Goal: Task Accomplishment & Management: Manage account settings

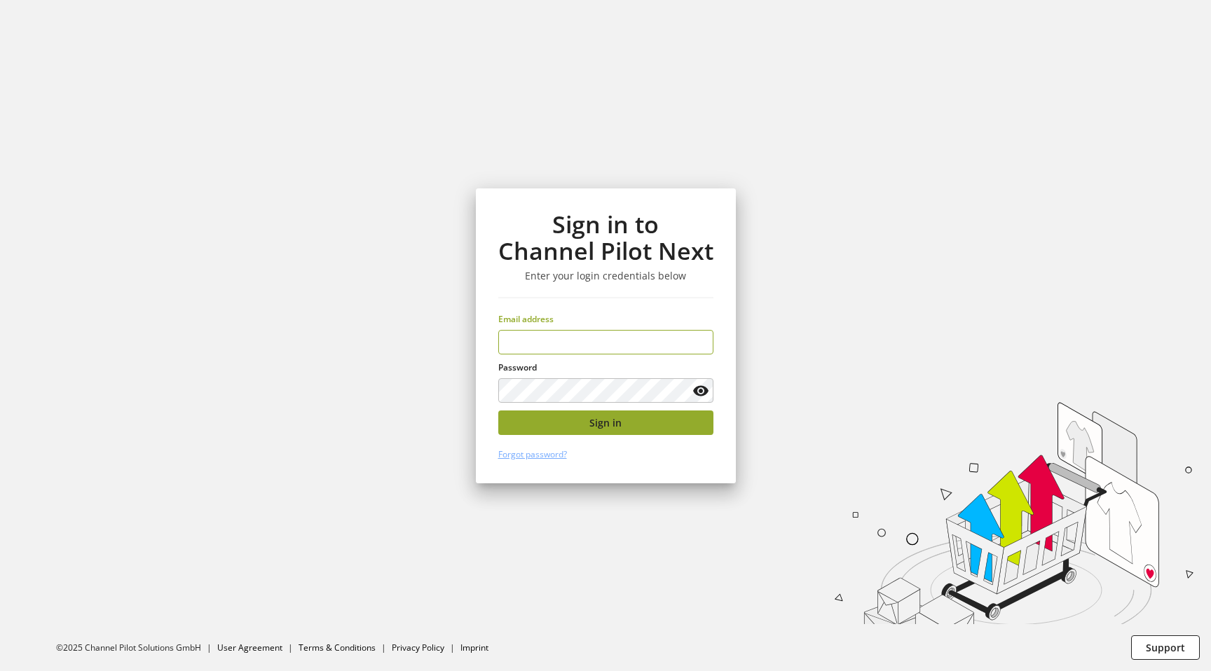
type input "**********"
click at [529, 419] on button "Sign in" at bounding box center [605, 423] width 215 height 25
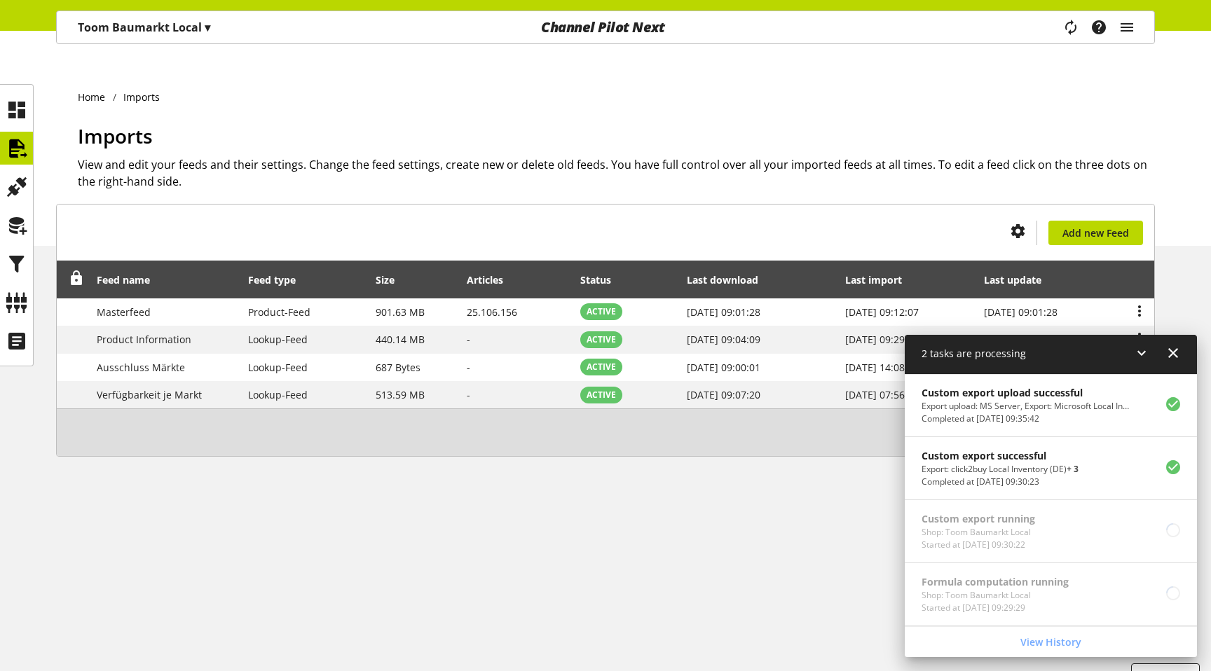
click at [1175, 351] on icon at bounding box center [1173, 353] width 17 height 25
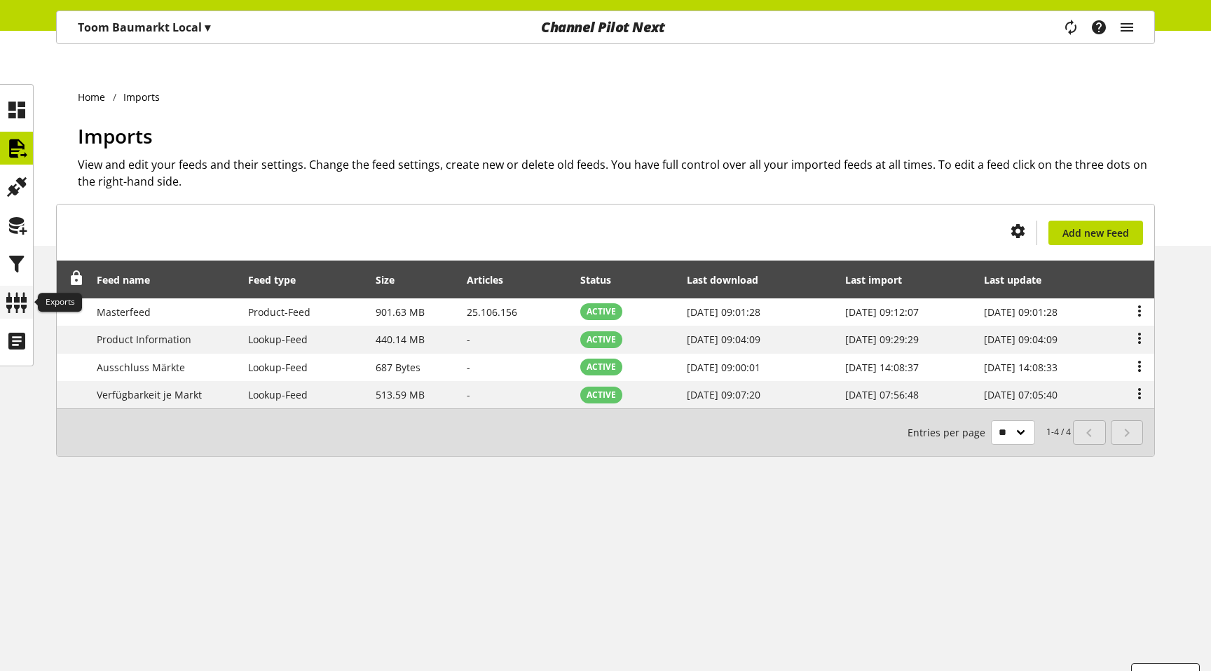
click at [18, 306] on icon at bounding box center [17, 303] width 22 height 28
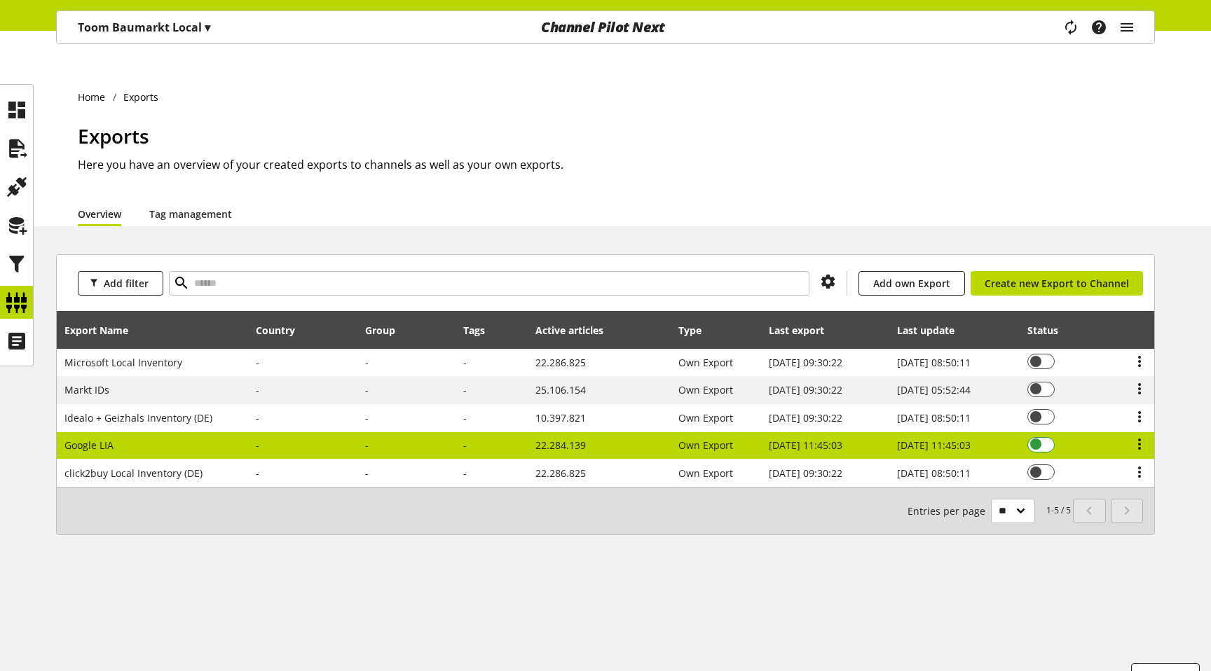
click at [1050, 437] on span at bounding box center [1040, 444] width 27 height 15
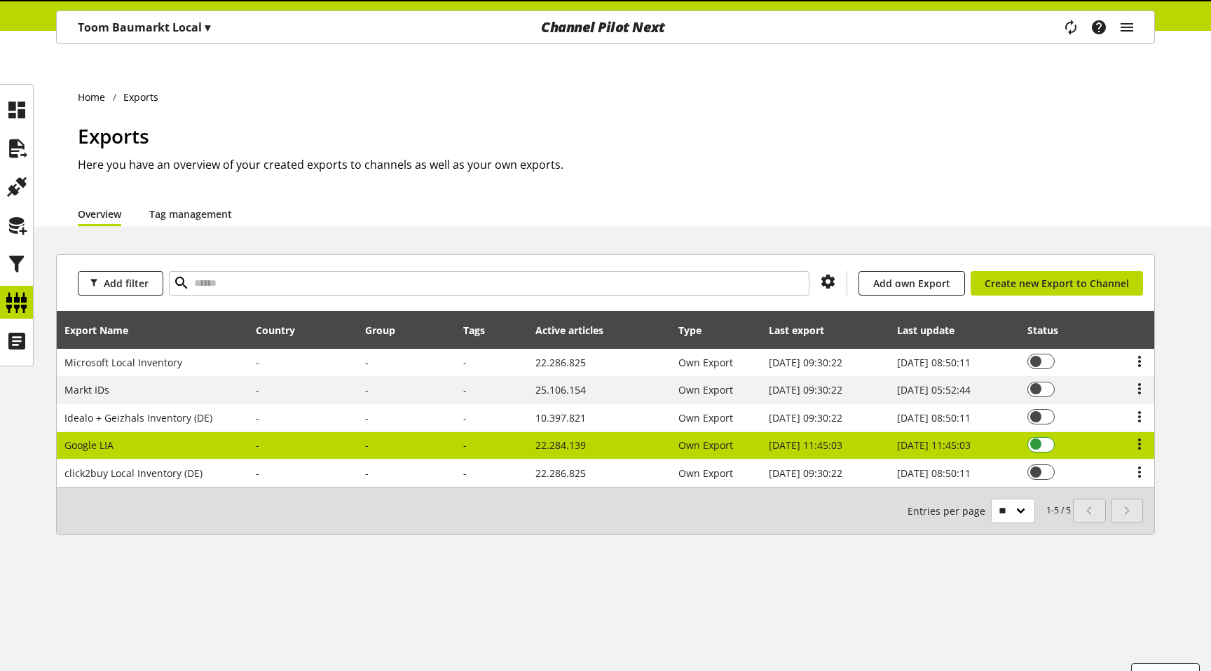
click at [1050, 437] on span at bounding box center [1040, 444] width 27 height 15
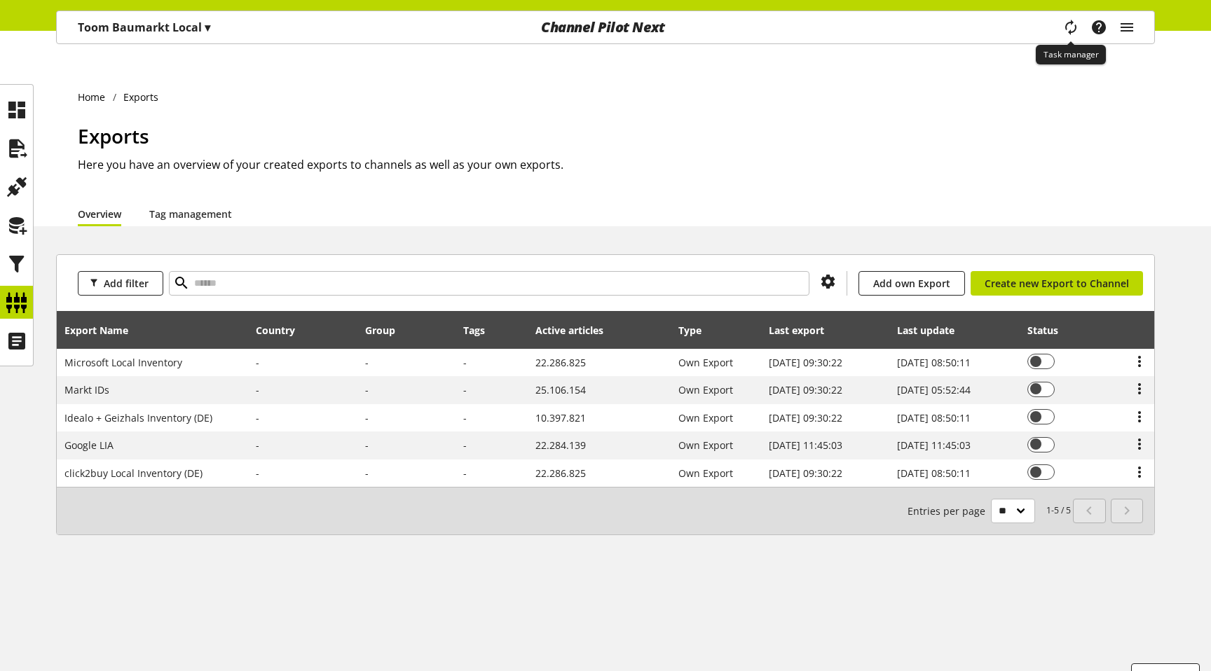
click at [1072, 25] on icon "main navigation" at bounding box center [1071, 27] width 30 height 25
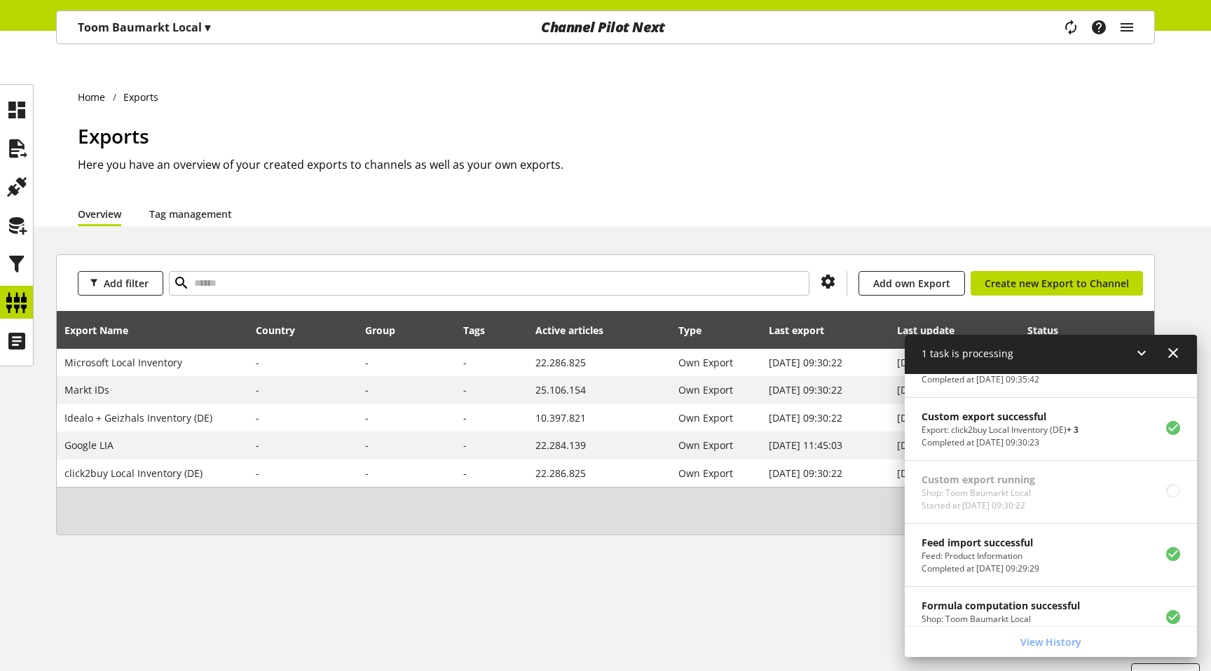
scroll to position [189, 0]
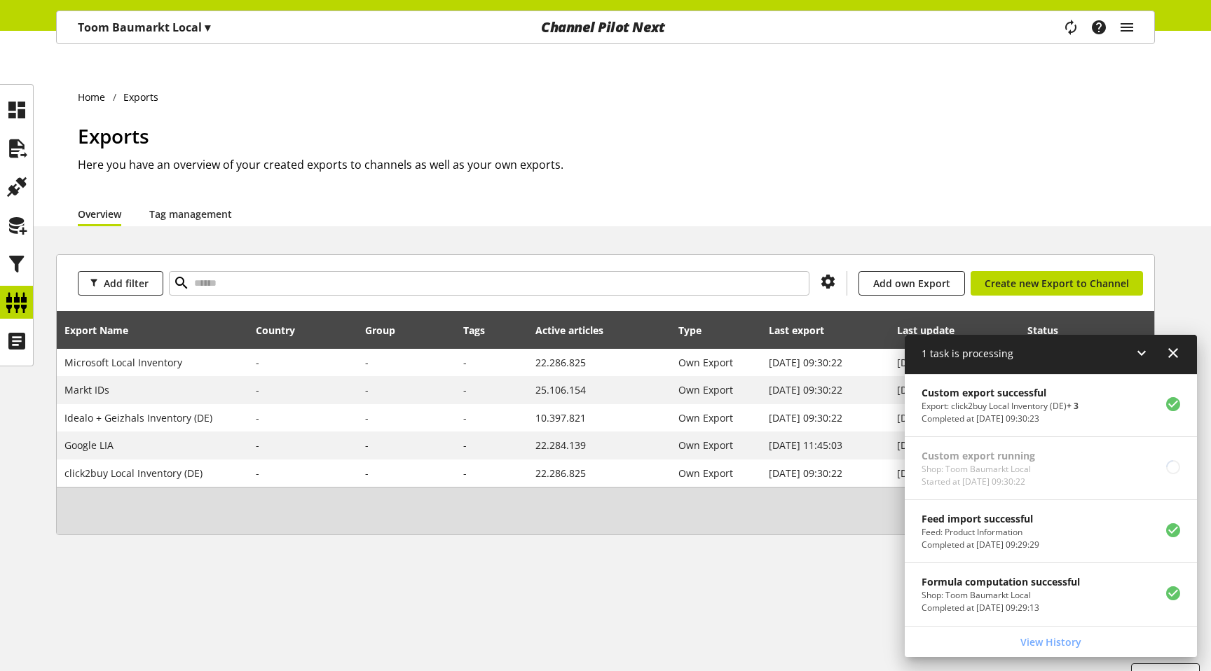
click at [1175, 354] on icon at bounding box center [1173, 353] width 17 height 25
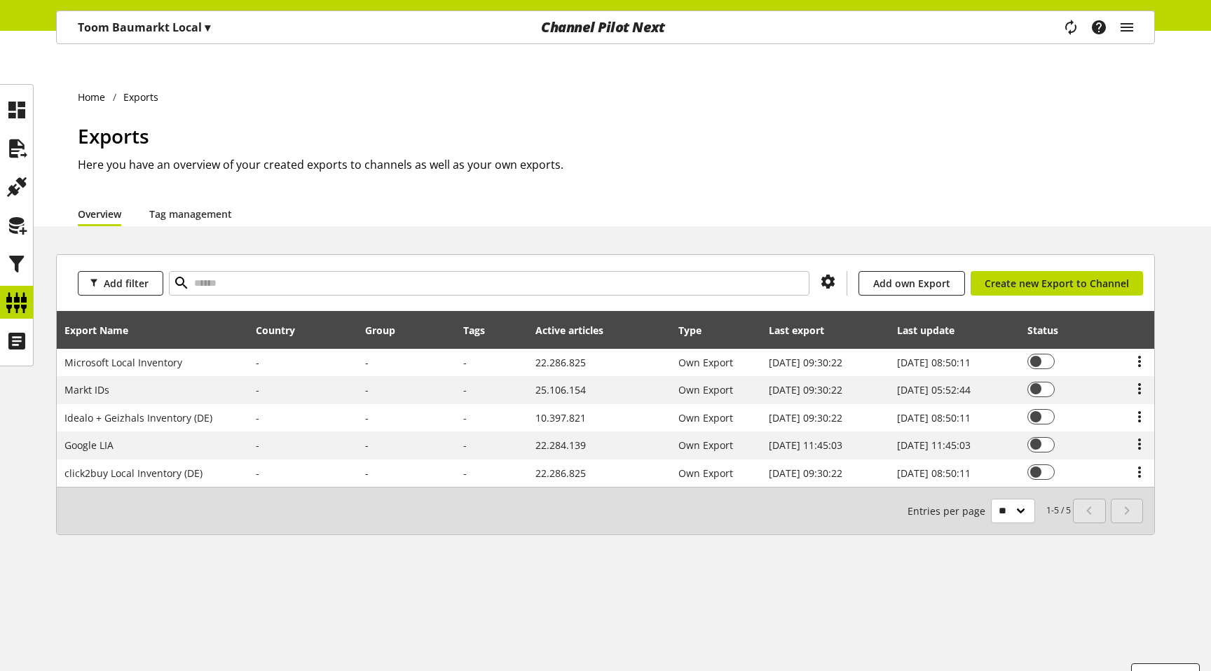
click at [351, 156] on h2 "Here you have an overview of your created exports to channels as well as your o…" at bounding box center [616, 164] width 1077 height 17
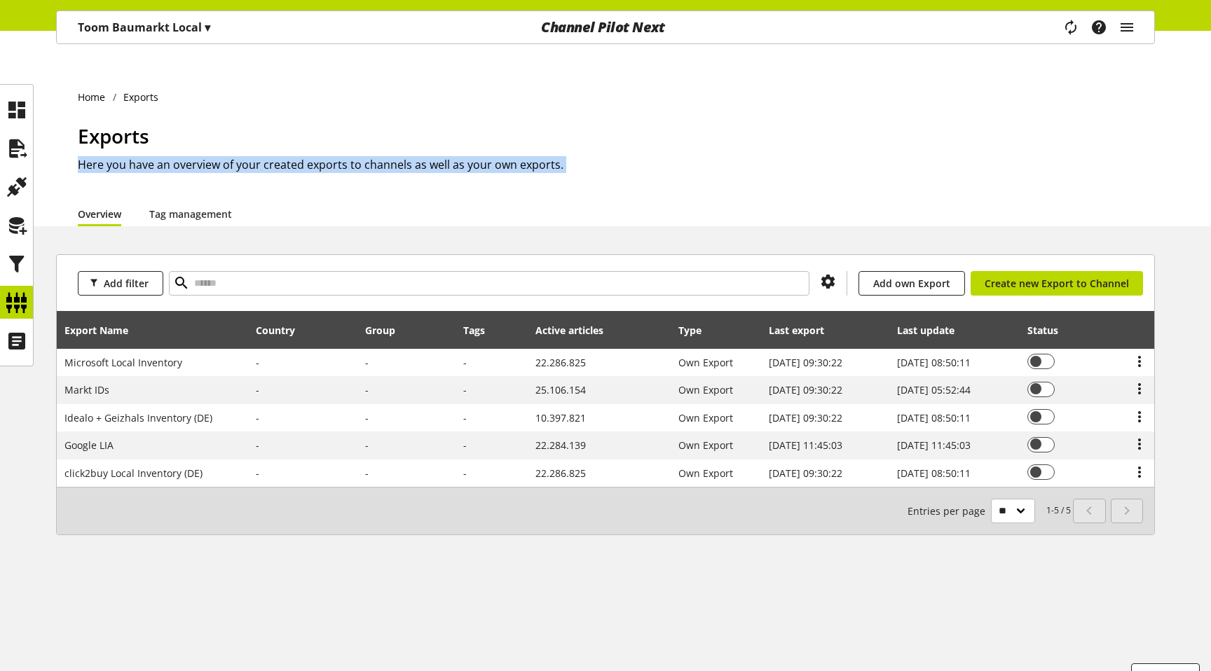
click at [351, 156] on h2 "Here you have an overview of your created exports to channels as well as your o…" at bounding box center [616, 164] width 1077 height 17
click at [19, 154] on icon at bounding box center [17, 149] width 22 height 28
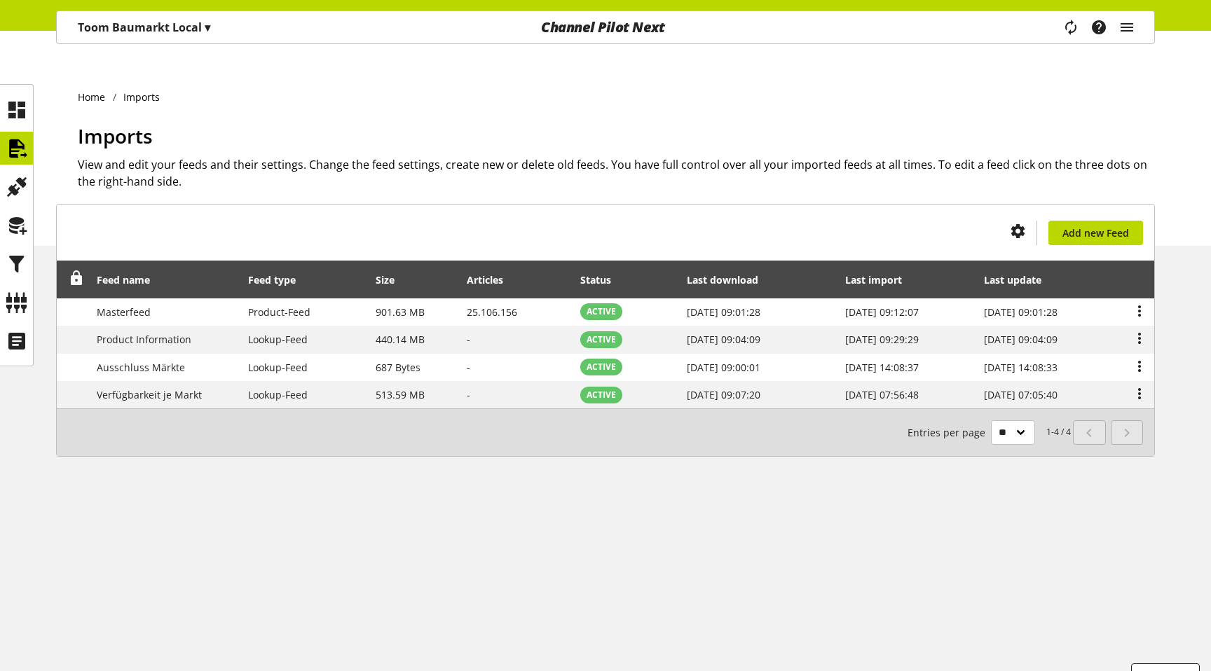
click at [137, 29] on p "Toom Baumarkt Local ▾" at bounding box center [144, 27] width 132 height 17
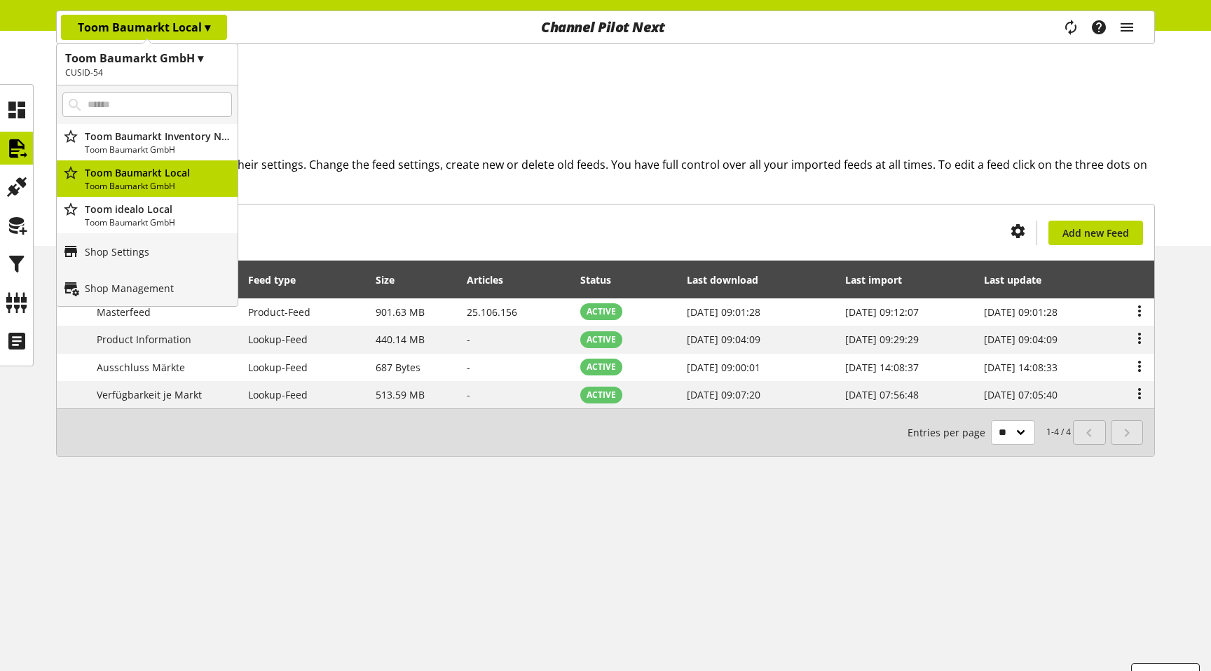
click at [329, 90] on ul "Home Imports" at bounding box center [616, 97] width 1077 height 15
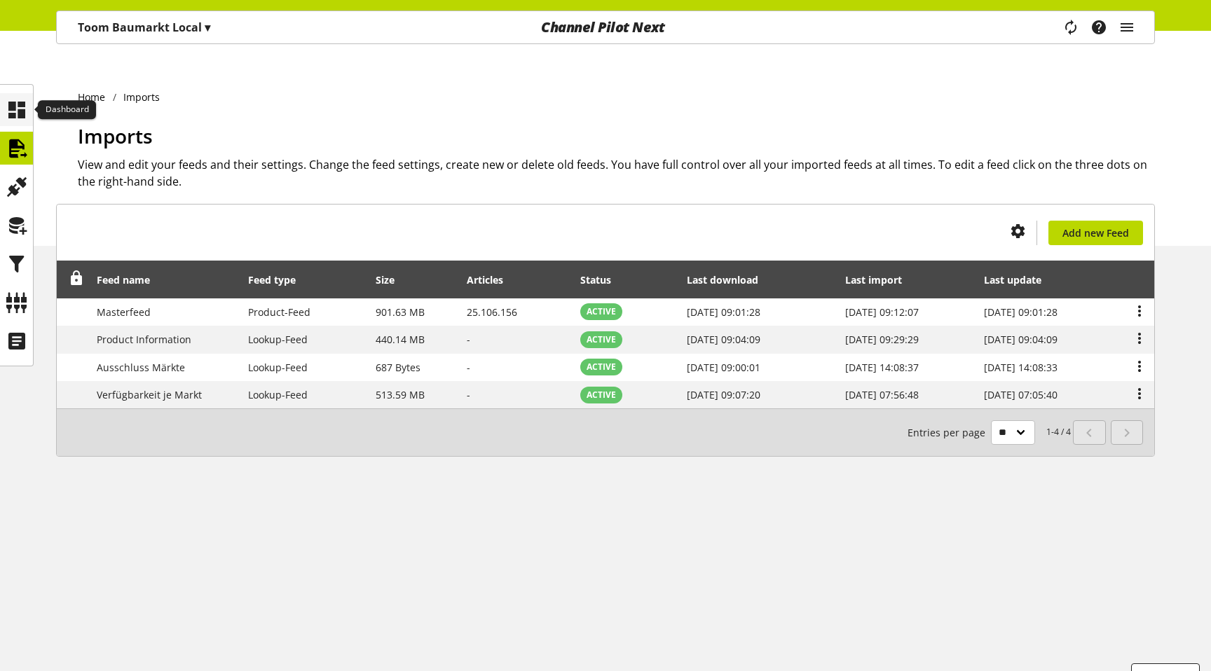
click at [8, 104] on icon at bounding box center [17, 110] width 22 height 28
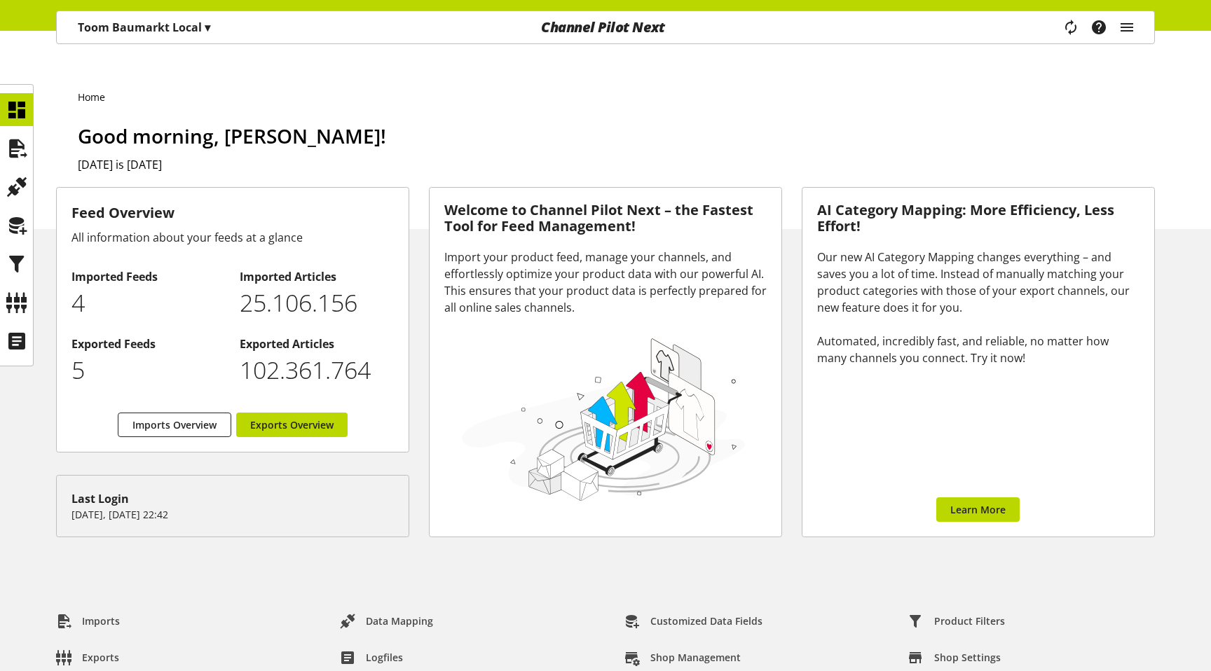
click at [322, 285] on p "25.106.156" at bounding box center [316, 303] width 153 height 36
click at [8, 146] on icon at bounding box center [17, 149] width 22 height 28
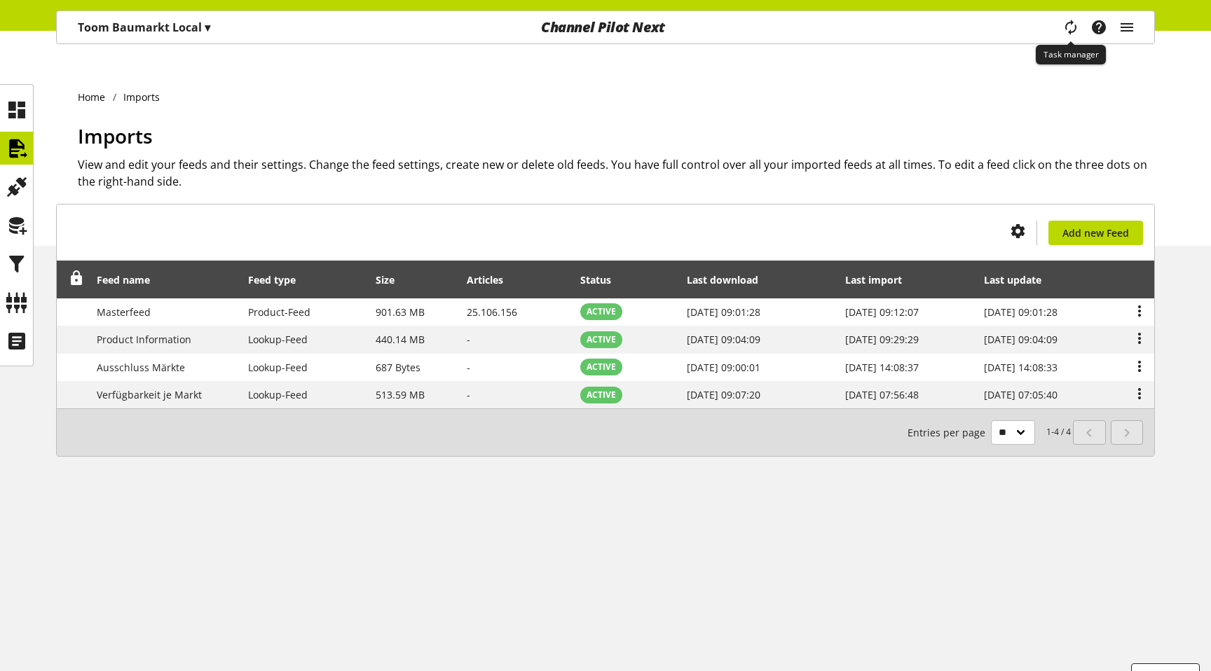
click at [1067, 25] on icon "main navigation" at bounding box center [1071, 27] width 28 height 22
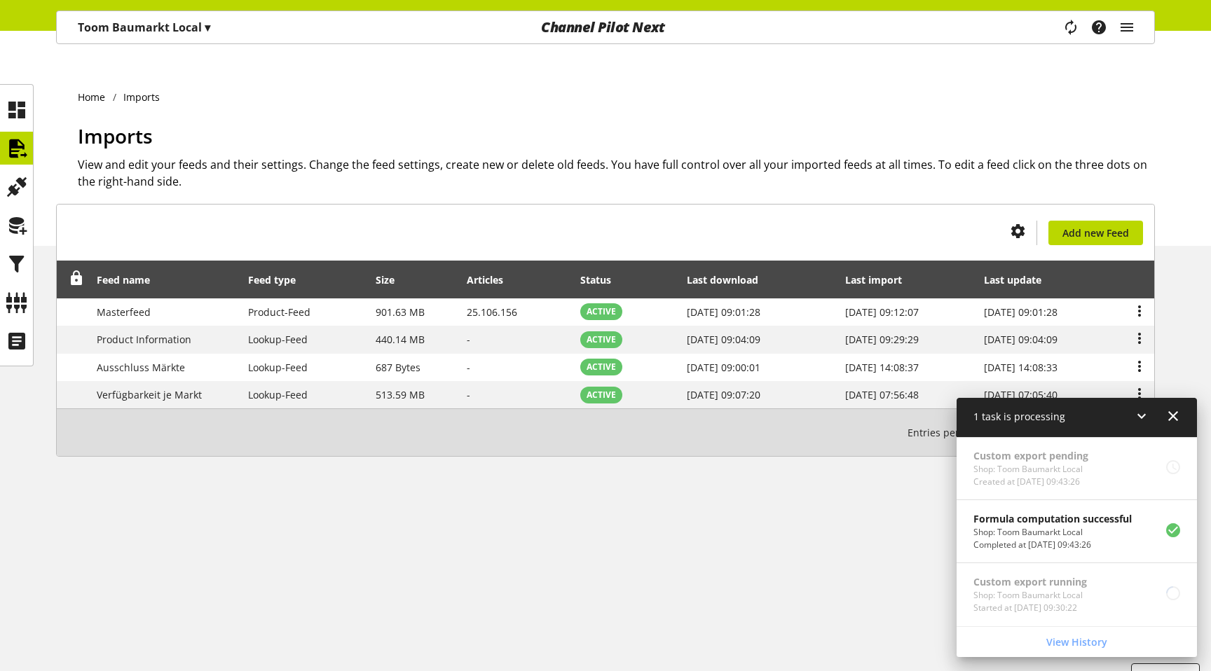
click at [1176, 413] on icon at bounding box center [1173, 416] width 17 height 25
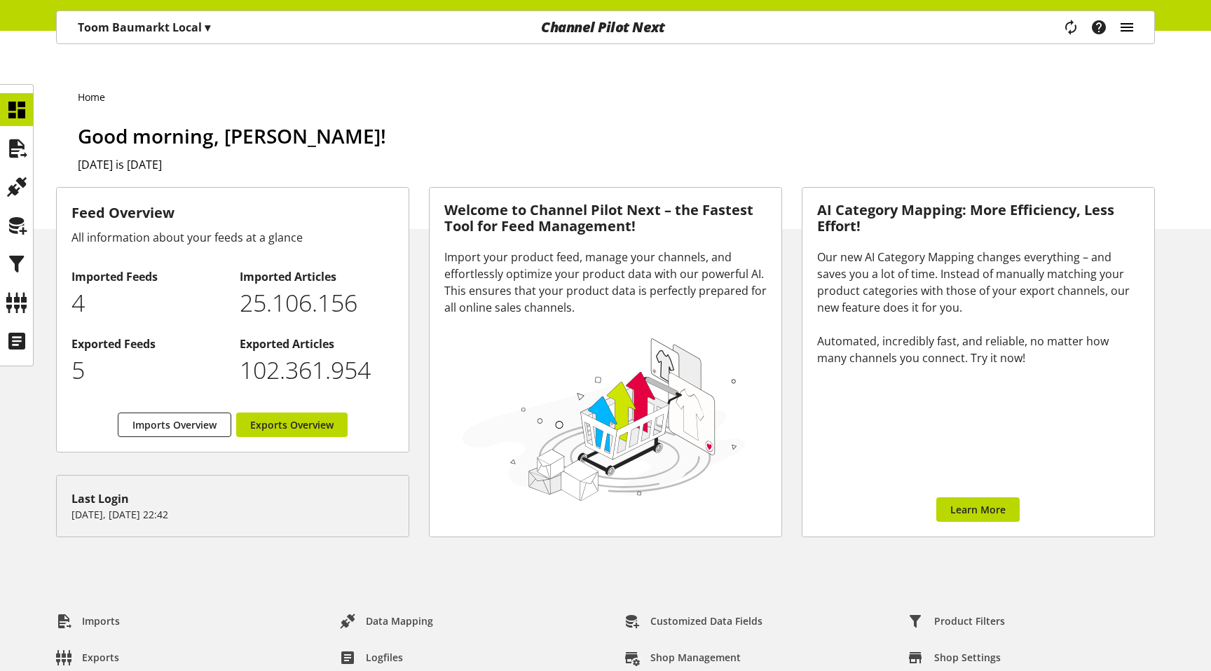
click at [1134, 26] on icon "main navigation" at bounding box center [1126, 27] width 17 height 25
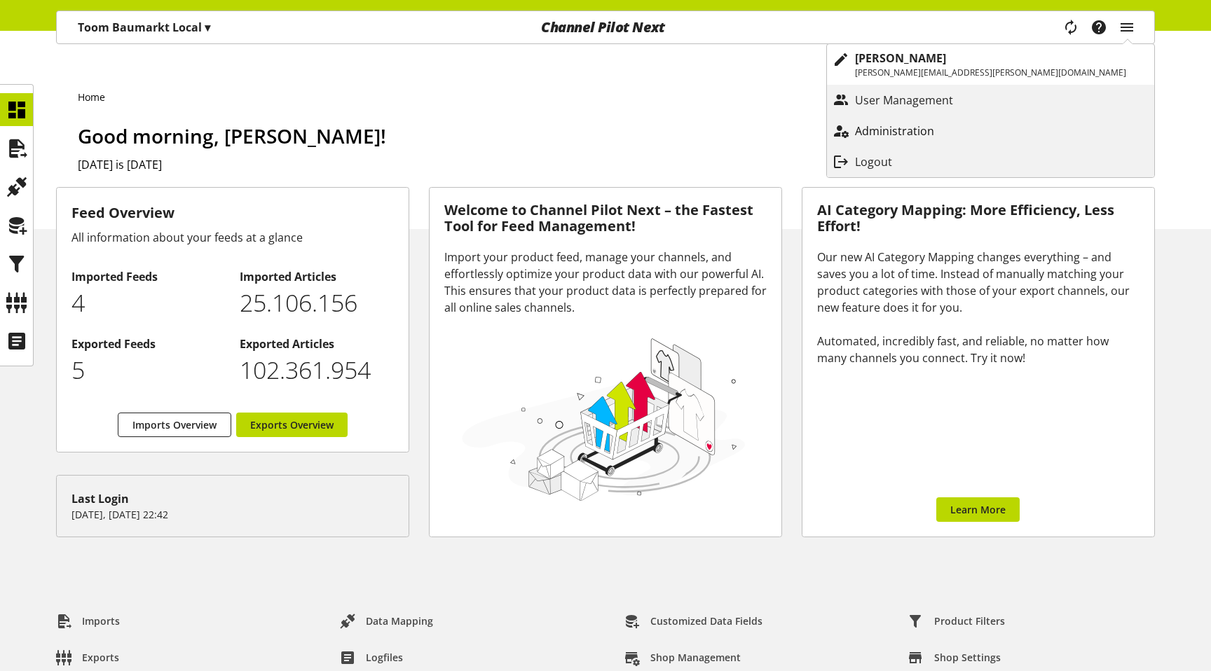
click at [962, 136] on p "Administration" at bounding box center [908, 131] width 107 height 17
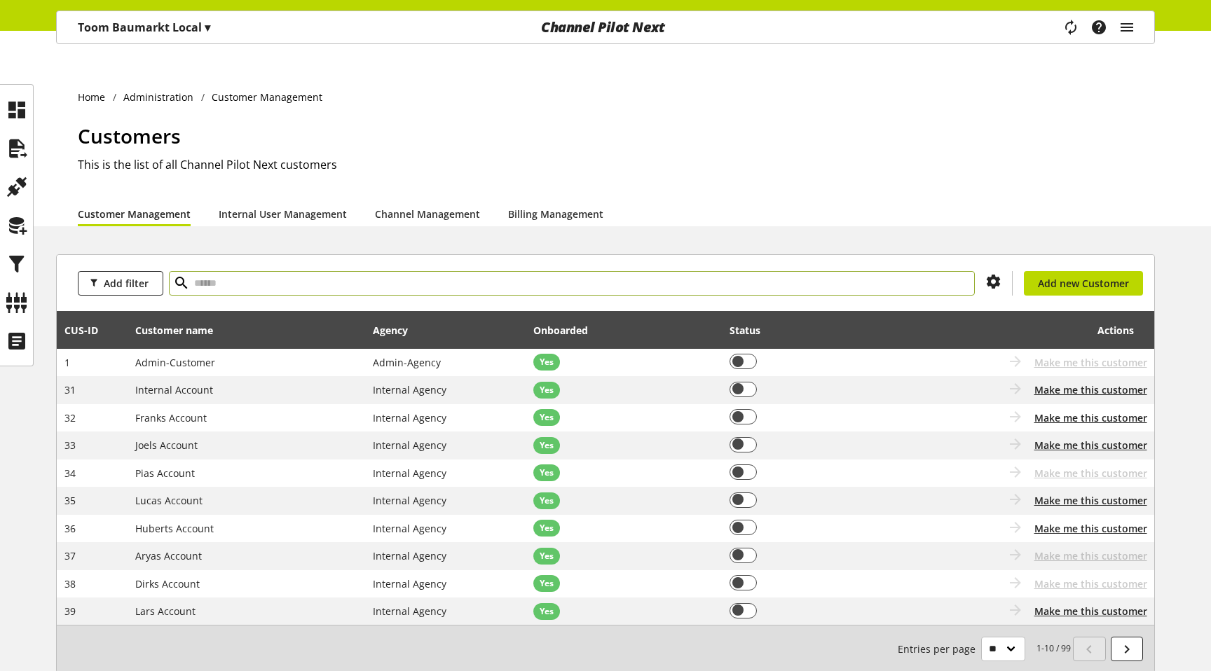
click at [228, 271] on input "text" at bounding box center [572, 283] width 806 height 25
paste input "***"
type input "***"
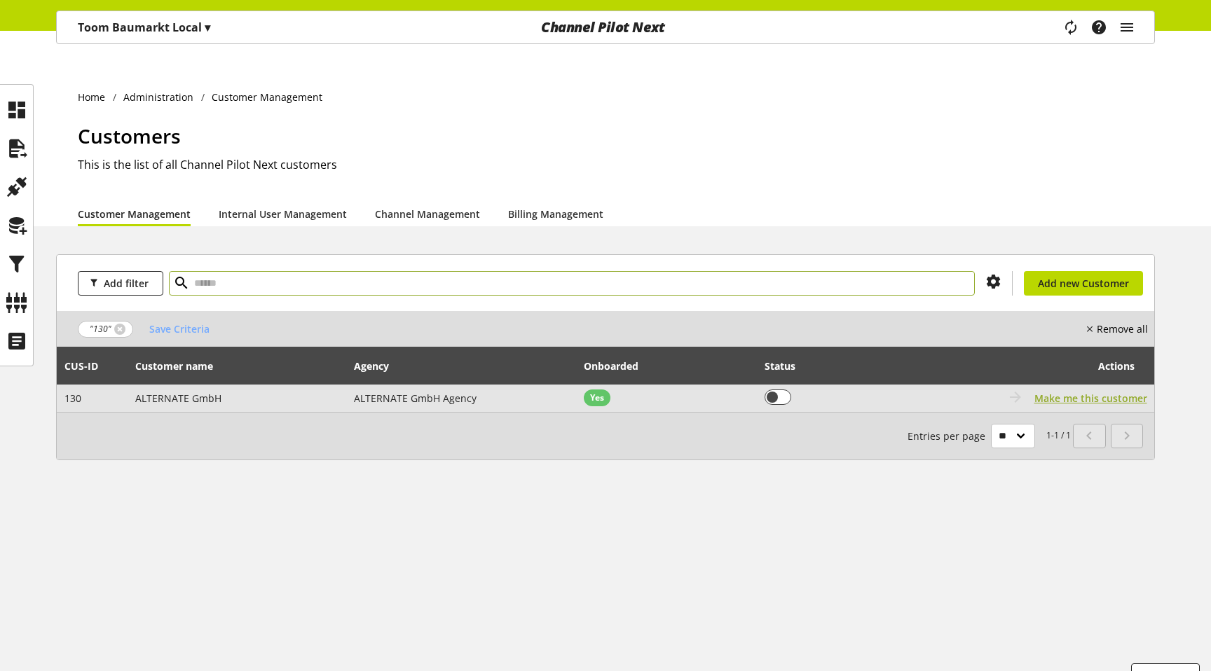
click at [1099, 391] on span "Make me this customer" at bounding box center [1090, 398] width 113 height 15
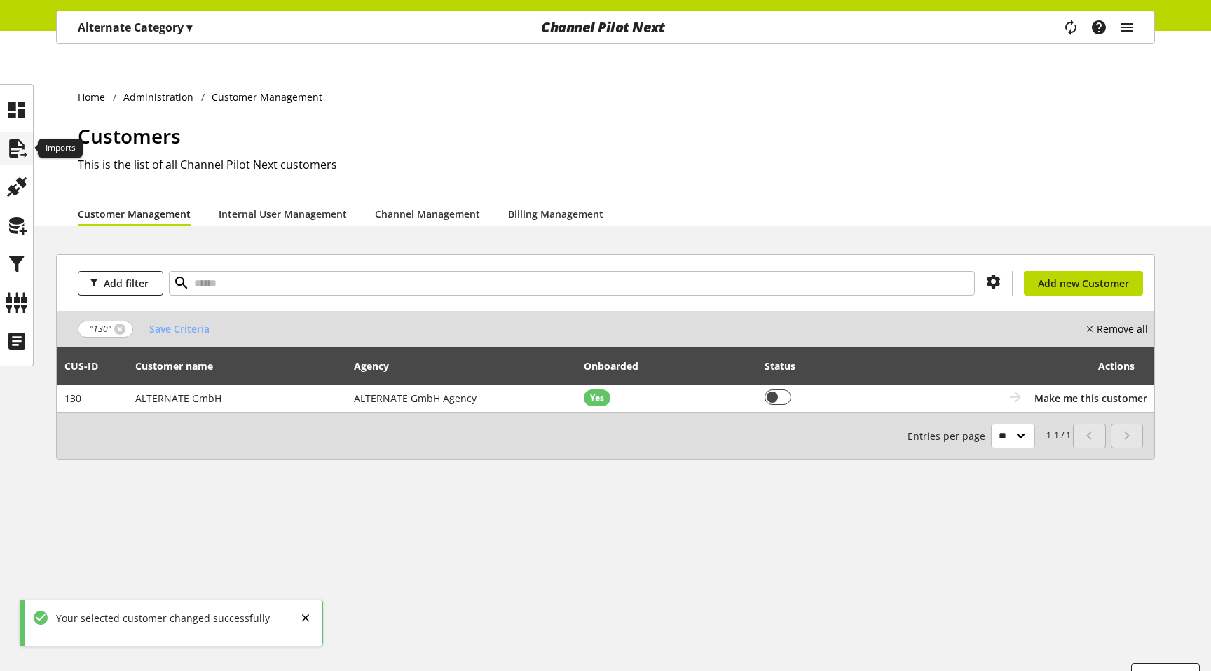
click at [18, 145] on icon at bounding box center [17, 149] width 22 height 28
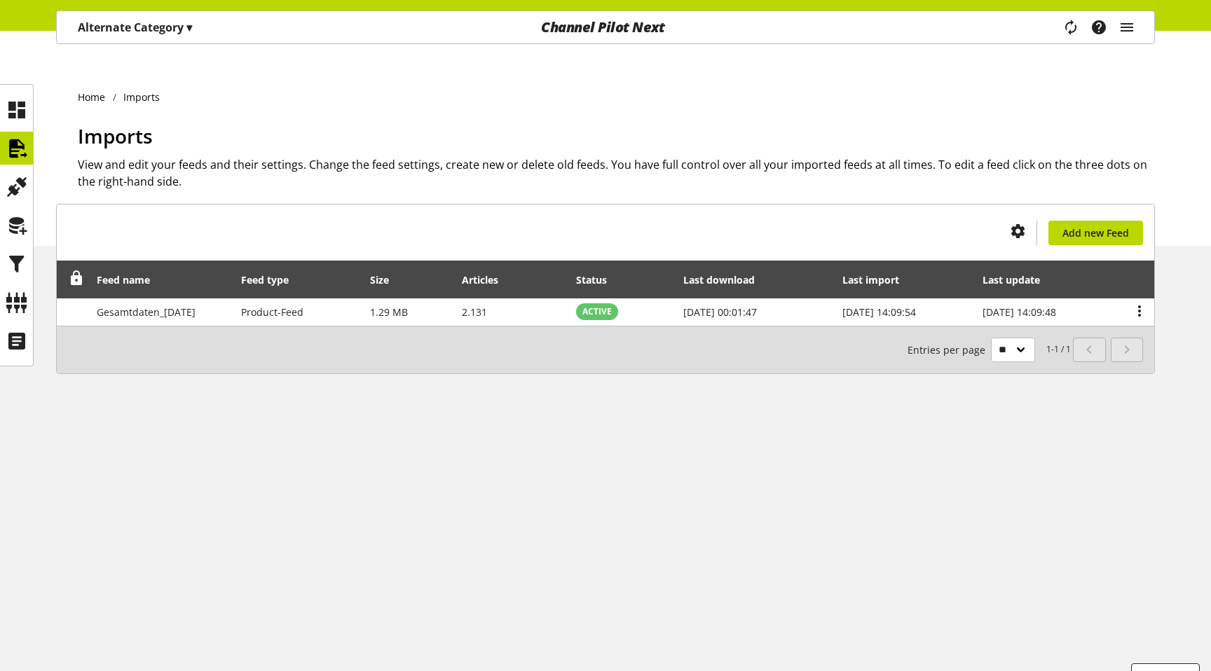
click at [100, 30] on p "Alternate Category ▾" at bounding box center [135, 27] width 114 height 17
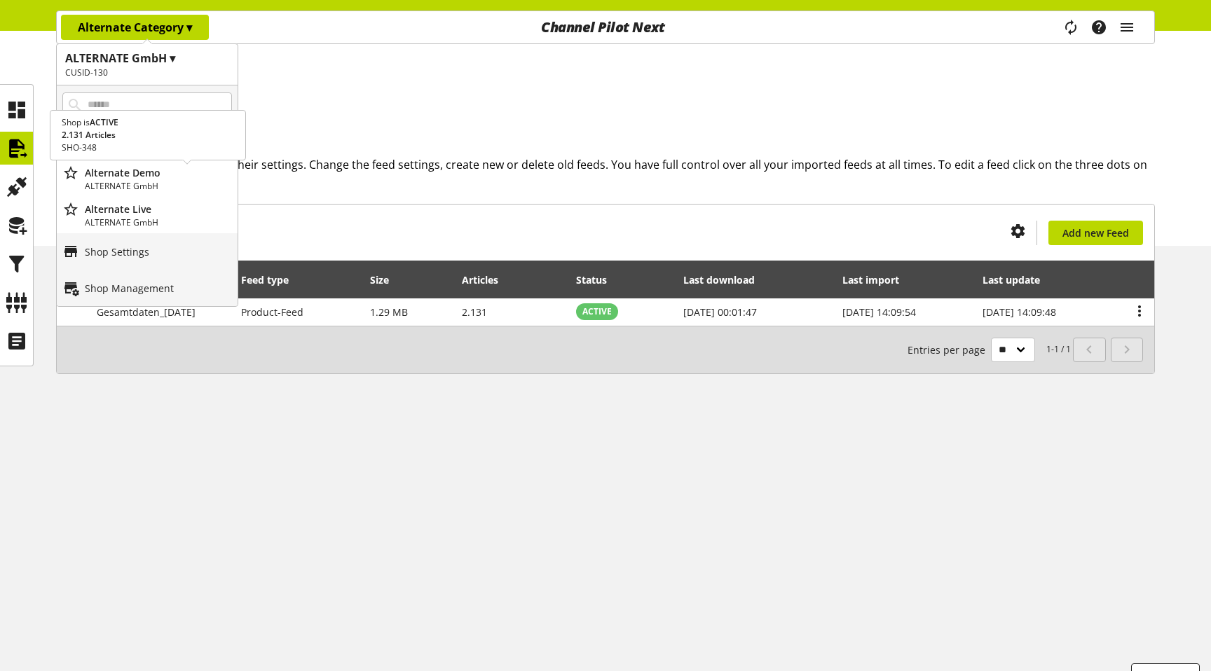
click at [135, 174] on p "Alternate Demo" at bounding box center [158, 172] width 147 height 15
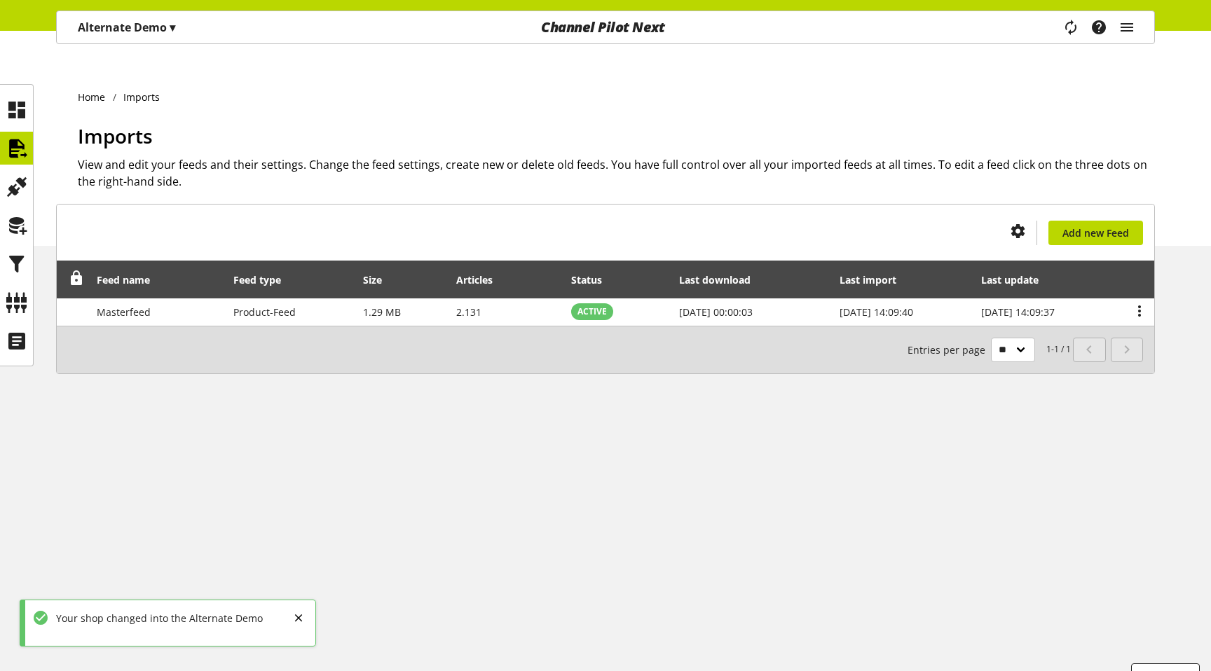
click at [141, 16] on div "Alternate Demo ▾" at bounding box center [126, 27] width 131 height 25
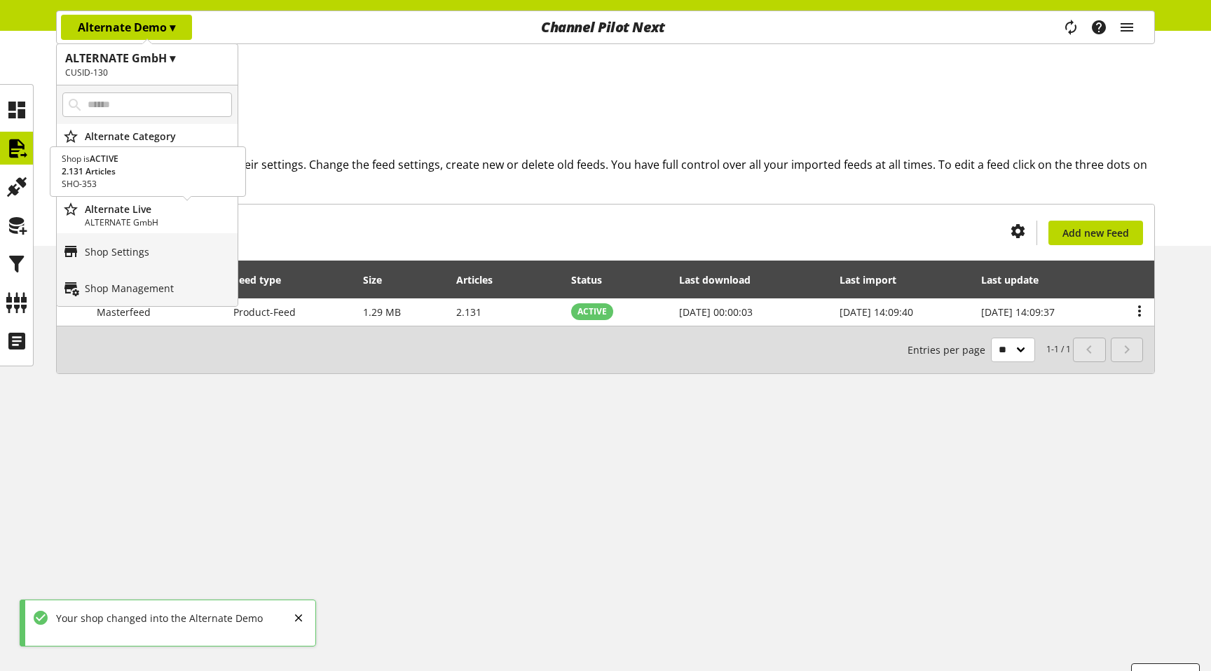
click at [137, 214] on p "Alternate Live" at bounding box center [158, 209] width 147 height 15
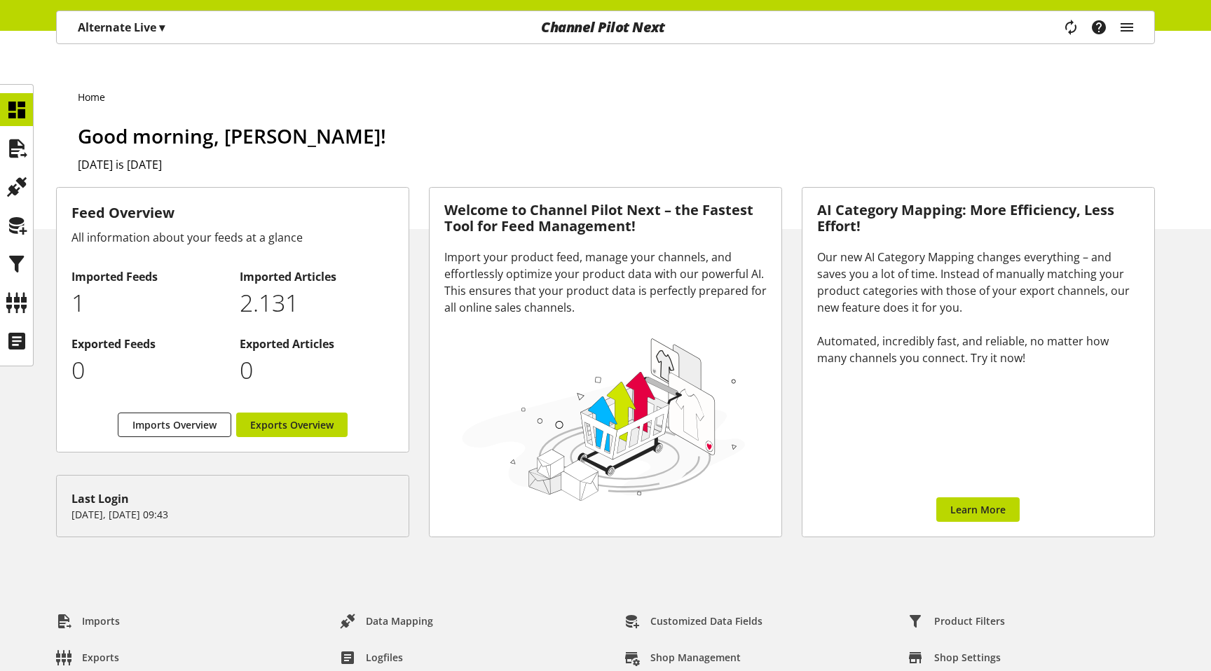
click at [124, 26] on p "Alternate Live ▾" at bounding box center [121, 27] width 87 height 17
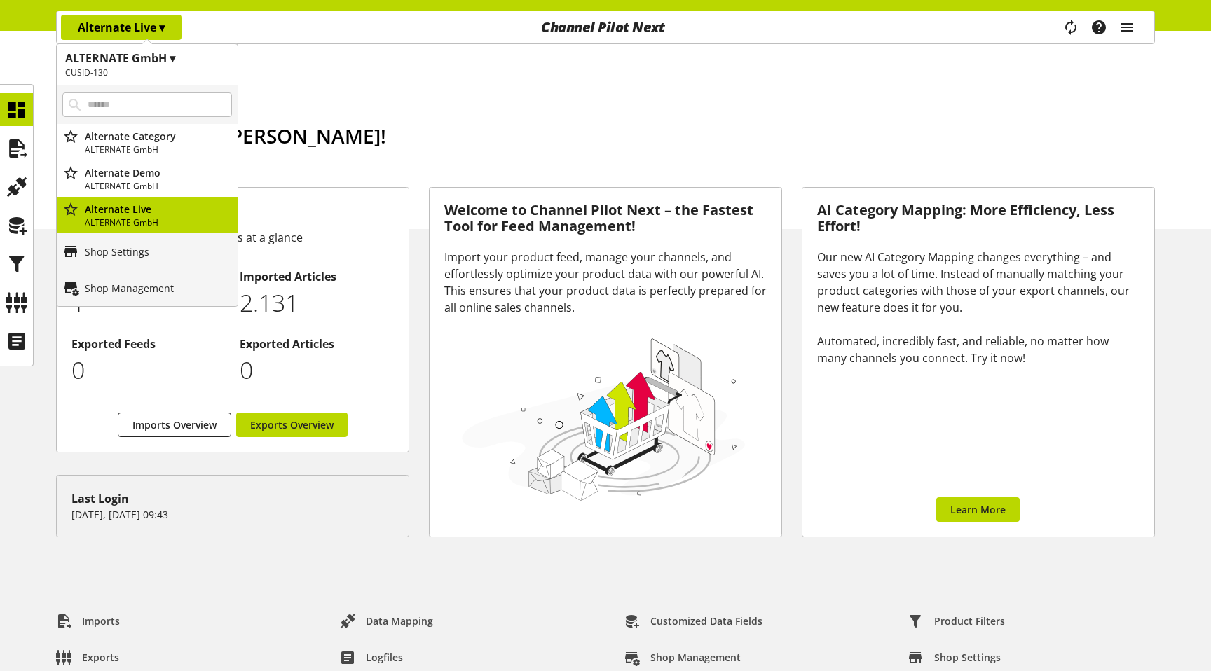
click at [371, 147] on div "Good morning, [PERSON_NAME]! [DATE] is [DATE]" at bounding box center [616, 175] width 1077 height 108
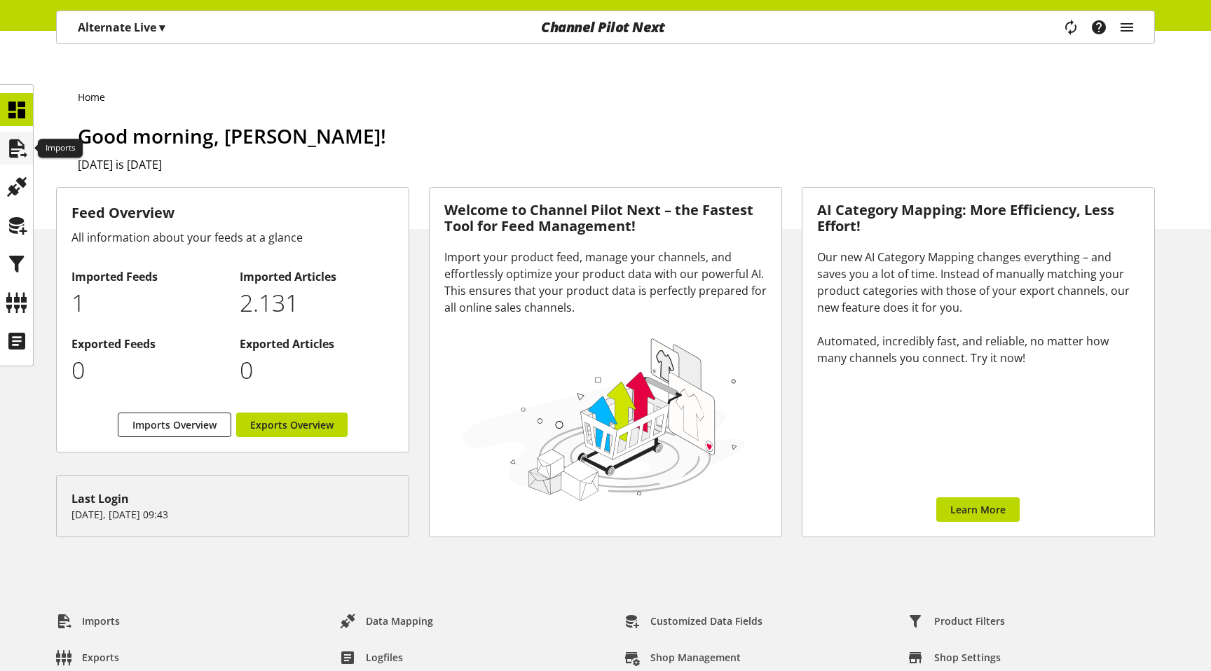
click at [25, 144] on icon at bounding box center [17, 149] width 22 height 28
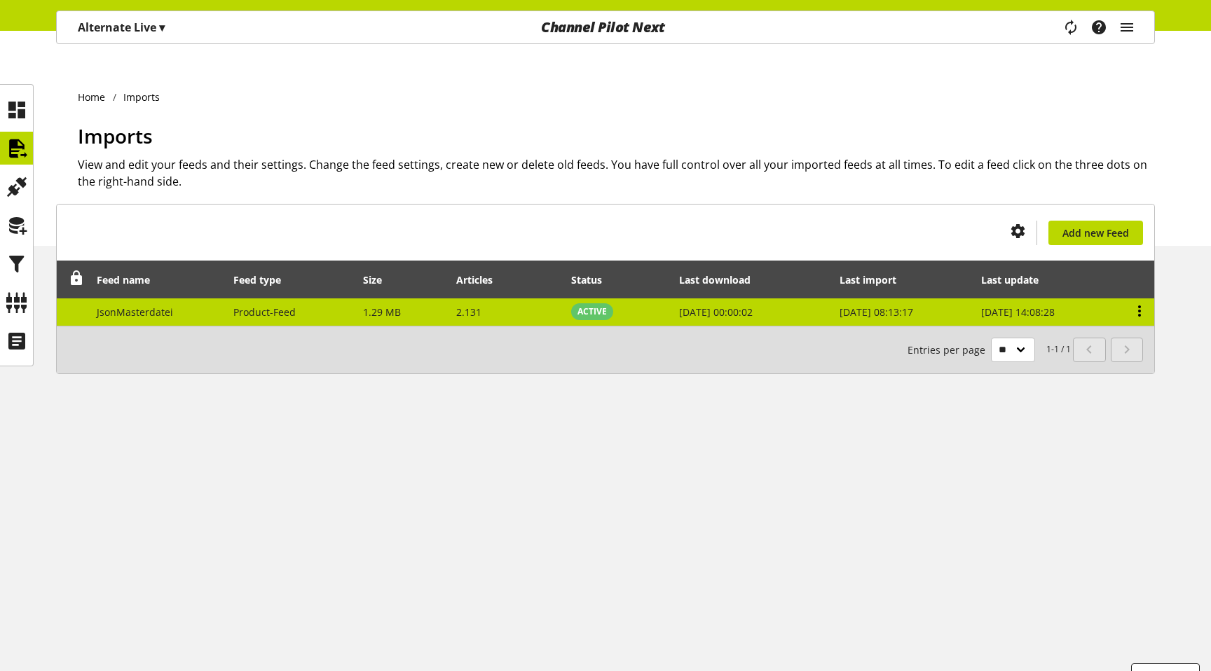
click at [1139, 299] on icon at bounding box center [1139, 311] width 17 height 25
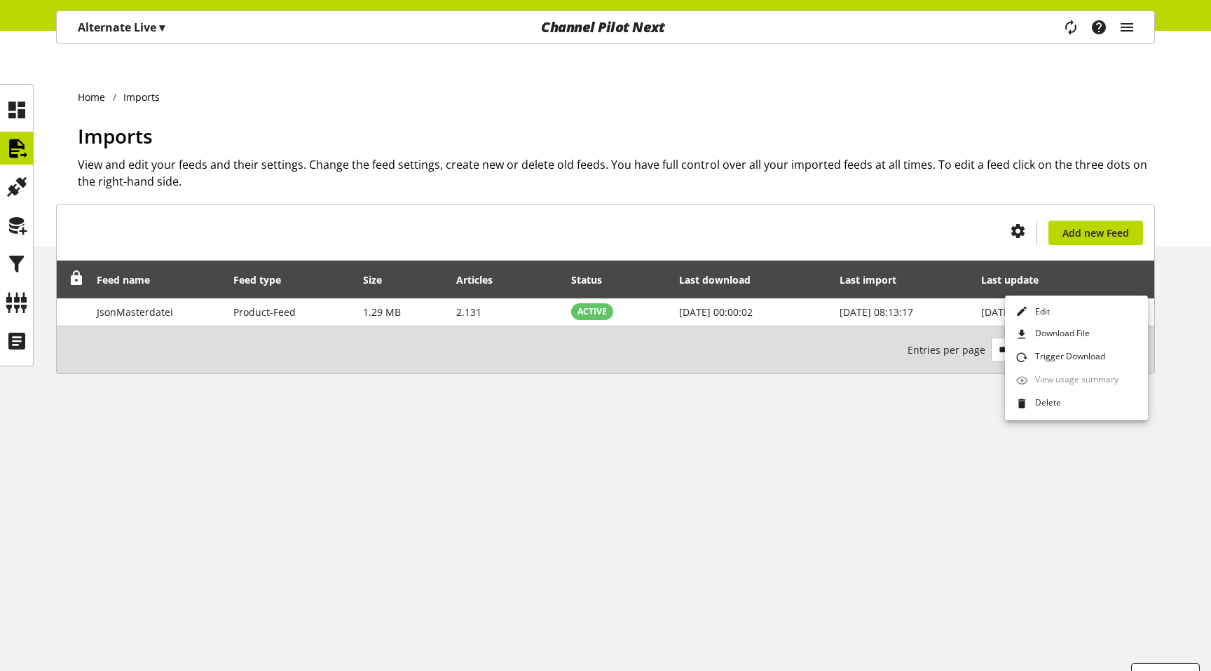
click at [121, 38] on div "Alternate Live ▾" at bounding box center [121, 27] width 121 height 25
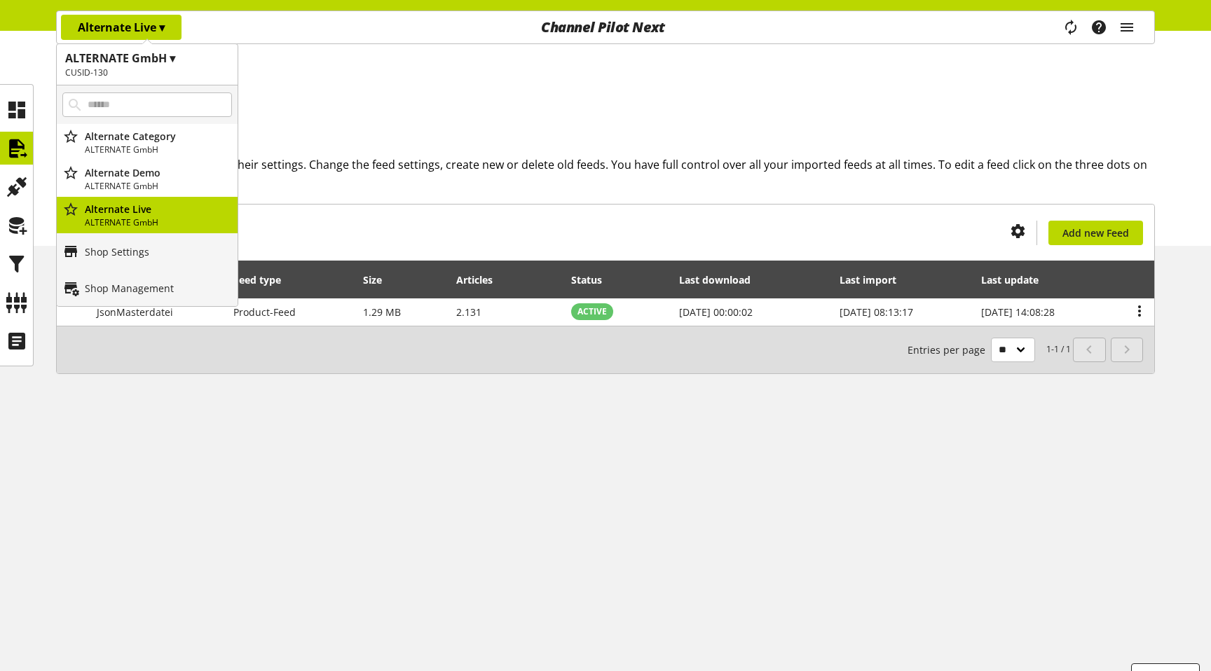
click at [263, 189] on div "Imports View and edit your feeds and their settings. Change the feed settings, …" at bounding box center [616, 183] width 1077 height 125
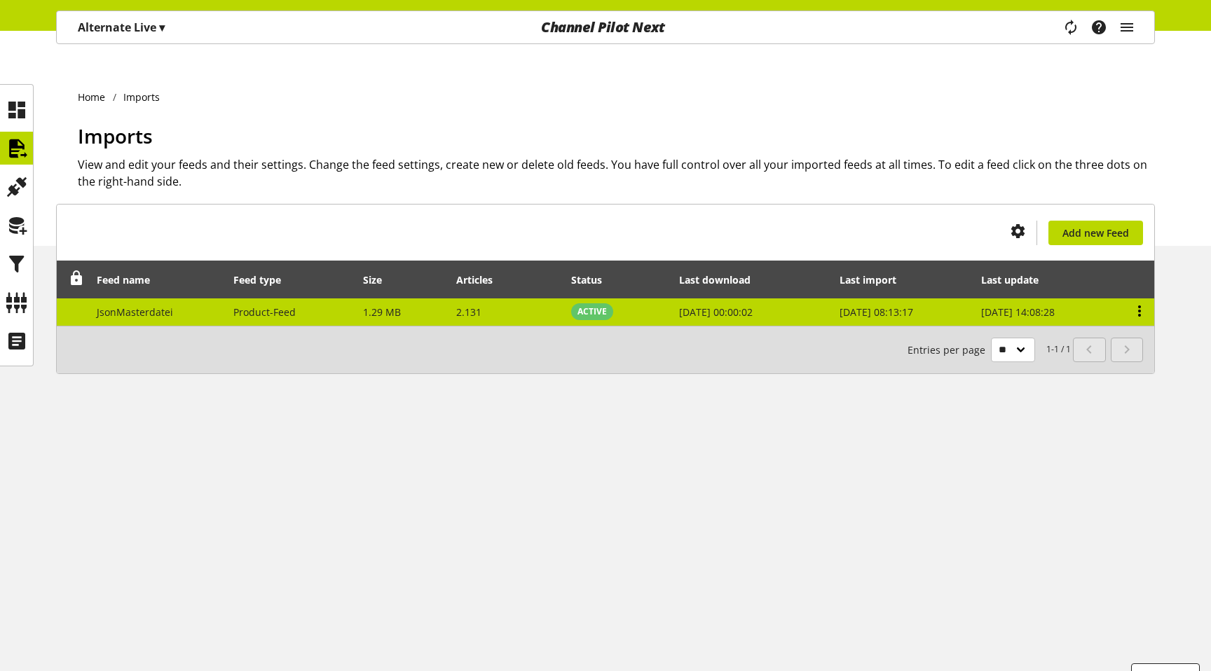
click at [1142, 299] on icon at bounding box center [1139, 311] width 17 height 25
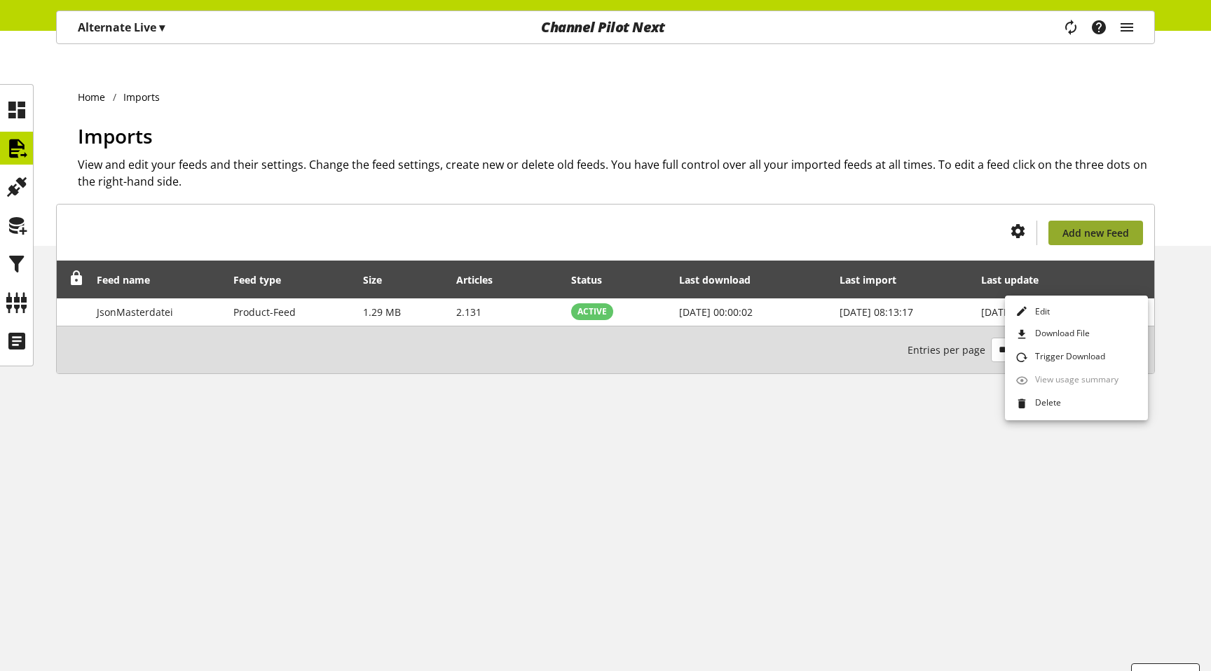
click at [1120, 226] on span "Add new Feed" at bounding box center [1095, 233] width 67 height 15
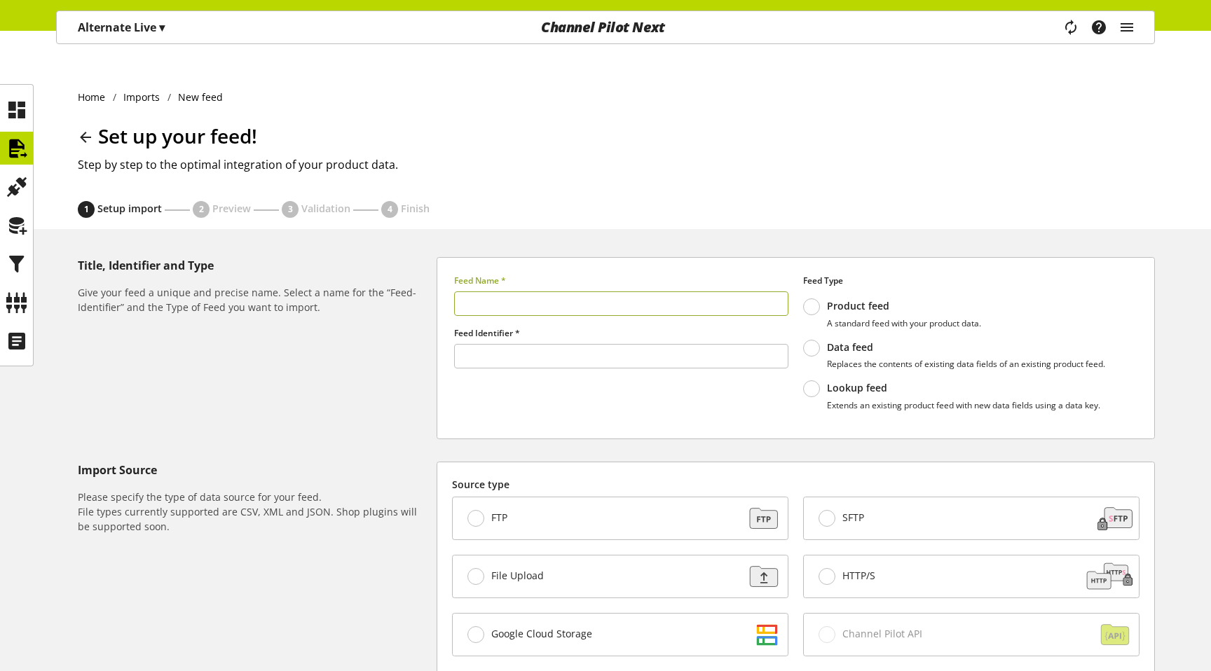
type input "******"
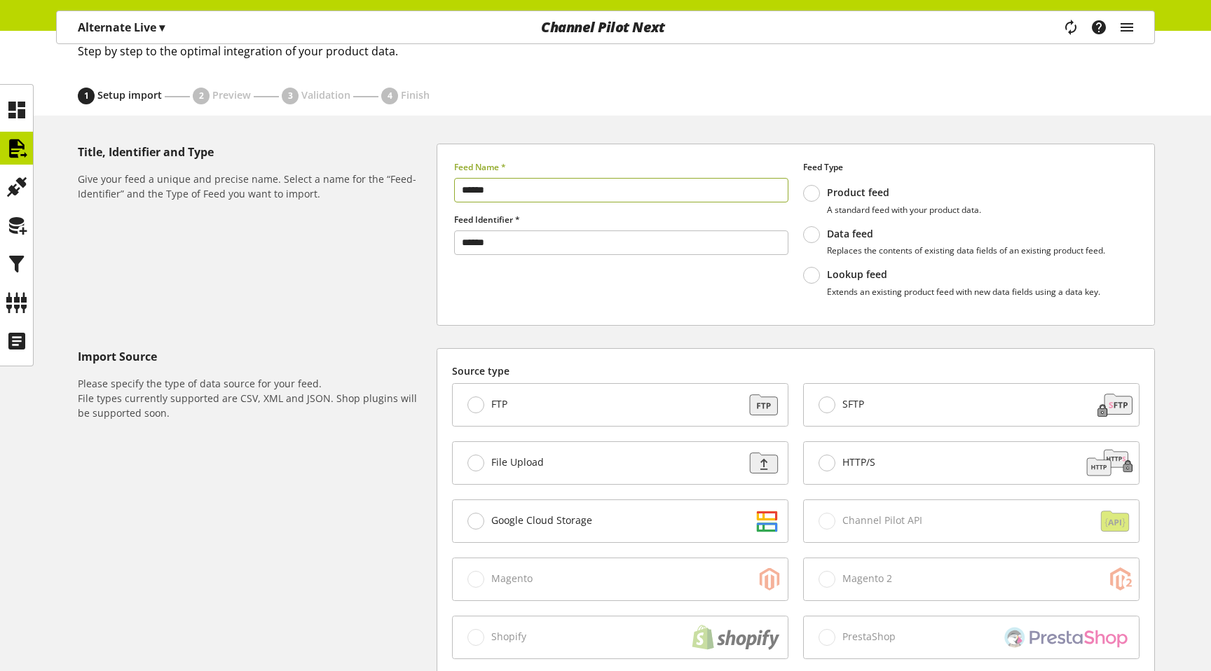
scroll to position [115, 0]
type input "******"
click at [492, 229] on input "******" at bounding box center [621, 241] width 334 height 25
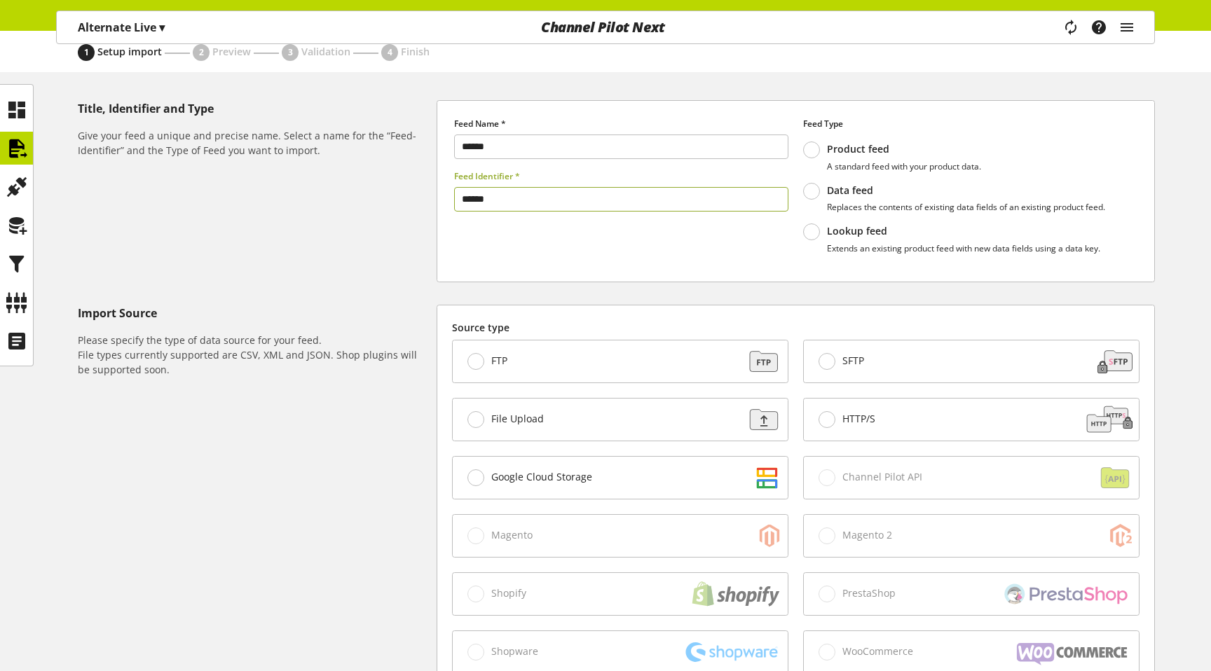
type input "******"
click at [840, 353] on label "SFTP" at bounding box center [842, 361] width 46 height 17
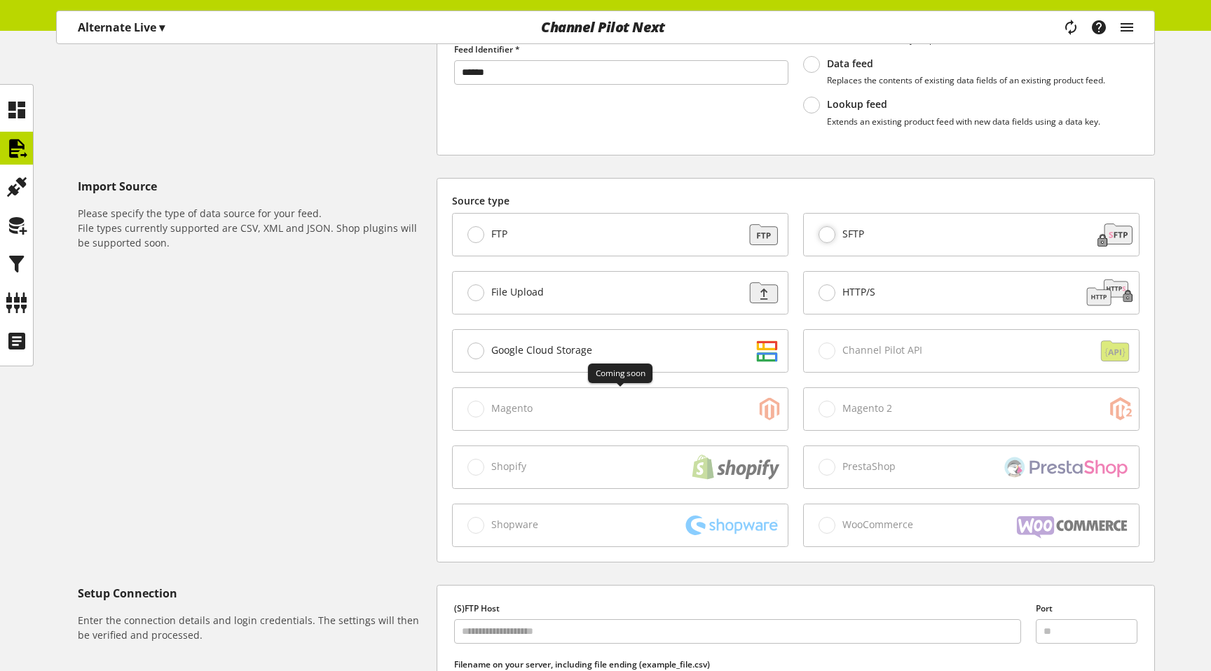
scroll to position [549, 0]
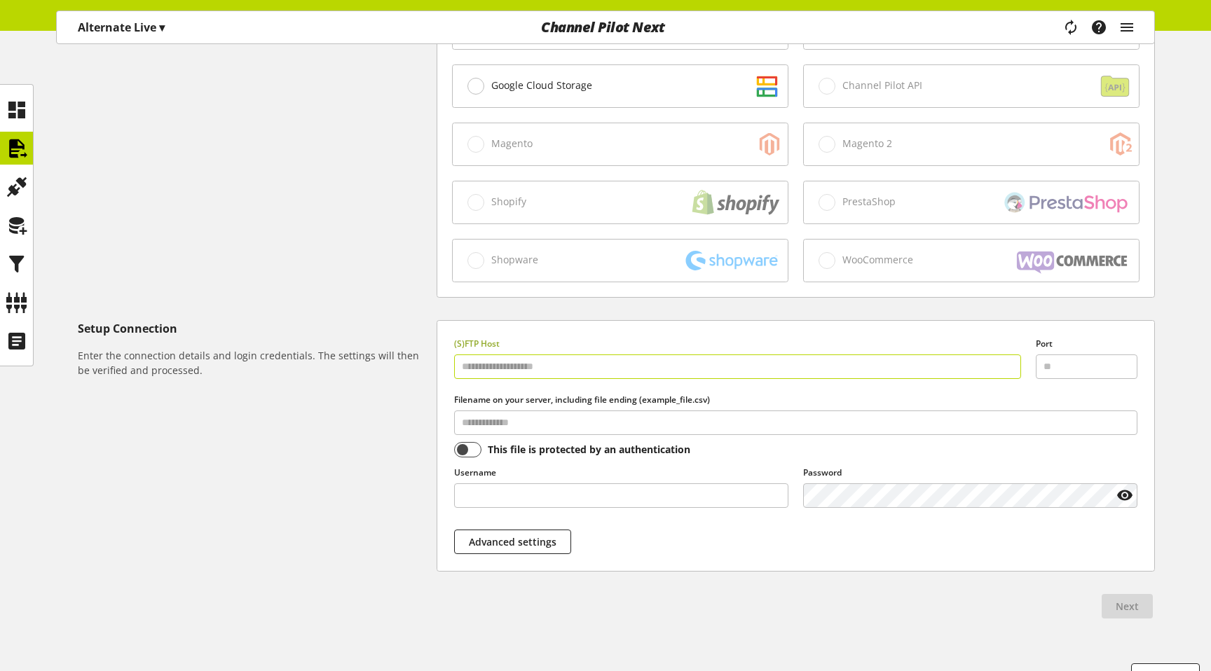
click at [568, 355] on input "text" at bounding box center [737, 367] width 567 height 25
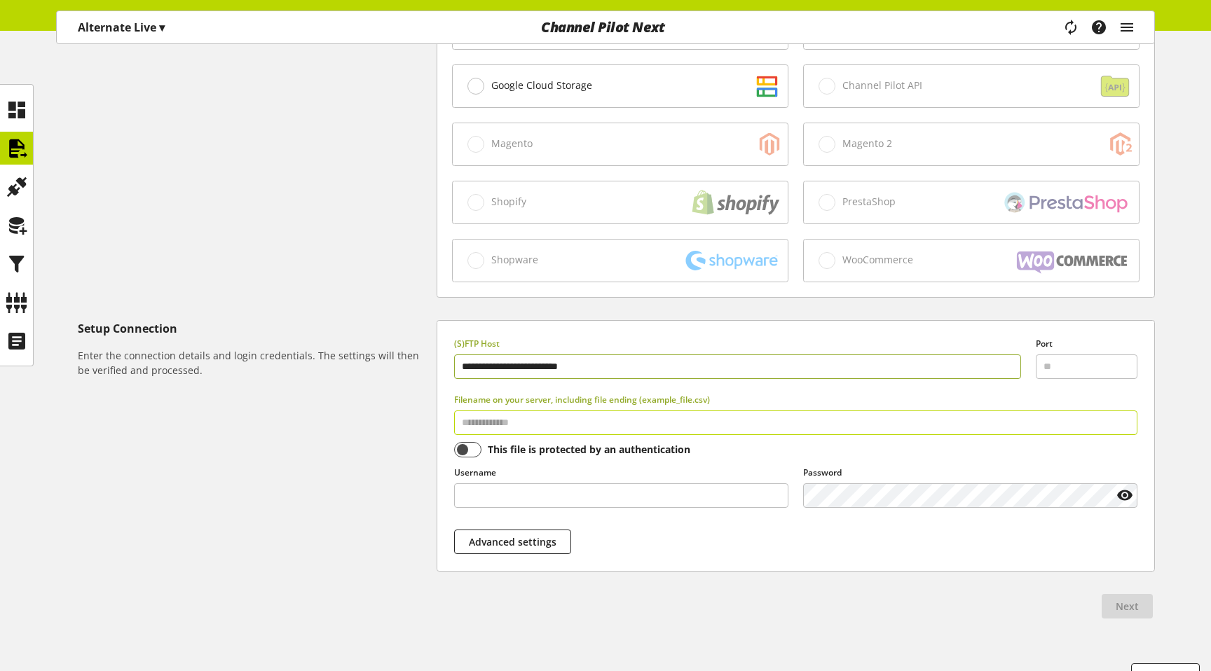
type input "**********"
click at [548, 411] on input "text" at bounding box center [795, 423] width 683 height 25
type input "**********"
click at [552, 484] on input "text" at bounding box center [621, 496] width 334 height 25
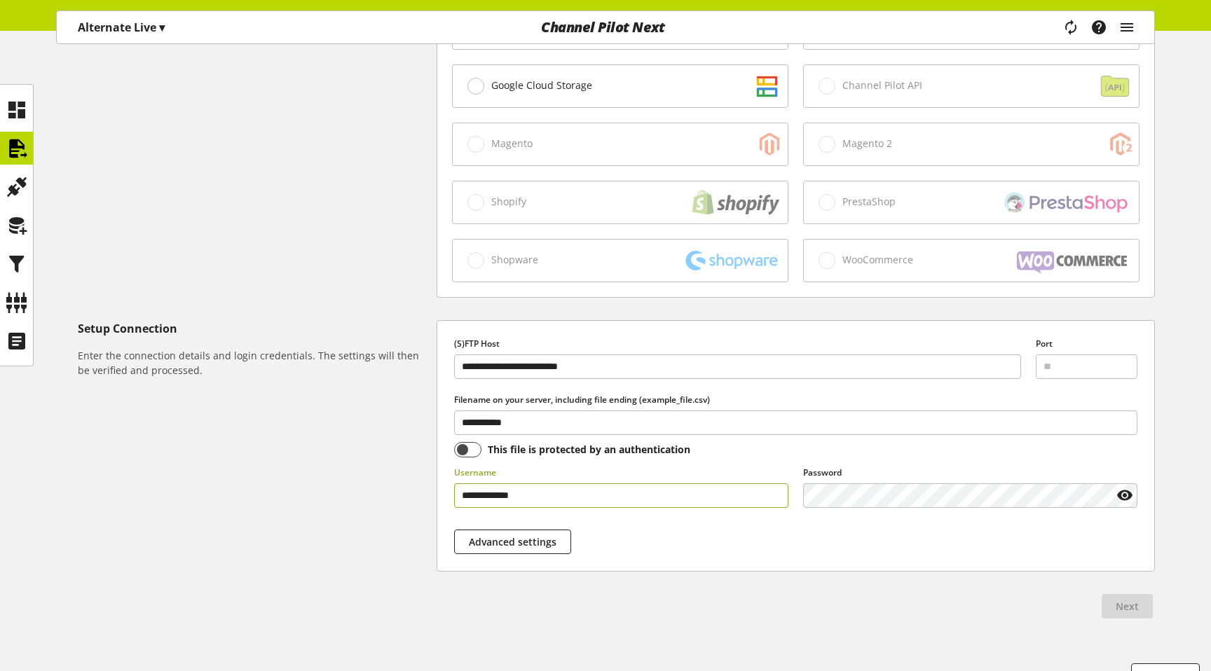
type input "**********"
click at [1176, 541] on div "**********" at bounding box center [605, 180] width 1211 height 944
click at [1139, 594] on button "Next" at bounding box center [1127, 606] width 51 height 25
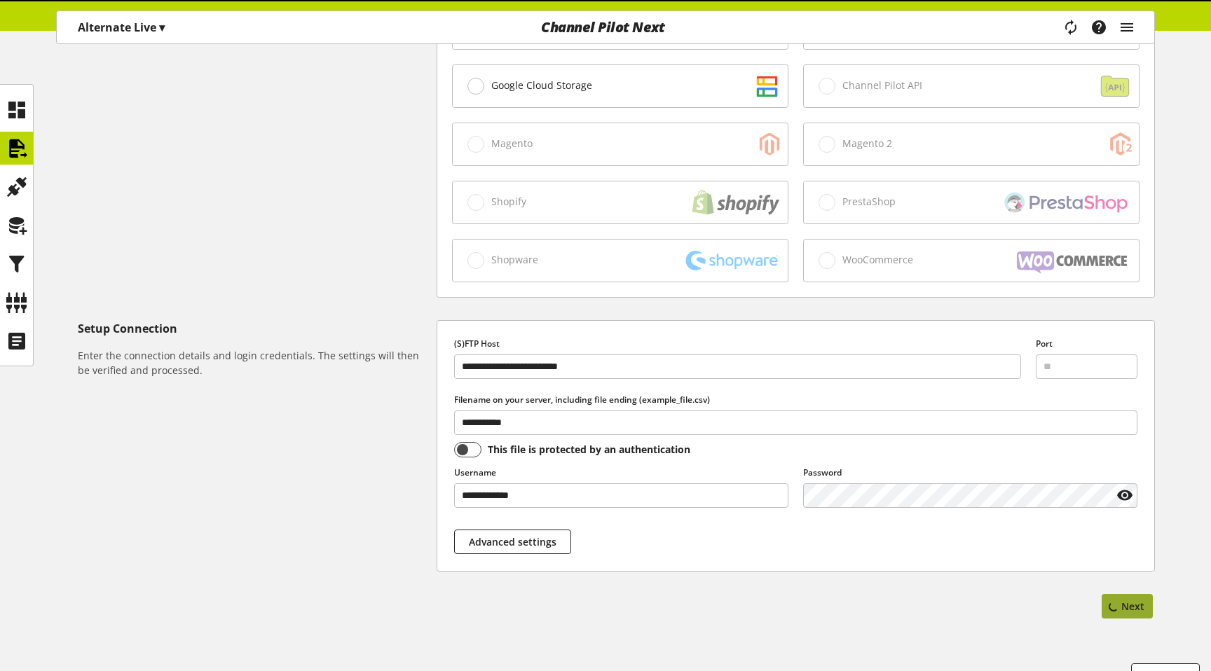
scroll to position [0, 0]
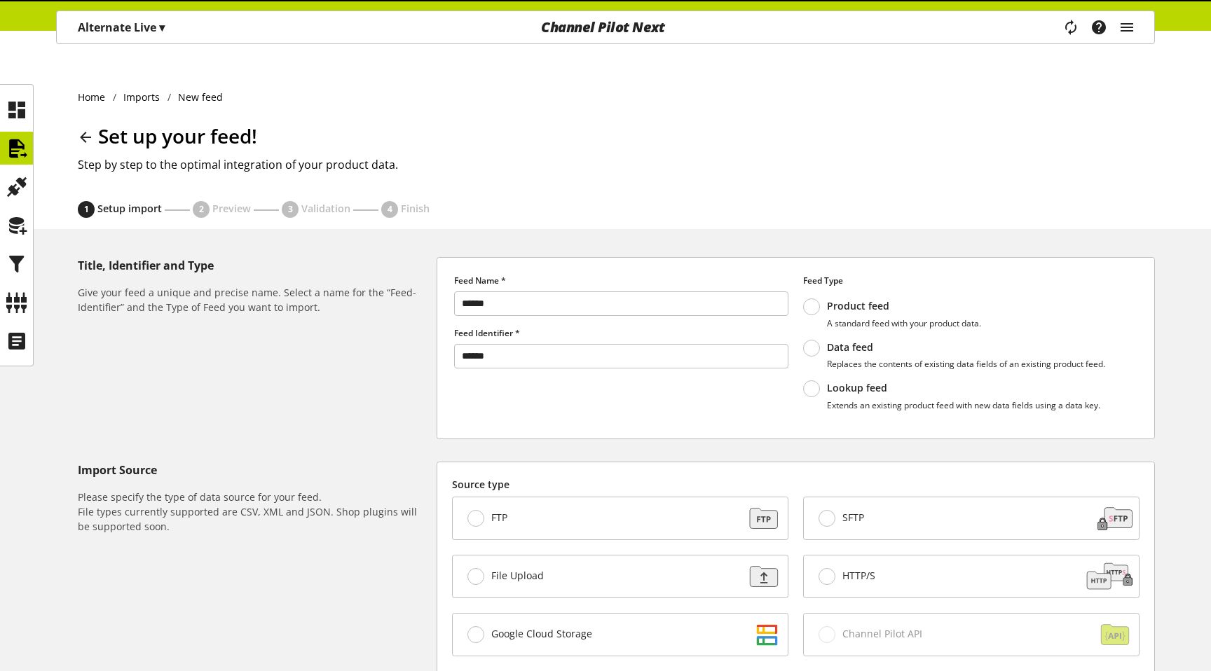
select select "*****"
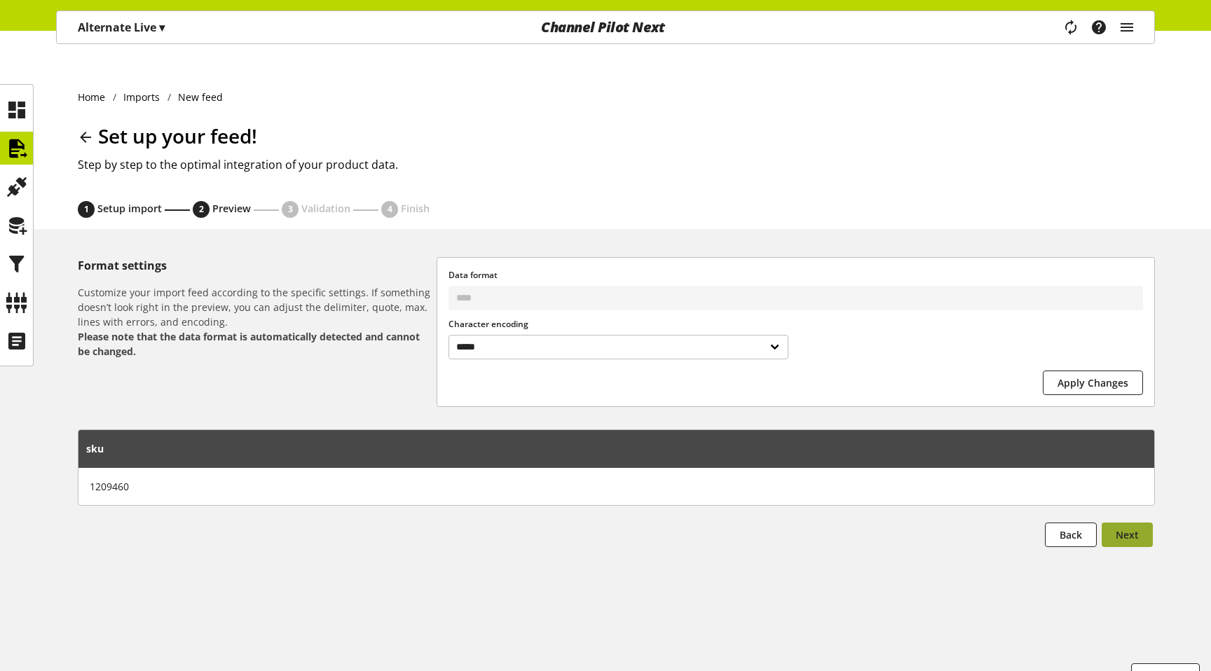
click at [1130, 528] on span "Next" at bounding box center [1127, 535] width 23 height 15
select select
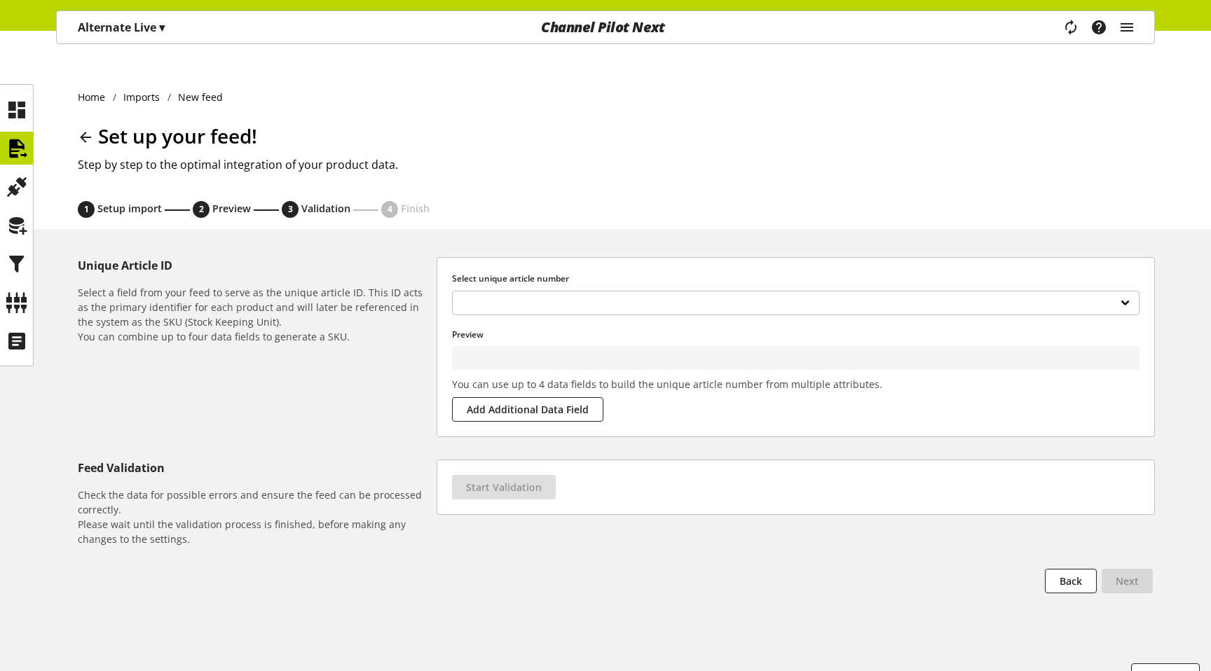
click at [589, 288] on div "***" at bounding box center [796, 303] width 702 height 39
click at [592, 291] on select "***" at bounding box center [795, 303] width 687 height 25
type input "*******"
click at [520, 480] on span "Start Validation" at bounding box center [504, 487] width 76 height 15
select select "********"
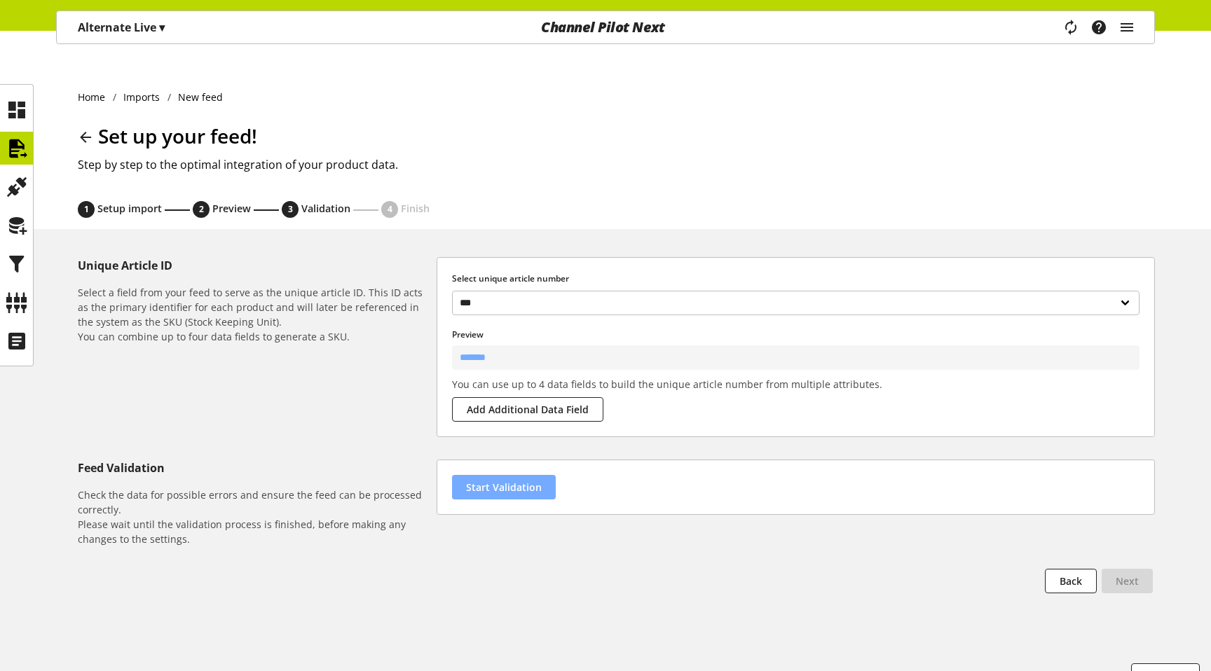
select select "********"
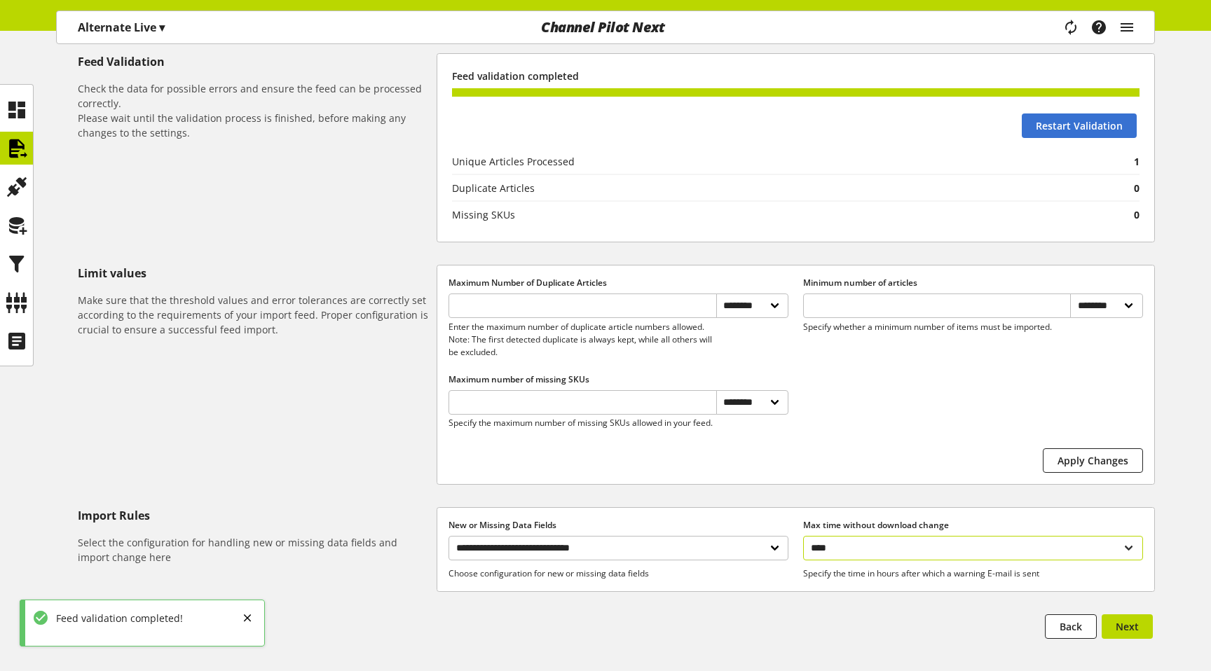
scroll to position [439, 0]
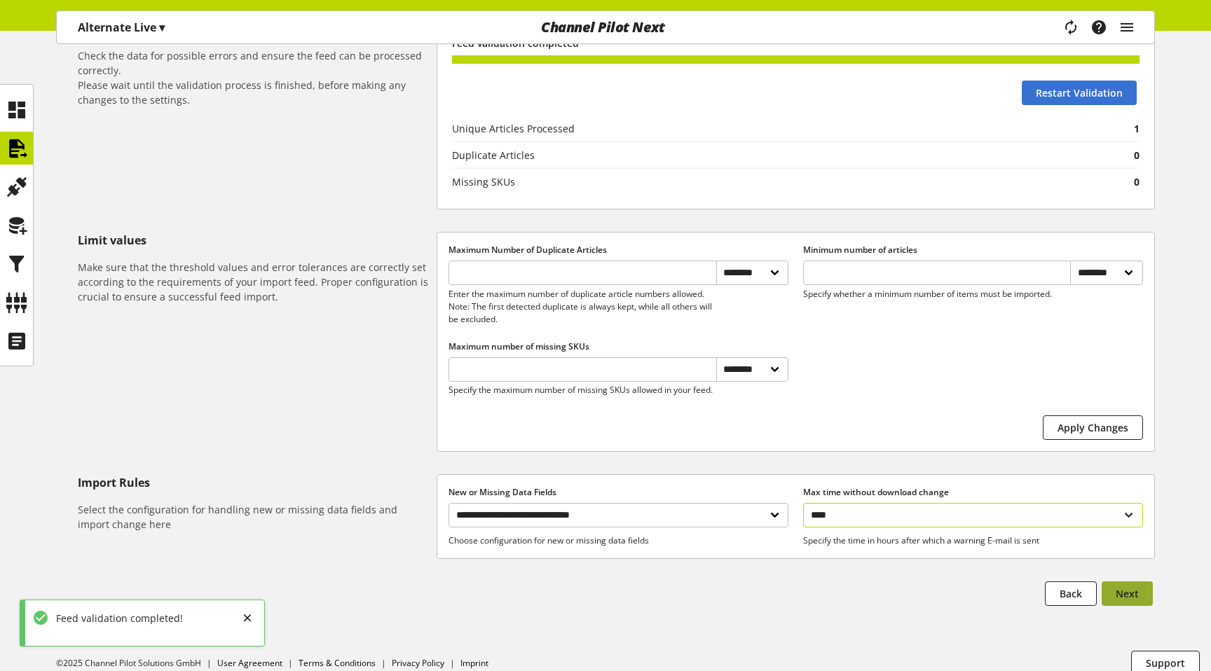
click at [1136, 587] on span "Next" at bounding box center [1127, 594] width 23 height 15
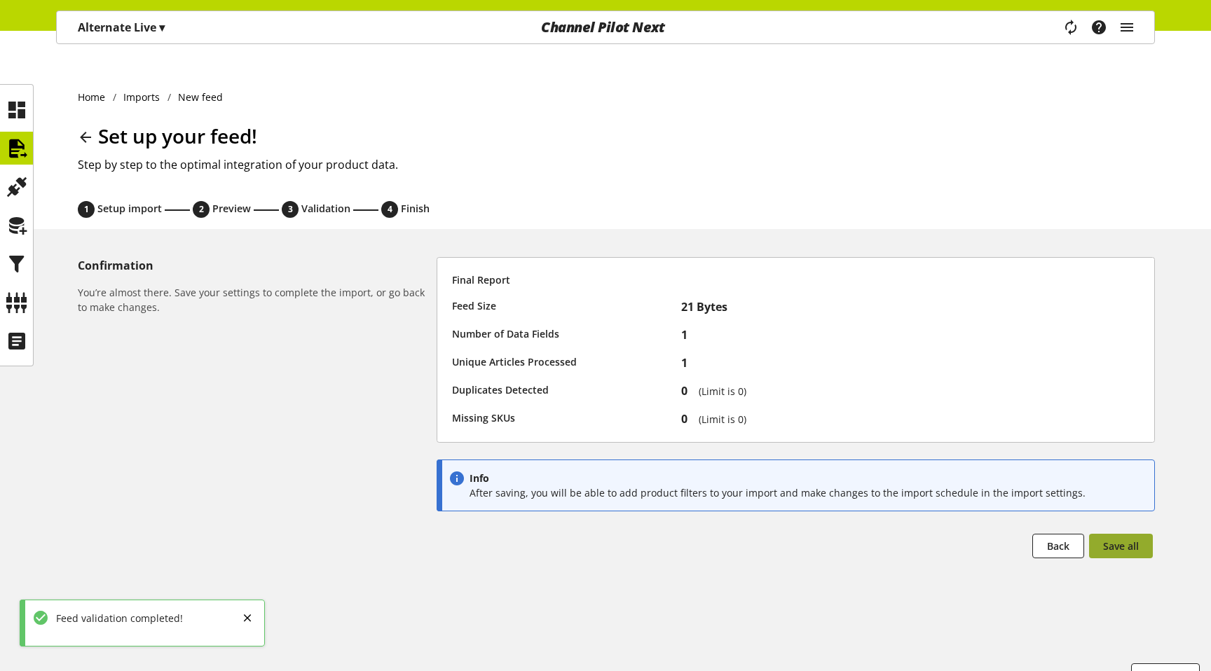
click at [1136, 539] on span "Save all" at bounding box center [1121, 546] width 36 height 15
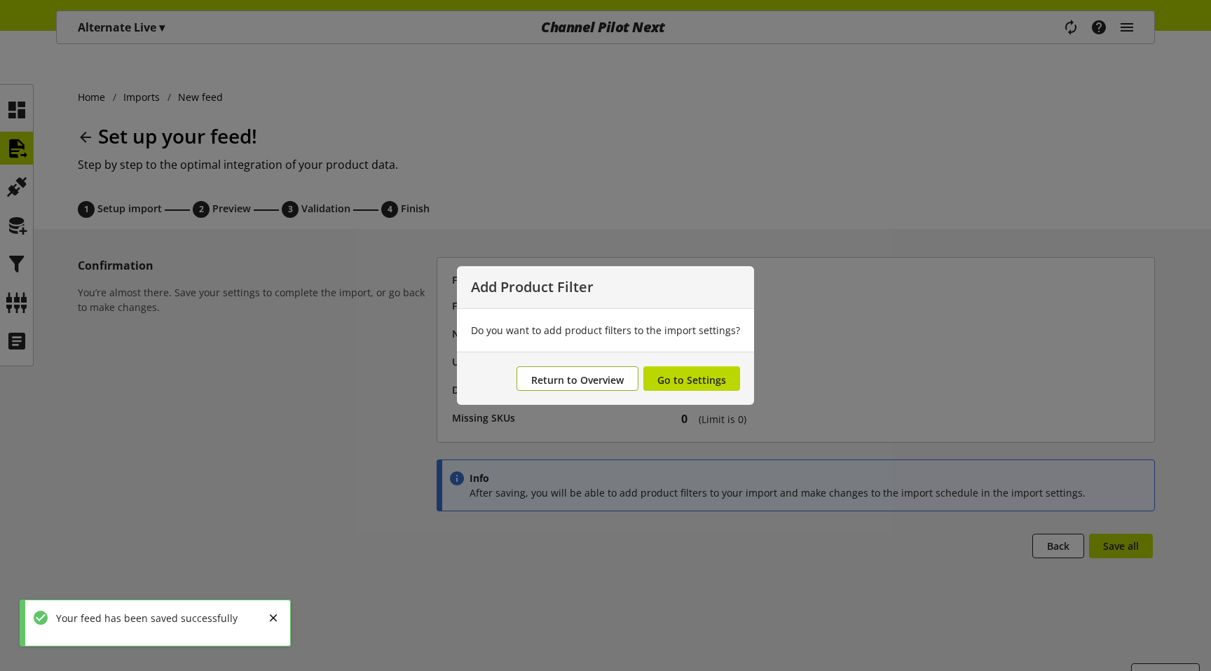
click at [595, 379] on span "Return to Overview" at bounding box center [577, 380] width 93 height 13
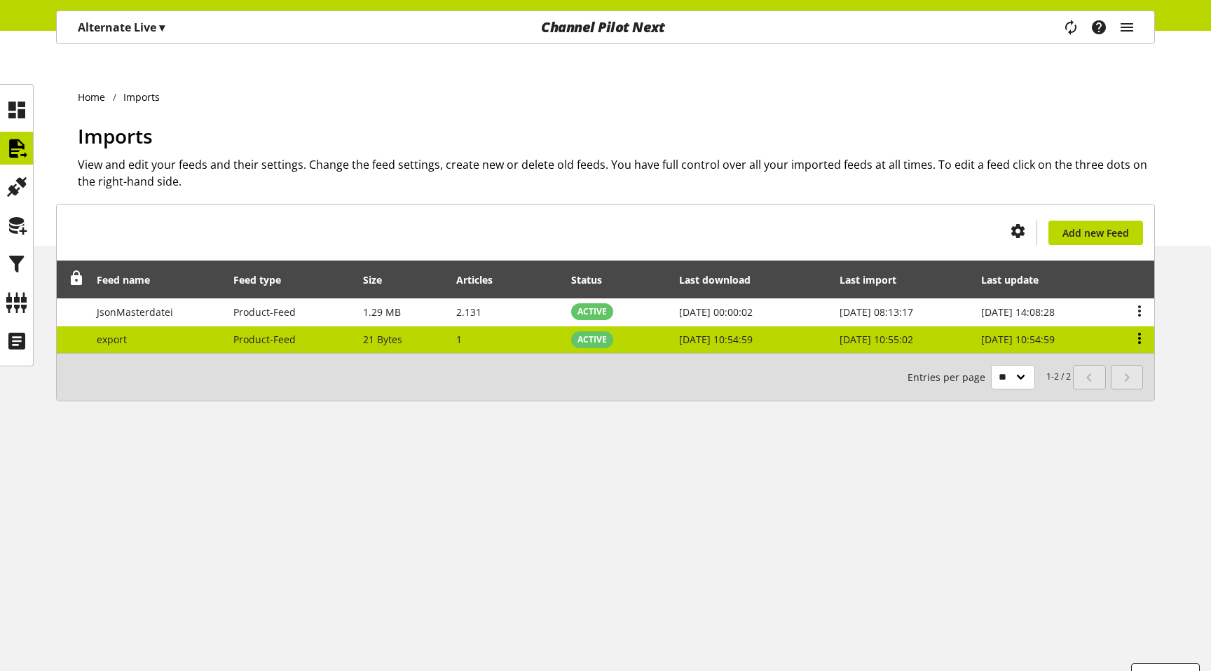
click at [1135, 326] on icon at bounding box center [1139, 338] width 17 height 25
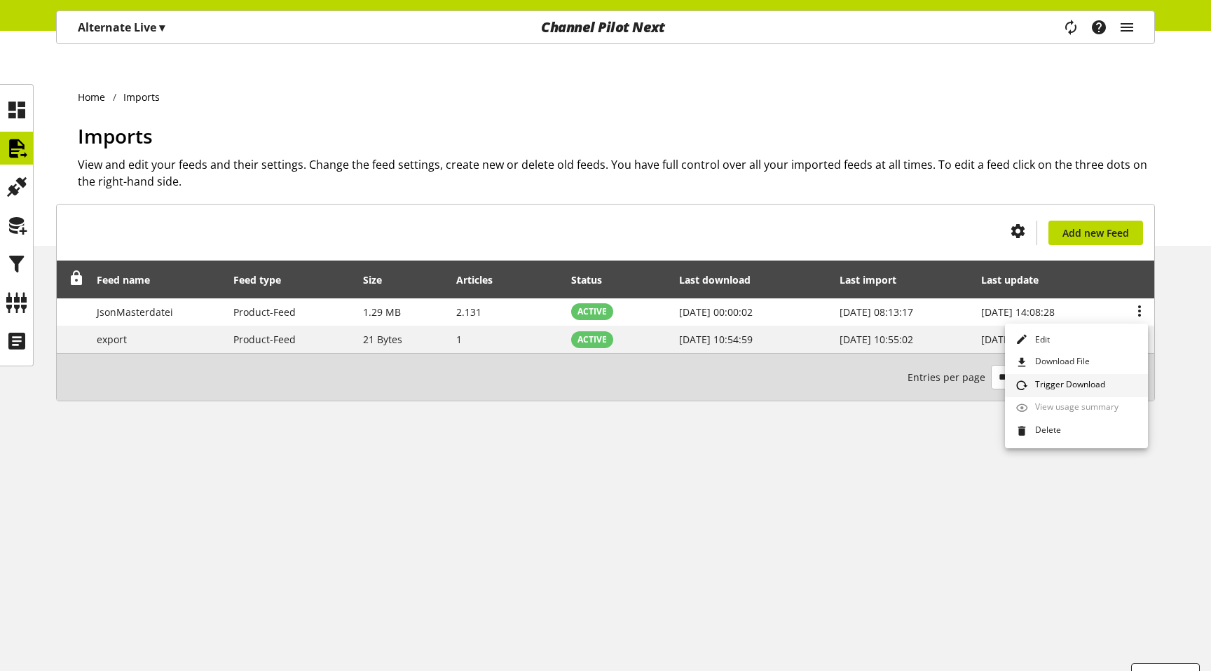
click at [1048, 390] on span "Trigger Download" at bounding box center [1067, 385] width 76 height 15
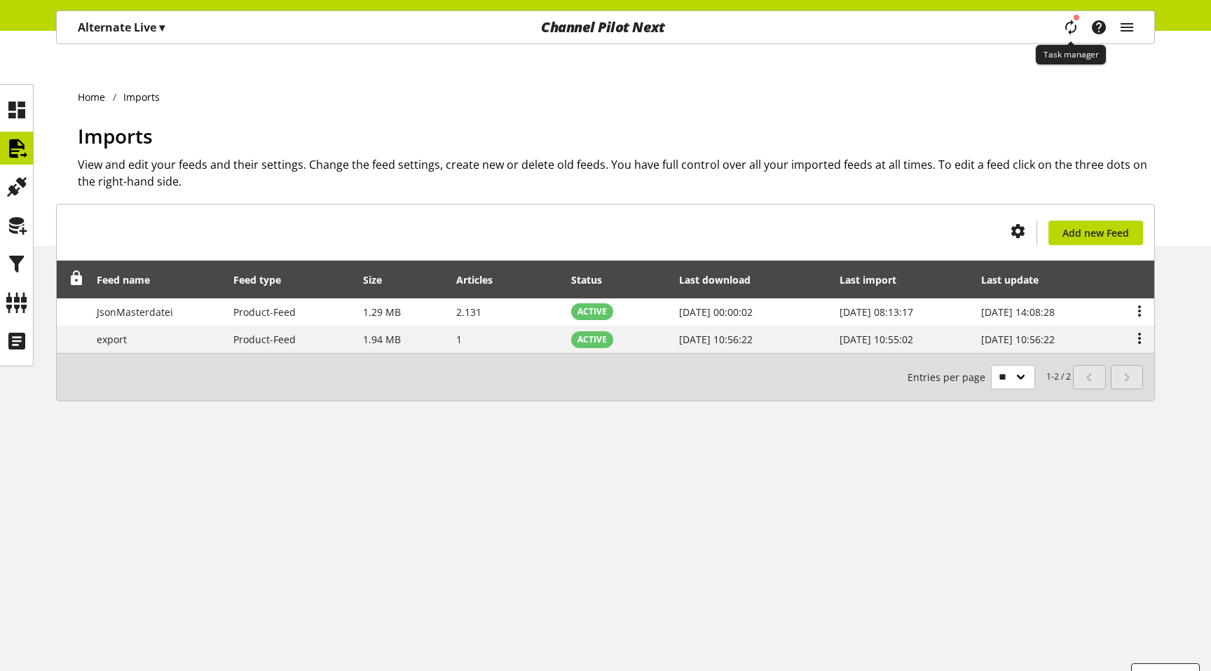
click at [1069, 27] on icon "main navigation" at bounding box center [1071, 27] width 29 height 22
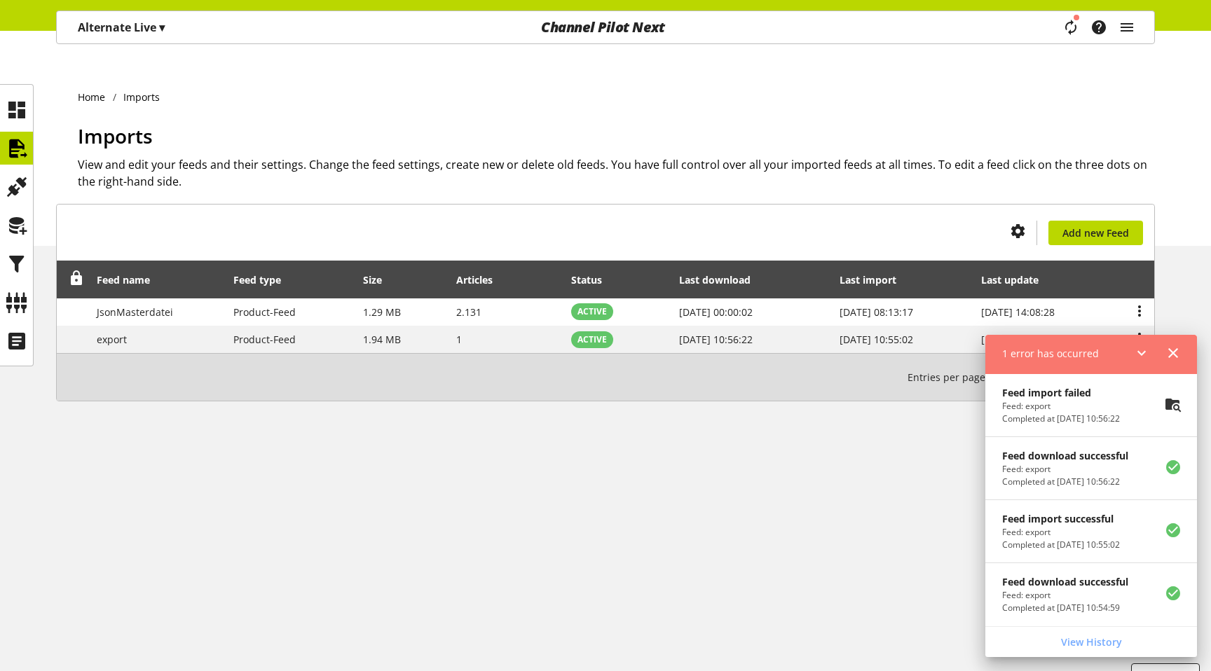
click at [1011, 410] on p "Feed: export" at bounding box center [1061, 406] width 118 height 13
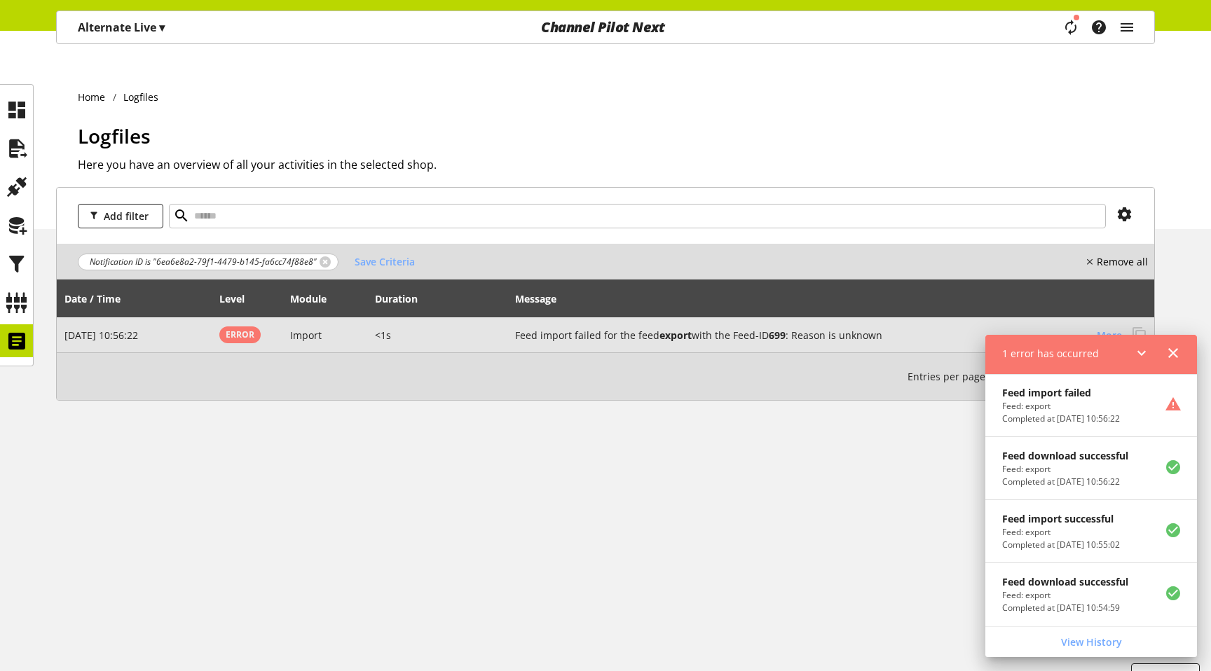
click at [1123, 323] on button "More" at bounding box center [1109, 335] width 46 height 25
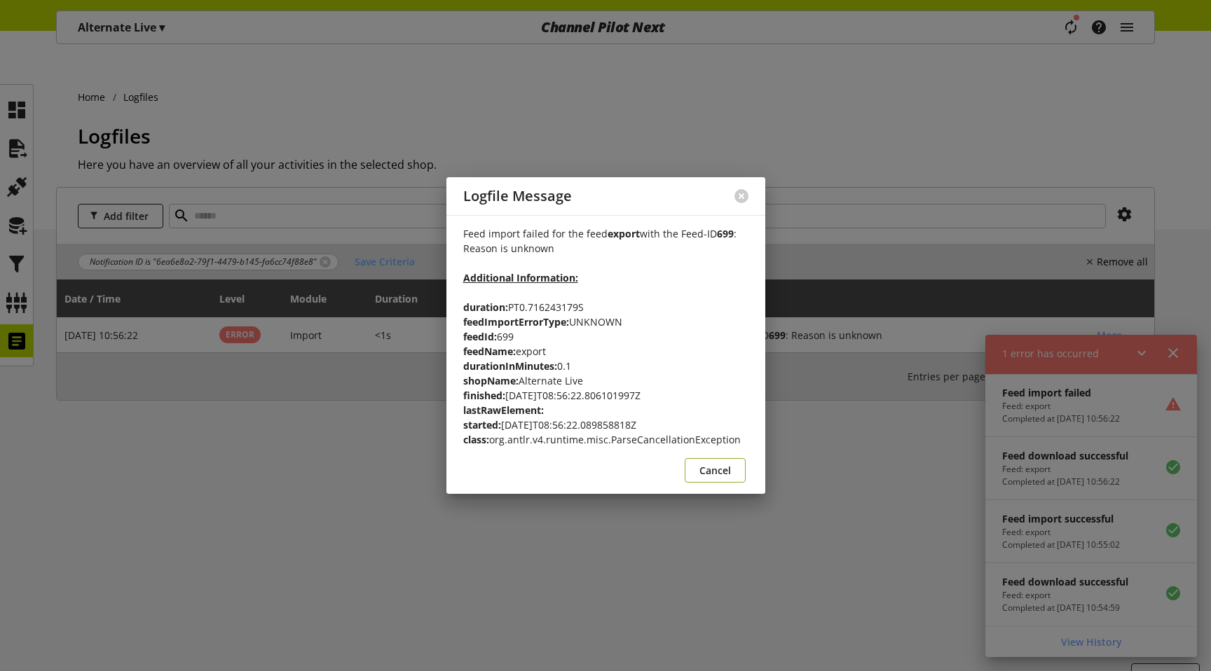
click at [713, 471] on span "Cancel" at bounding box center [715, 470] width 32 height 15
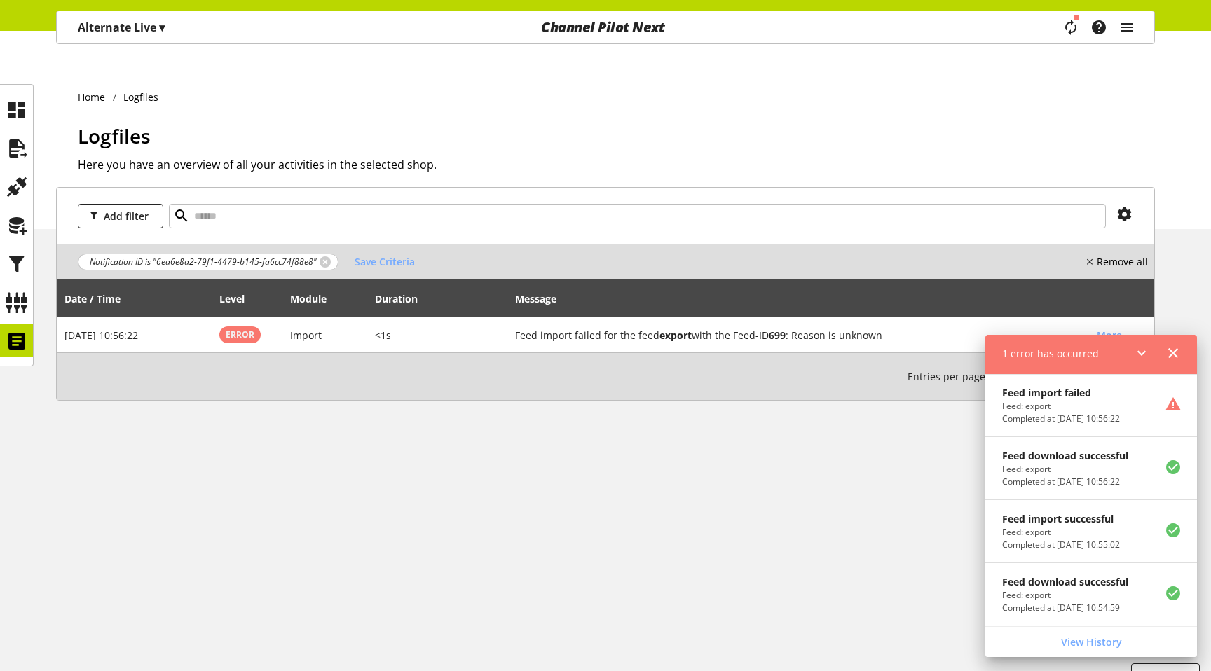
click at [1172, 349] on icon at bounding box center [1173, 353] width 17 height 25
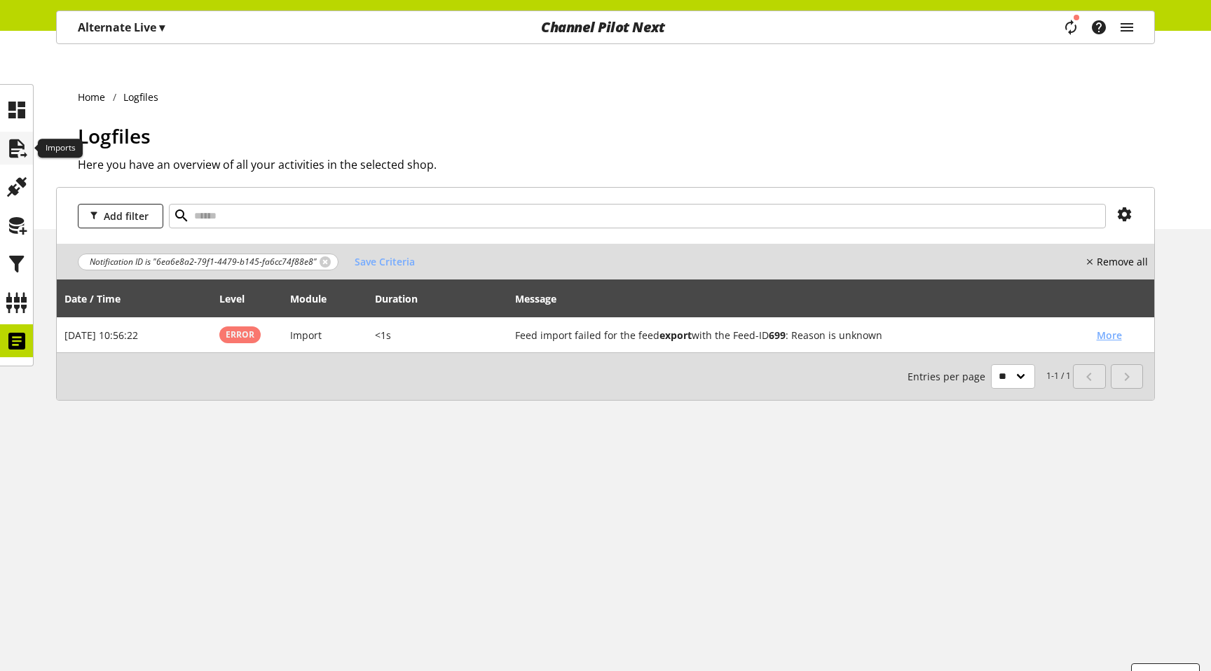
click at [30, 137] on div at bounding box center [16, 148] width 33 height 33
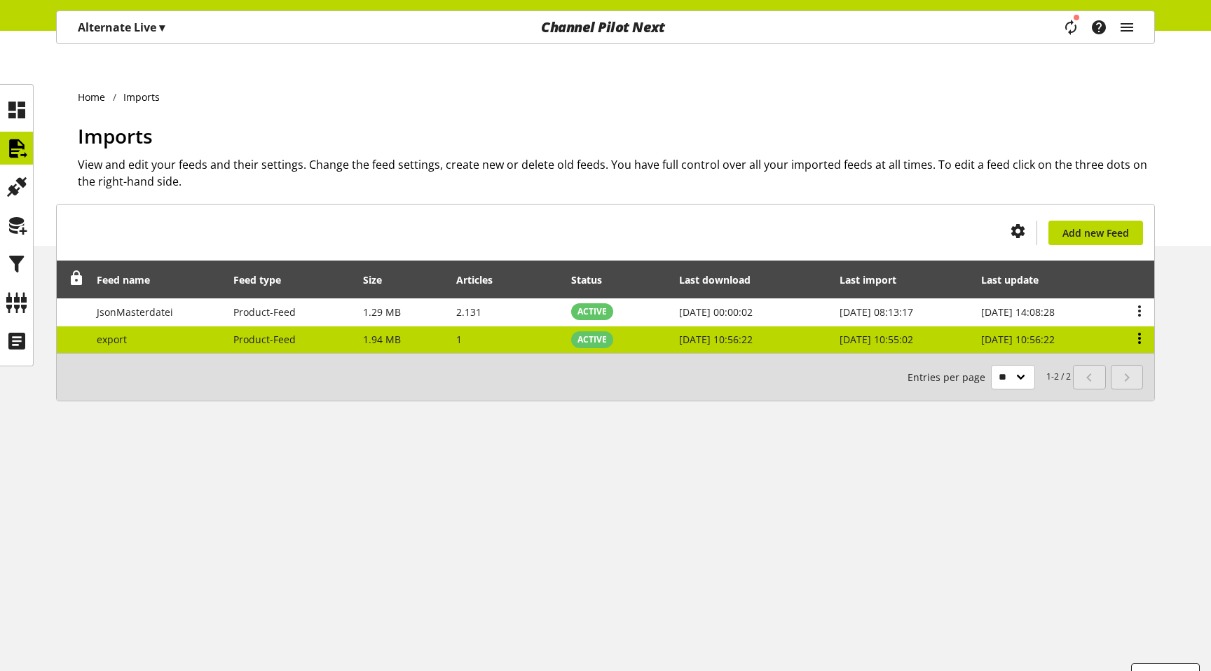
click at [1137, 326] on icon at bounding box center [1139, 338] width 17 height 25
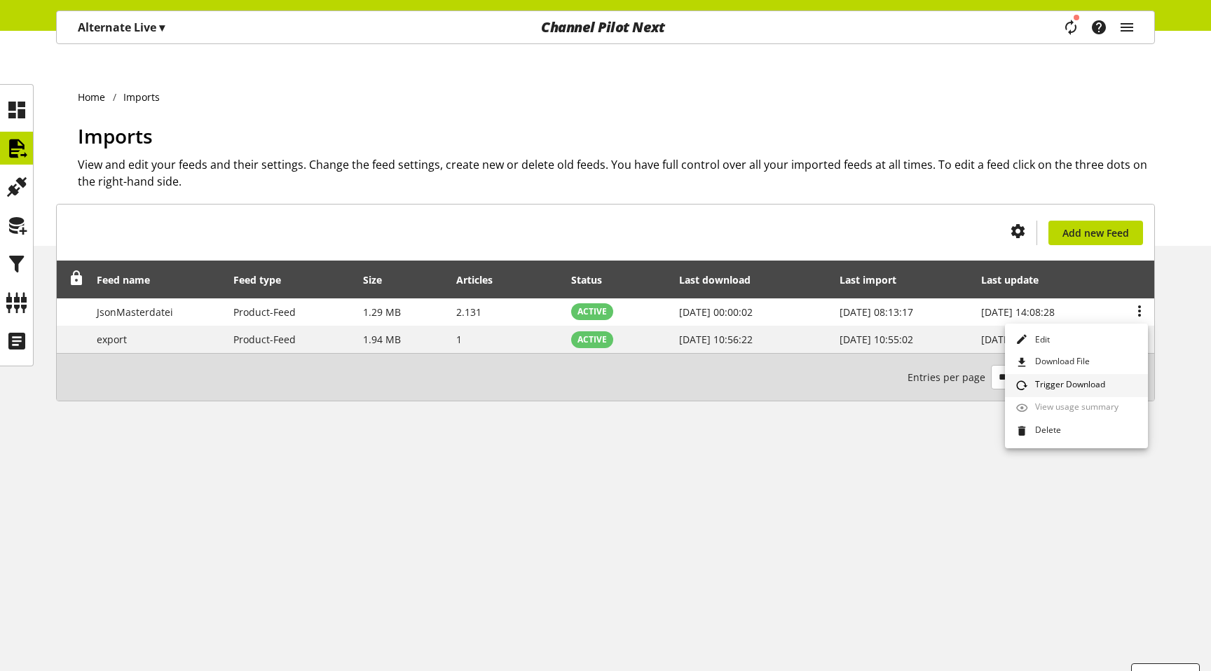
click at [1105, 383] on link "Trigger Download" at bounding box center [1076, 385] width 143 height 23
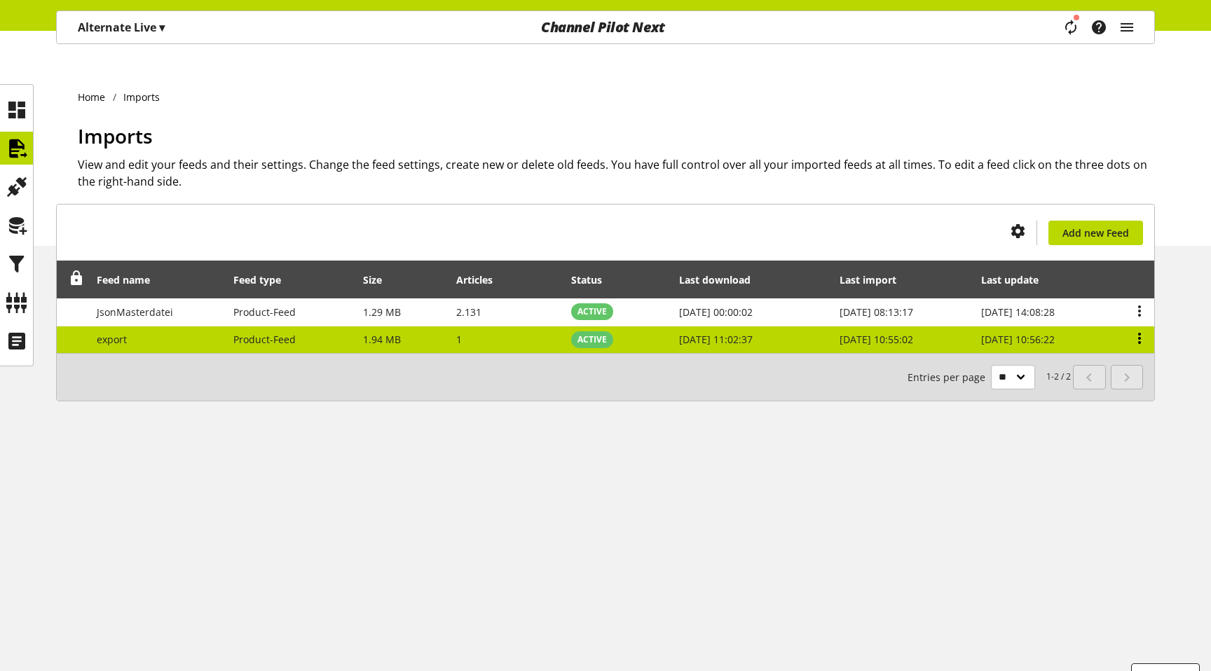
click at [1142, 326] on icon at bounding box center [1139, 338] width 17 height 25
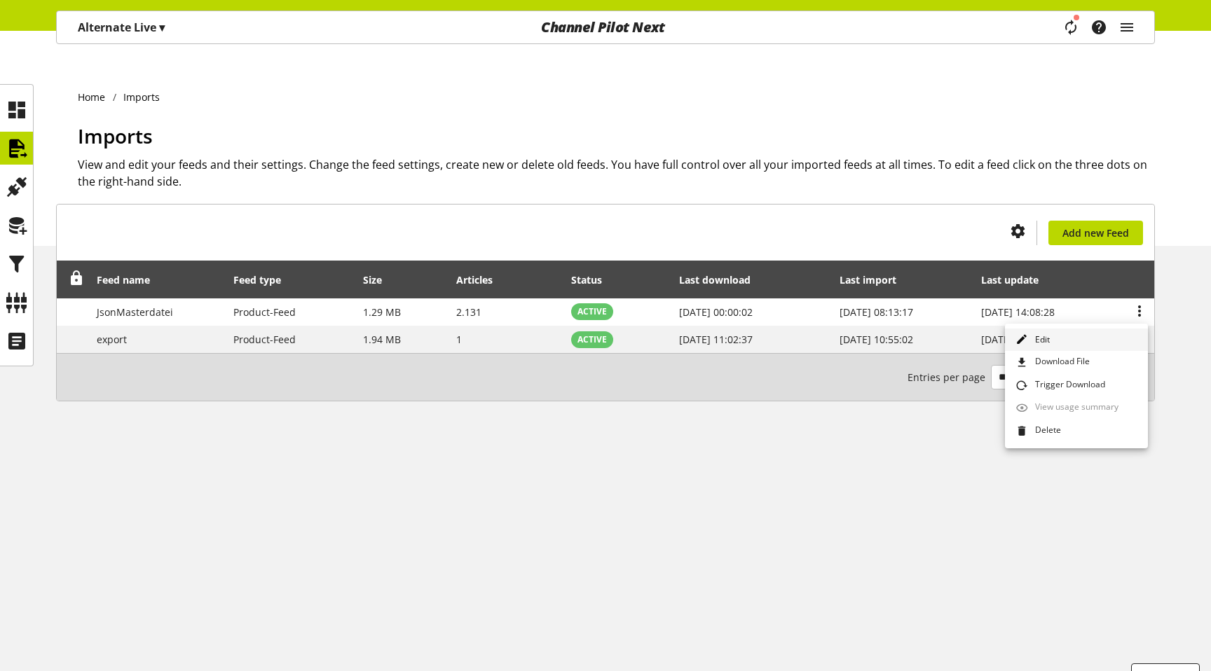
click at [1090, 334] on link "Edit" at bounding box center [1076, 340] width 143 height 23
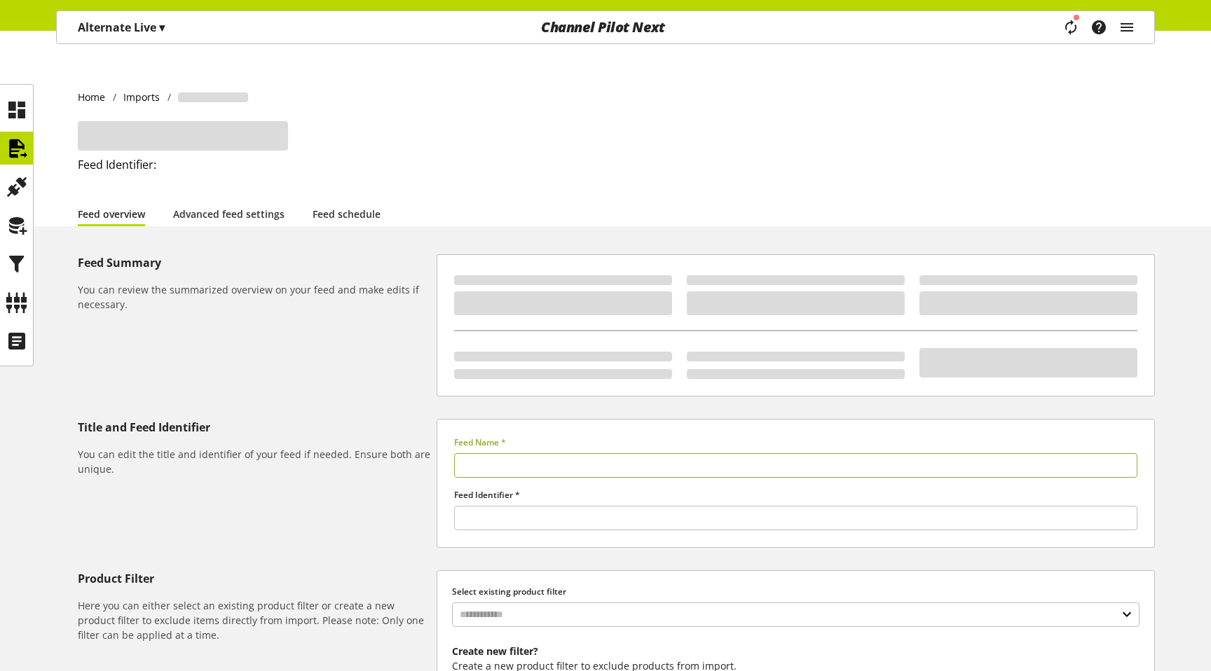
type input "******"
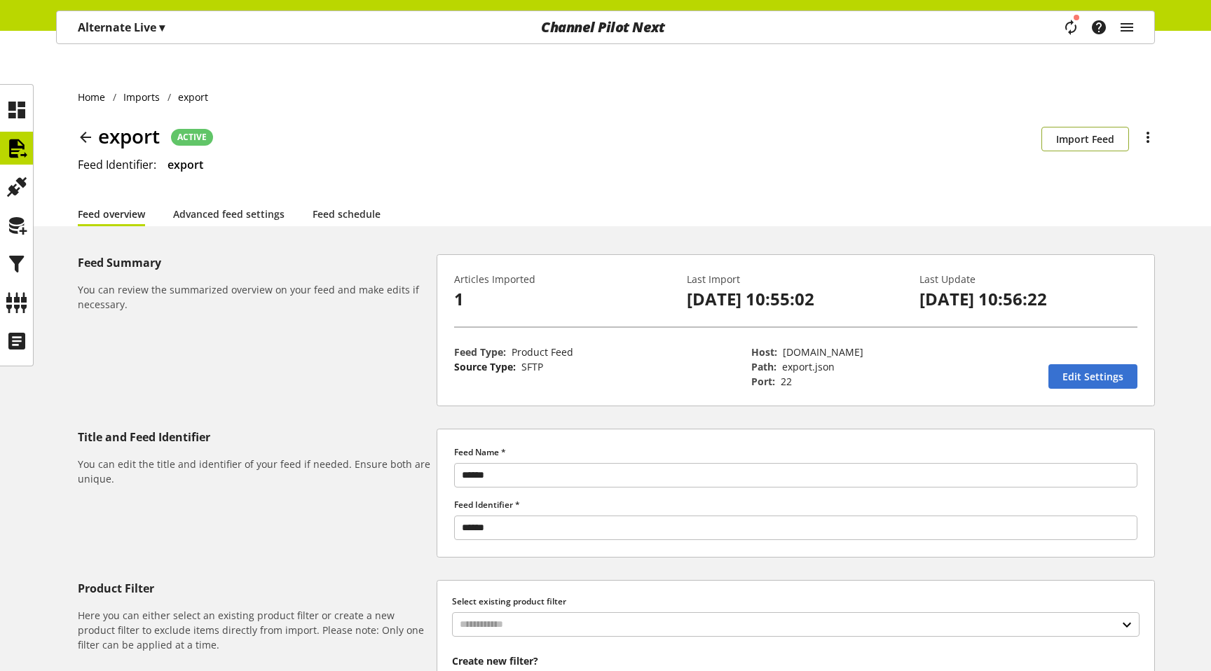
click at [1113, 132] on span "Import Feed" at bounding box center [1085, 139] width 58 height 15
click at [1072, 20] on icon "main navigation" at bounding box center [1070, 27] width 27 height 30
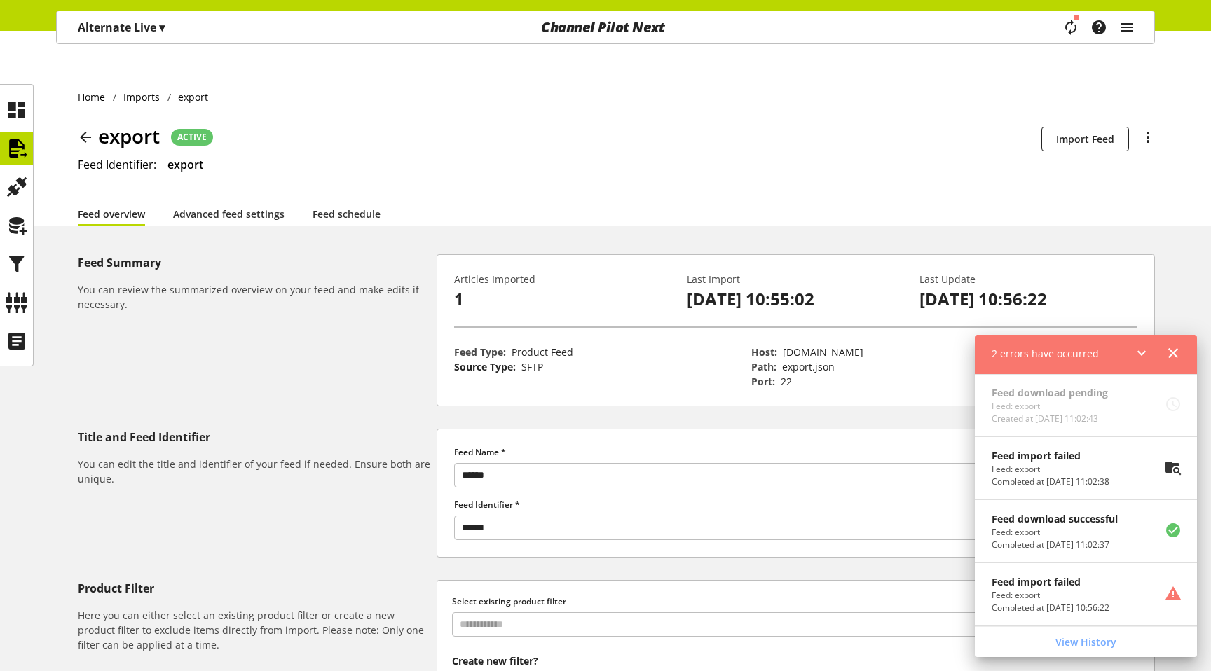
click at [1061, 437] on div "Feed import failed Feed: export Completed at Sep 02, 2025, 11:02:38" at bounding box center [1050, 468] width 151 height 62
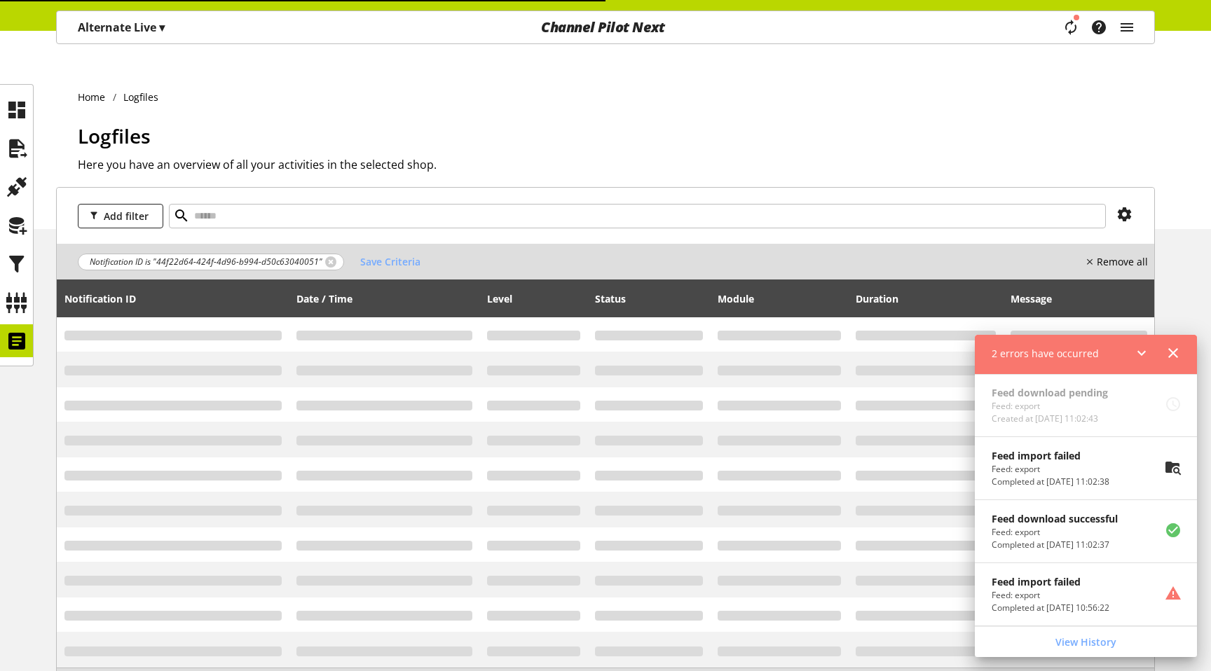
click at [1041, 472] on p "Feed: export" at bounding box center [1051, 469] width 118 height 13
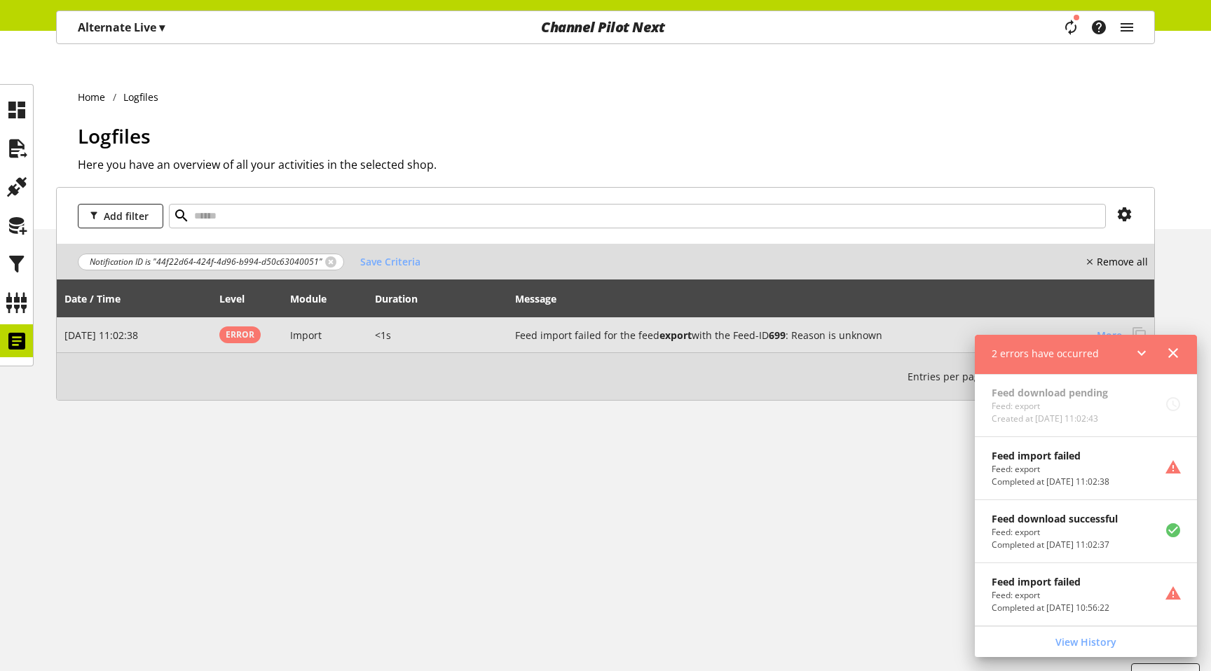
click at [1111, 328] on span "More" at bounding box center [1109, 335] width 25 height 15
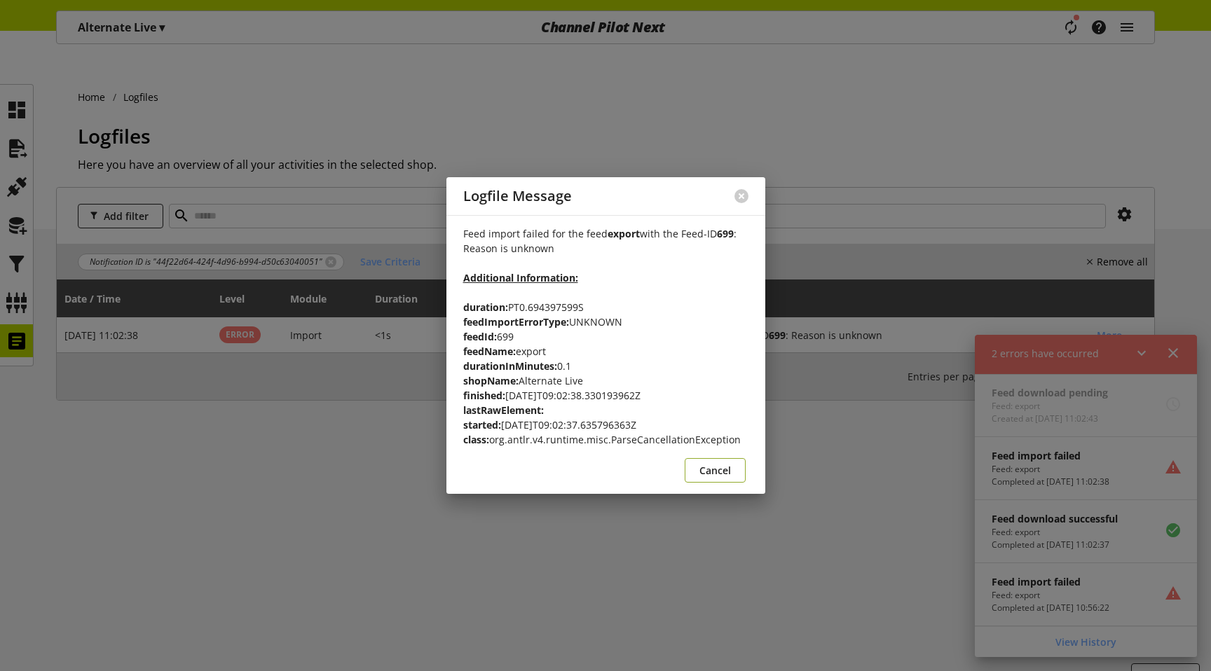
click at [736, 465] on button "Cancel" at bounding box center [715, 470] width 61 height 25
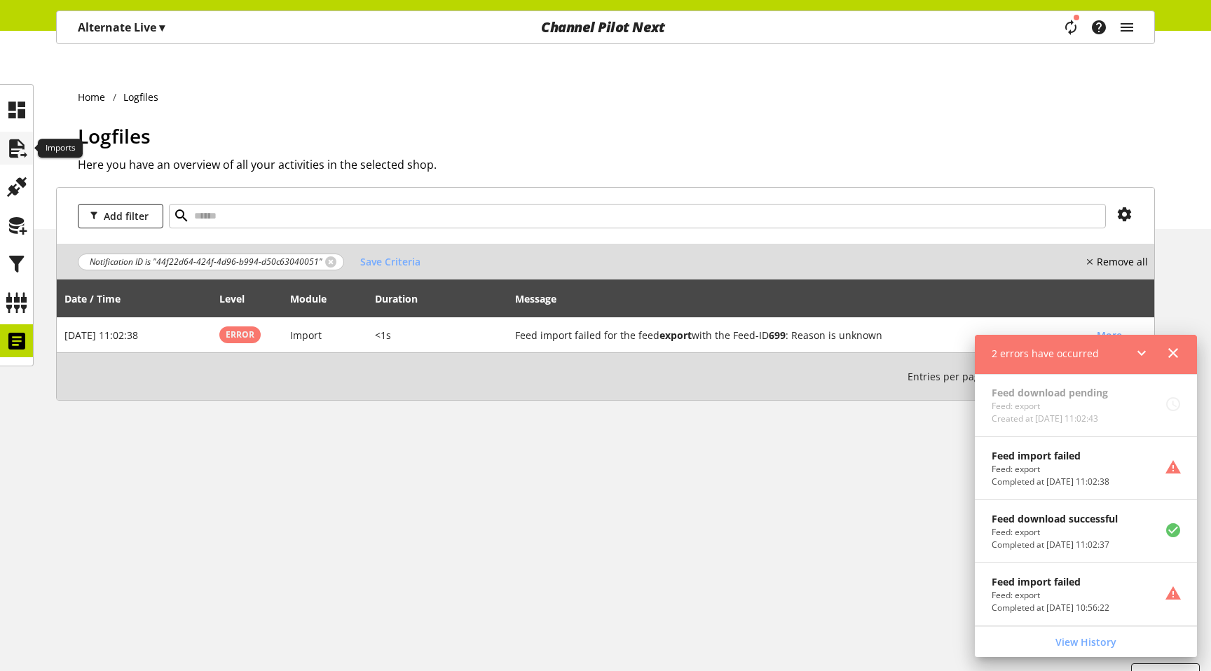
click at [26, 152] on icon at bounding box center [17, 149] width 22 height 28
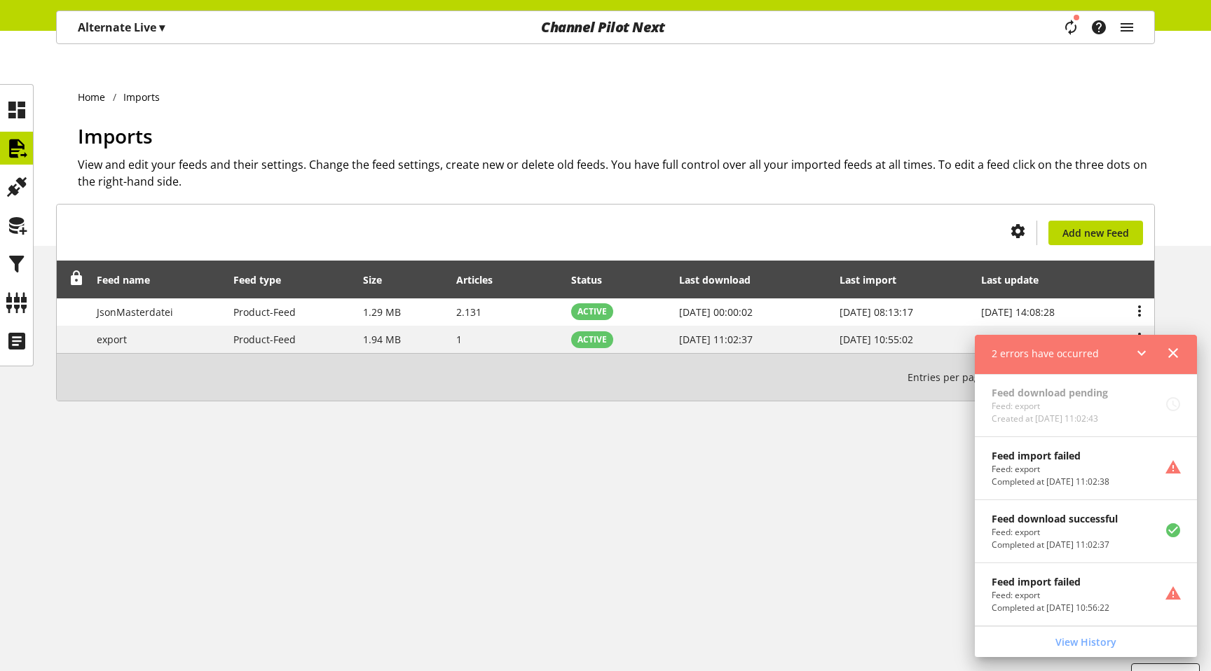
click at [1179, 351] on icon at bounding box center [1173, 353] width 17 height 25
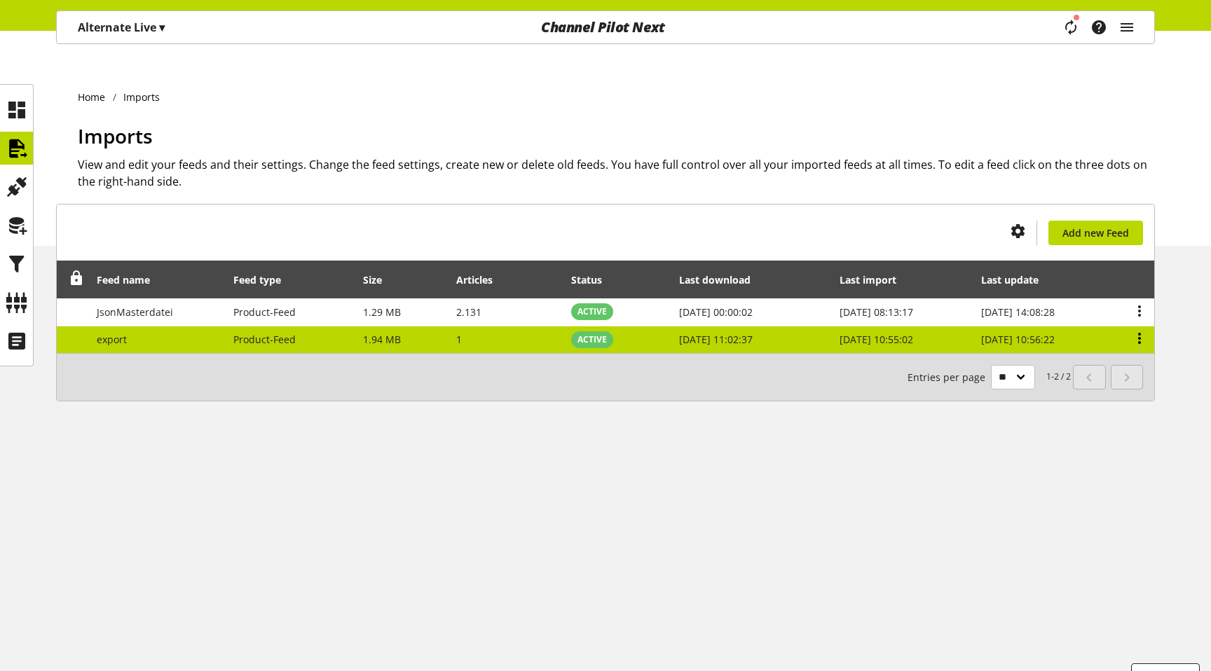
click at [1137, 326] on icon at bounding box center [1139, 338] width 17 height 25
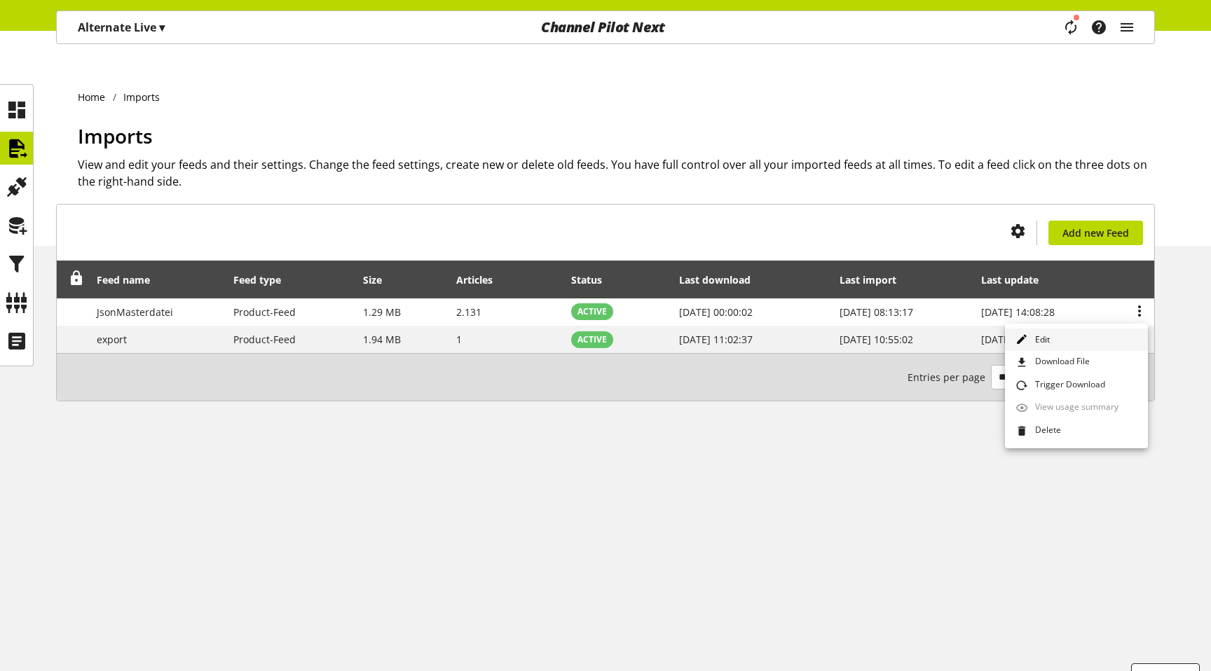
click at [1090, 342] on link "Edit" at bounding box center [1076, 340] width 143 height 23
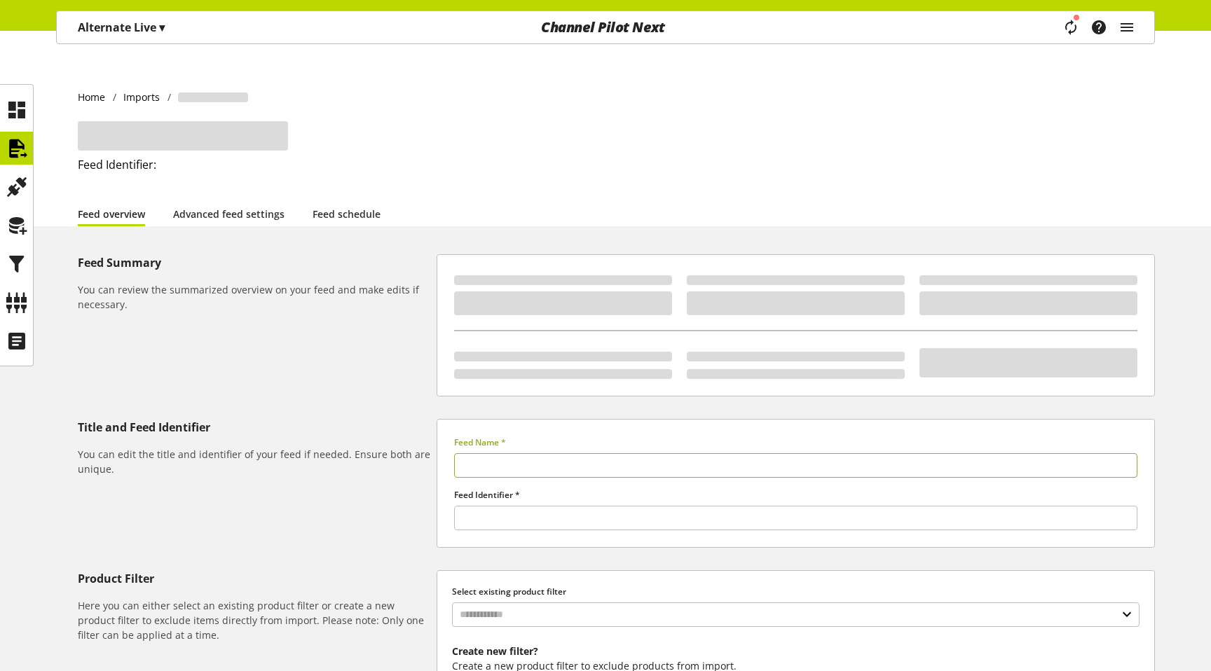
type input "******"
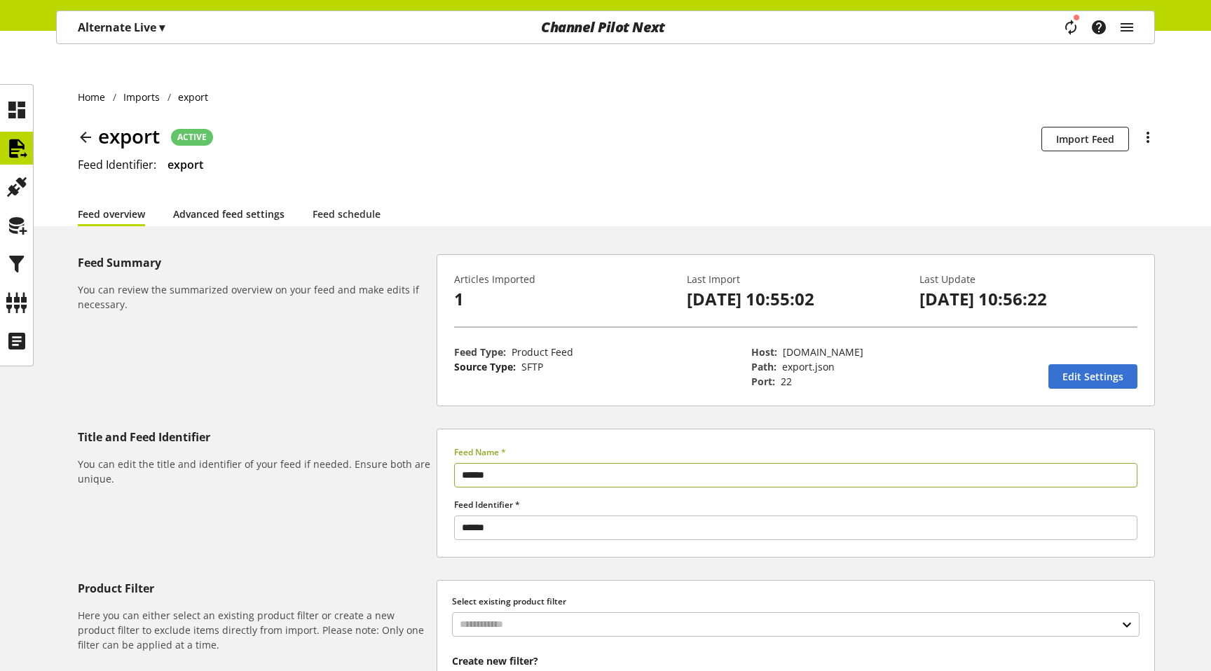
click at [234, 207] on link "Advanced feed settings" at bounding box center [228, 214] width 111 height 15
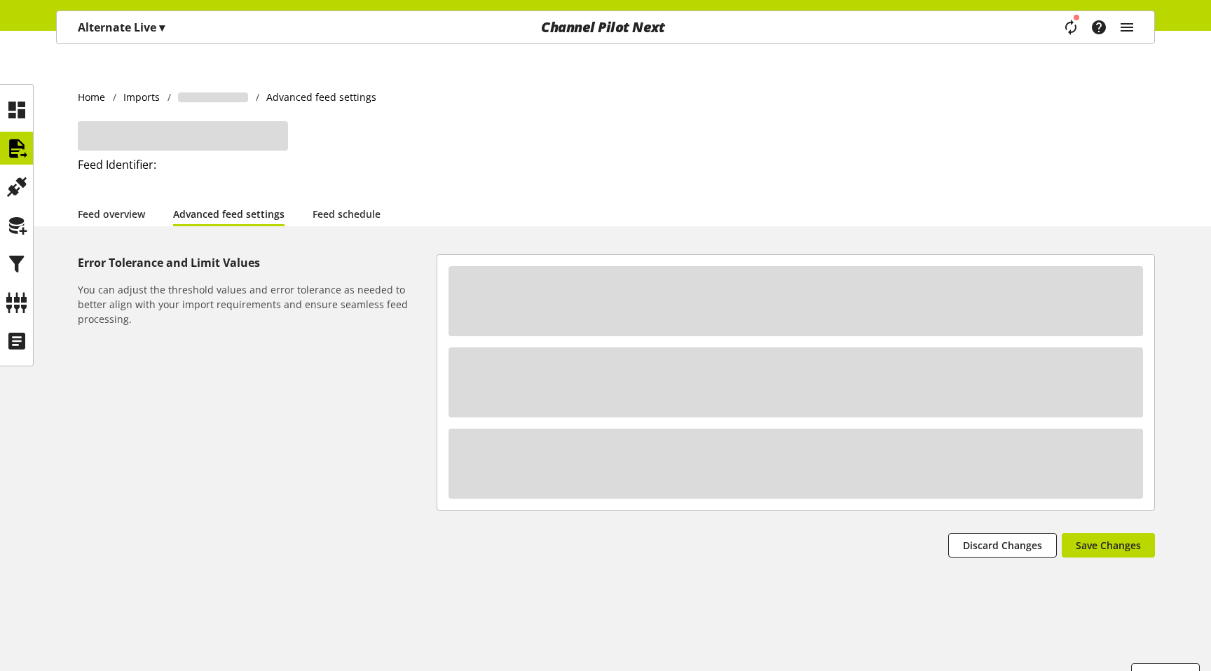
select select "********"
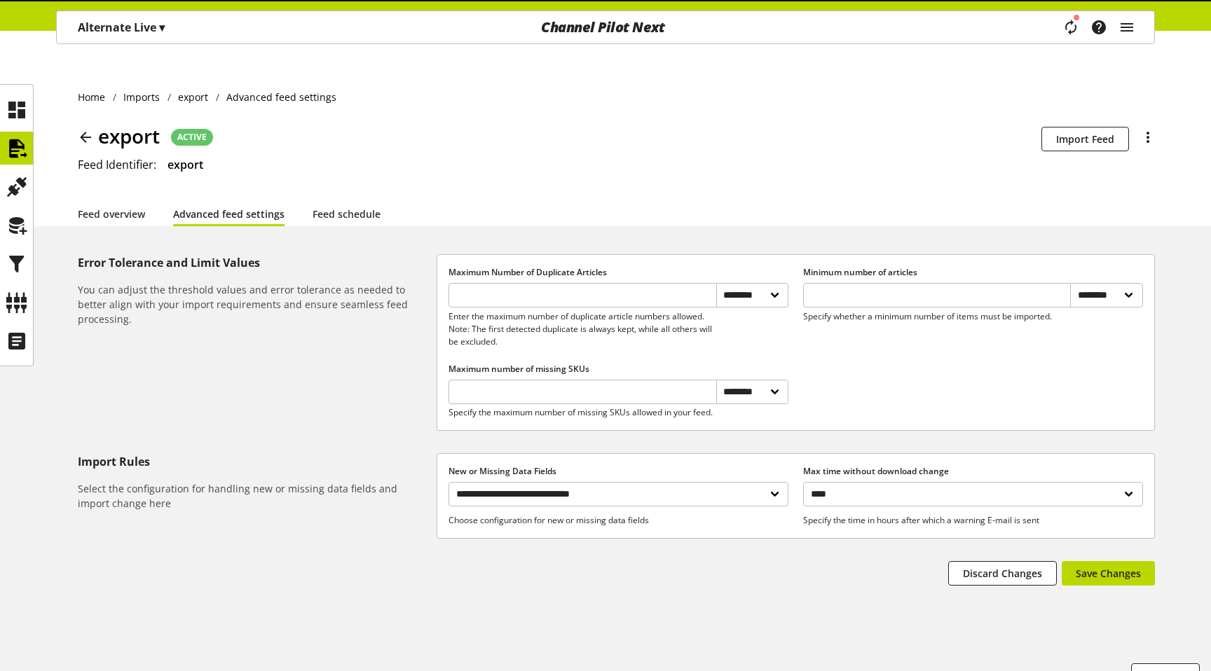
scroll to position [1, 0]
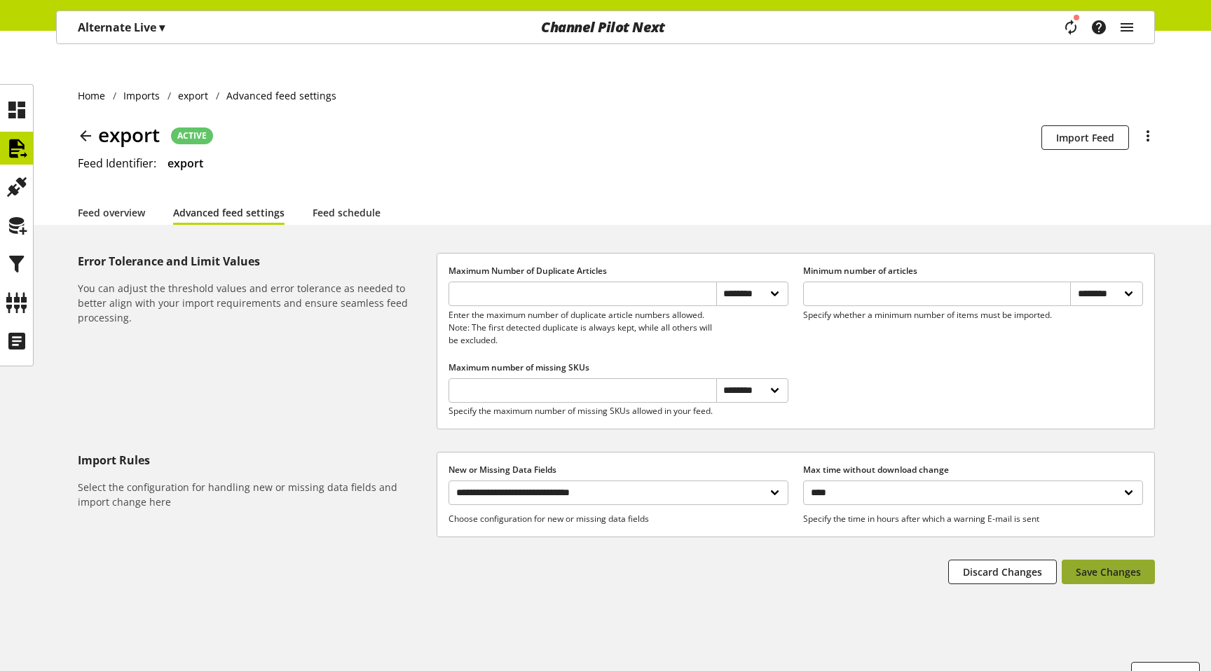
click at [1114, 565] on span "Save Changes" at bounding box center [1108, 572] width 65 height 15
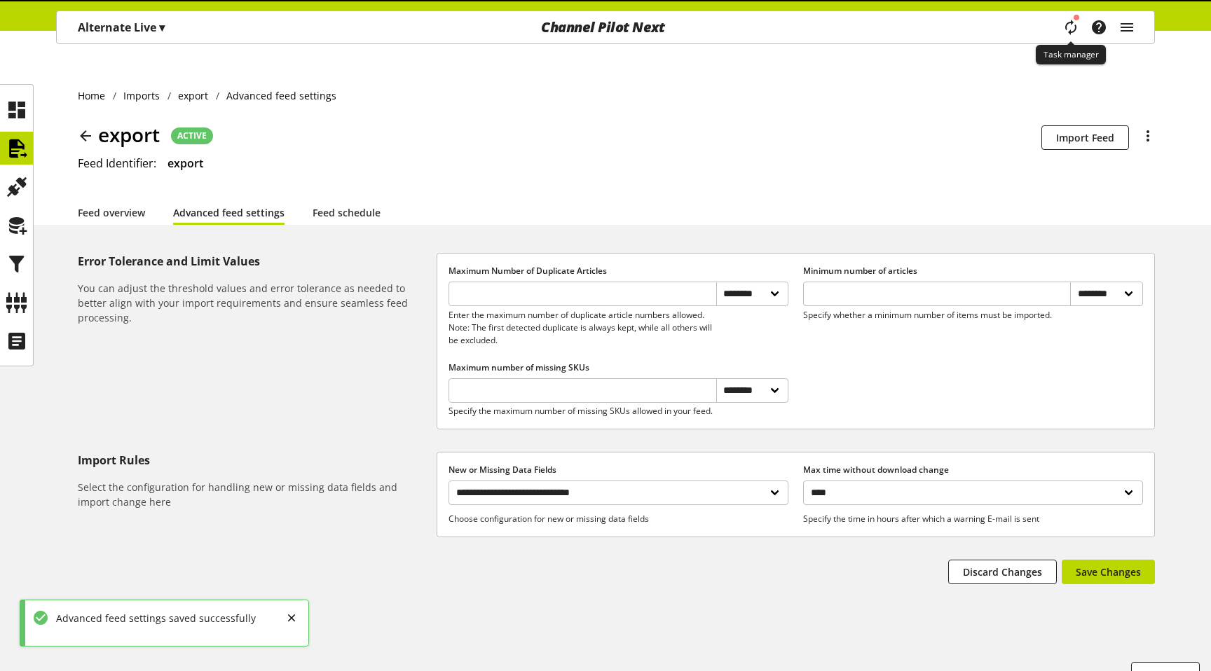
click at [1074, 31] on icon "main navigation" at bounding box center [1071, 27] width 30 height 29
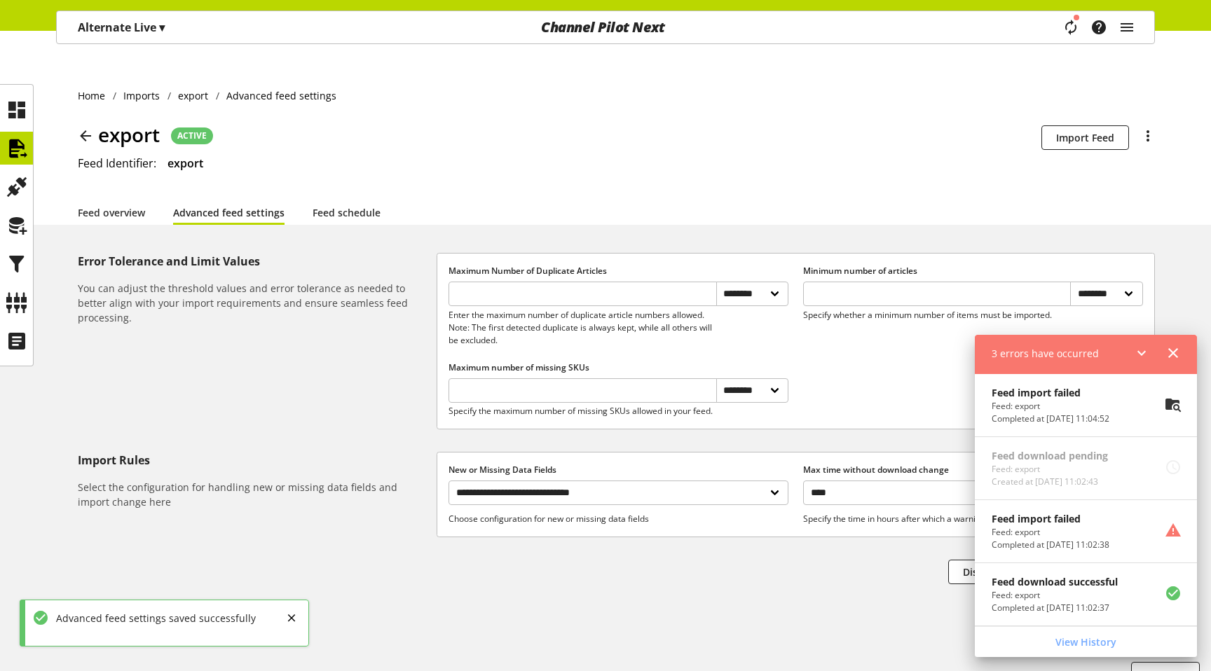
click at [1088, 412] on p "Feed: export" at bounding box center [1051, 406] width 118 height 13
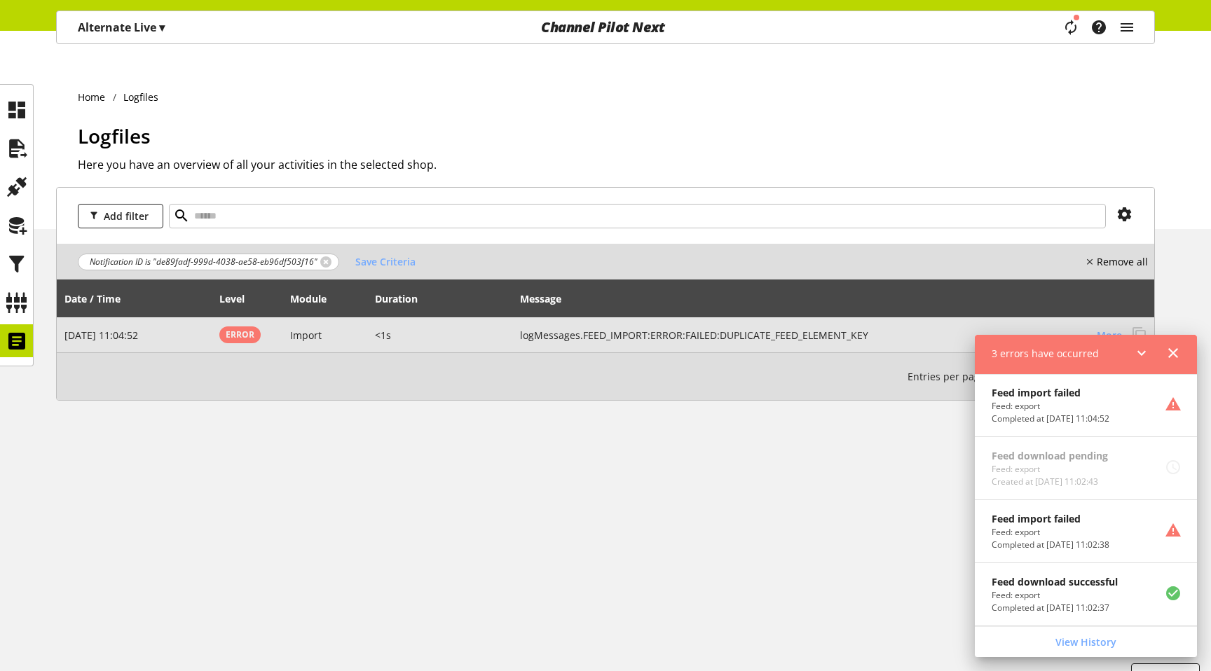
click at [741, 328] on h2 "logMessages.FEED_IMPORT:ERROR:FAILED:DUPLICATE_FEED_ELEMENT_KEY" at bounding box center [803, 335] width 566 height 15
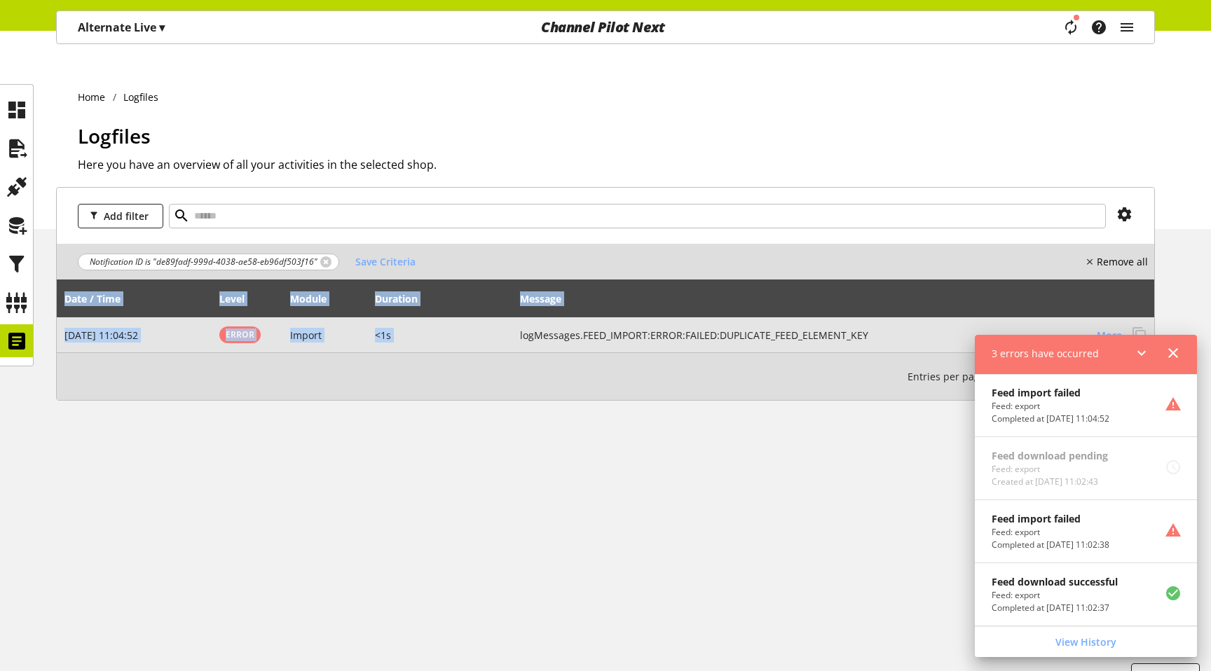
click at [741, 328] on h2 "logMessages.FEED_IMPORT:ERROR:FAILED:DUPLICATE_FEED_ELEMENT_KEY" at bounding box center [803, 335] width 566 height 15
click at [1109, 328] on span "More" at bounding box center [1109, 335] width 25 height 15
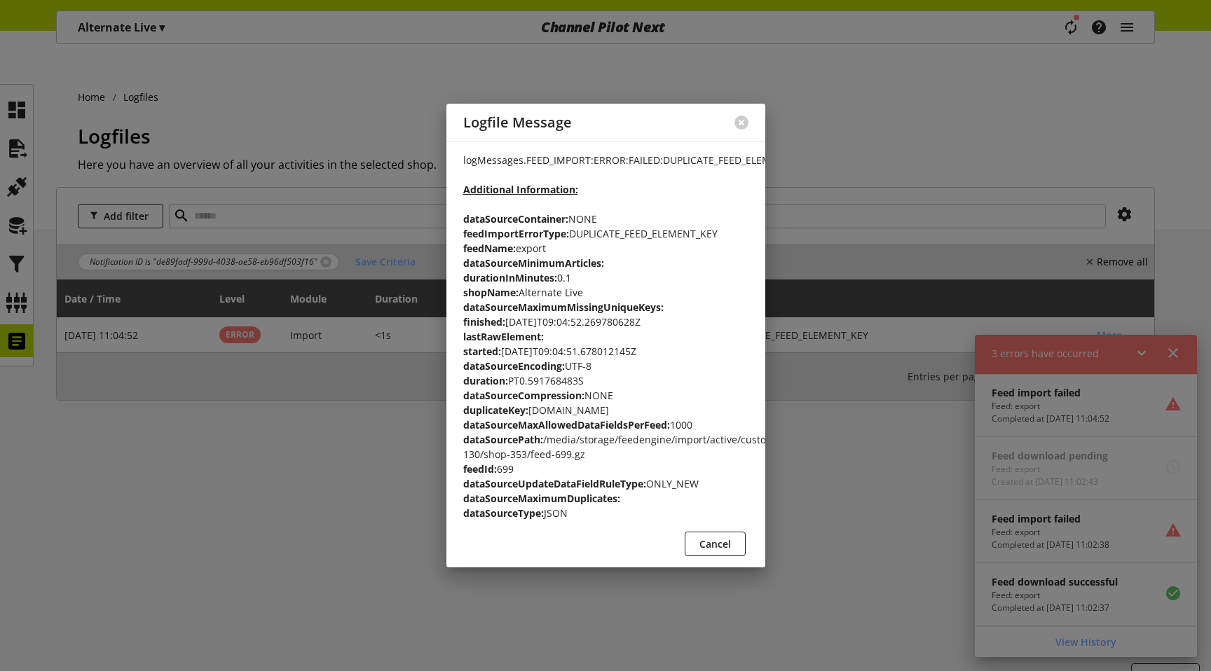
click at [598, 401] on p "logMessages.FEED_IMPORT:ERROR:FAILED:DUPLICATE_FEED_ELEMENT_KEY Additional Info…" at bounding box center [605, 337] width 285 height 368
copy p "vorhanden"
click at [713, 552] on span "Cancel" at bounding box center [715, 544] width 32 height 15
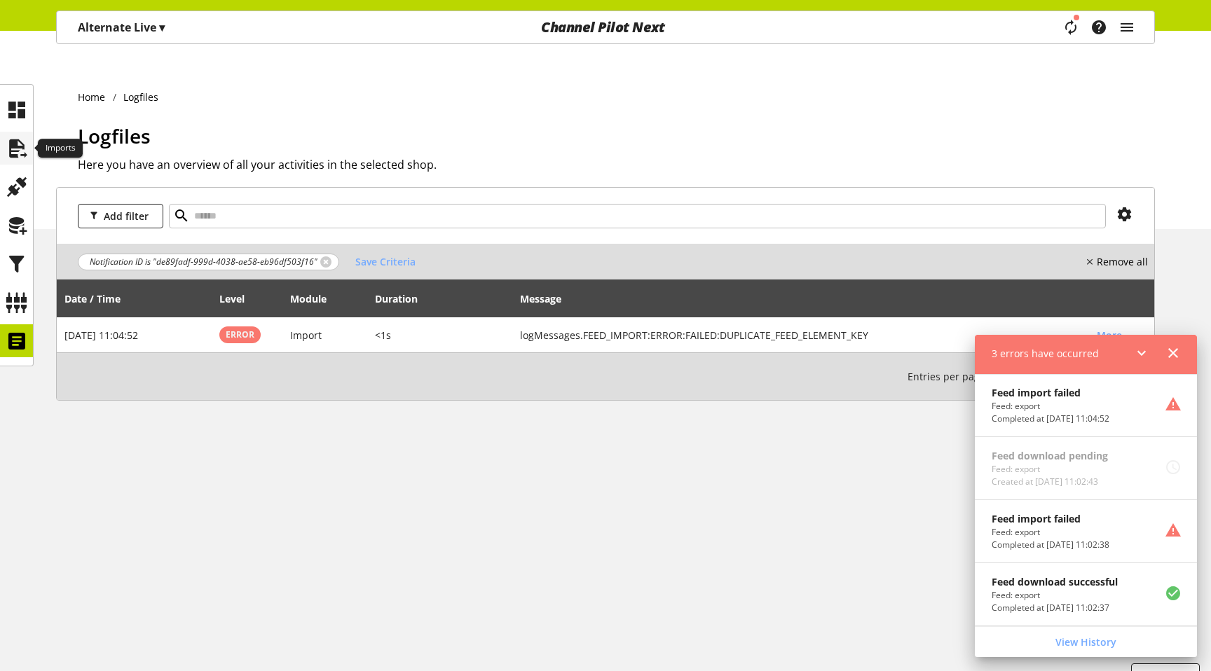
click at [13, 144] on icon at bounding box center [17, 149] width 22 height 28
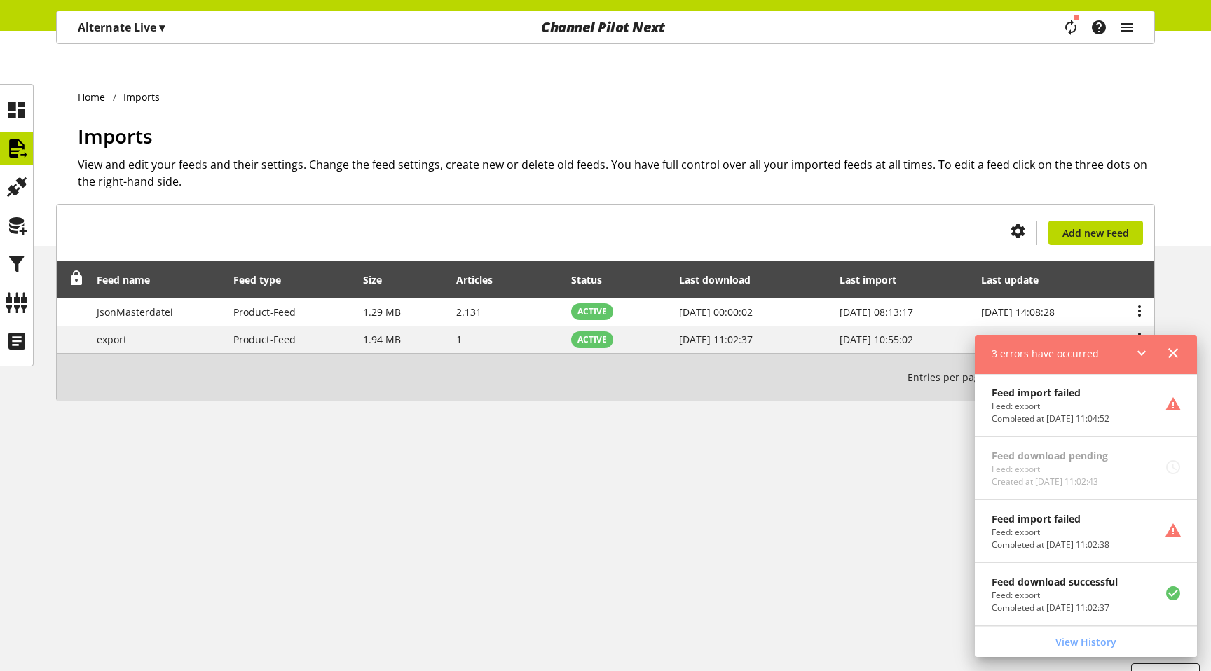
click at [1177, 349] on icon at bounding box center [1173, 353] width 17 height 25
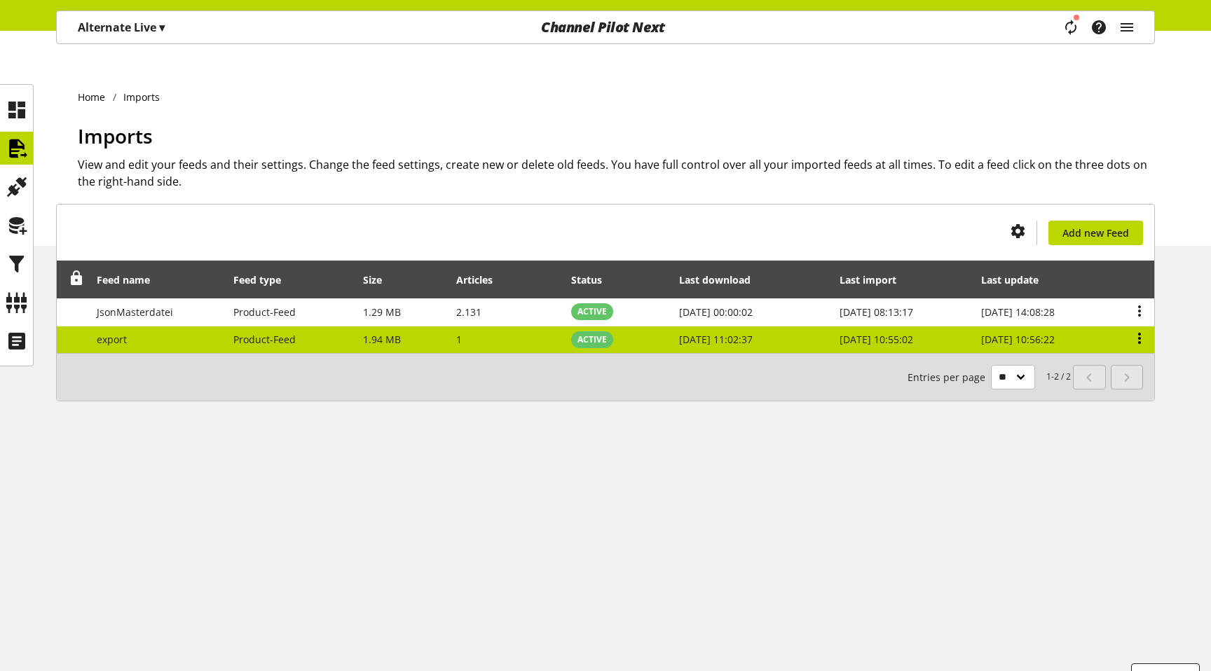
click at [1137, 326] on icon at bounding box center [1139, 338] width 17 height 25
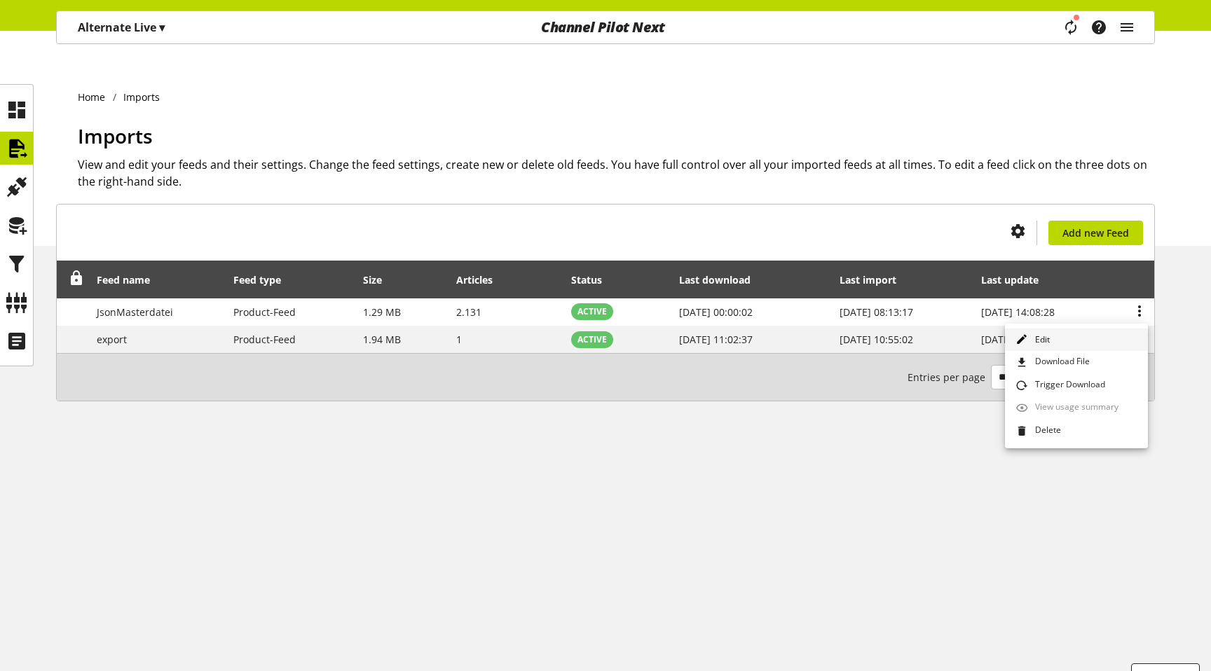
click at [1083, 335] on link "Edit" at bounding box center [1076, 340] width 143 height 23
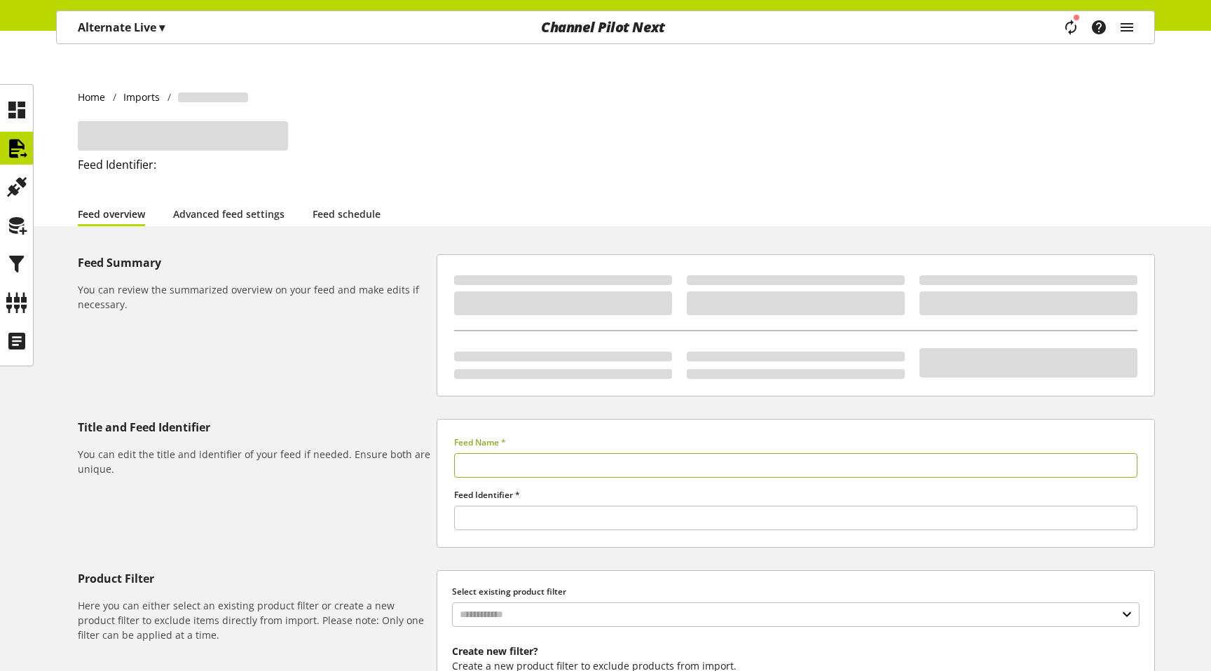
type input "******"
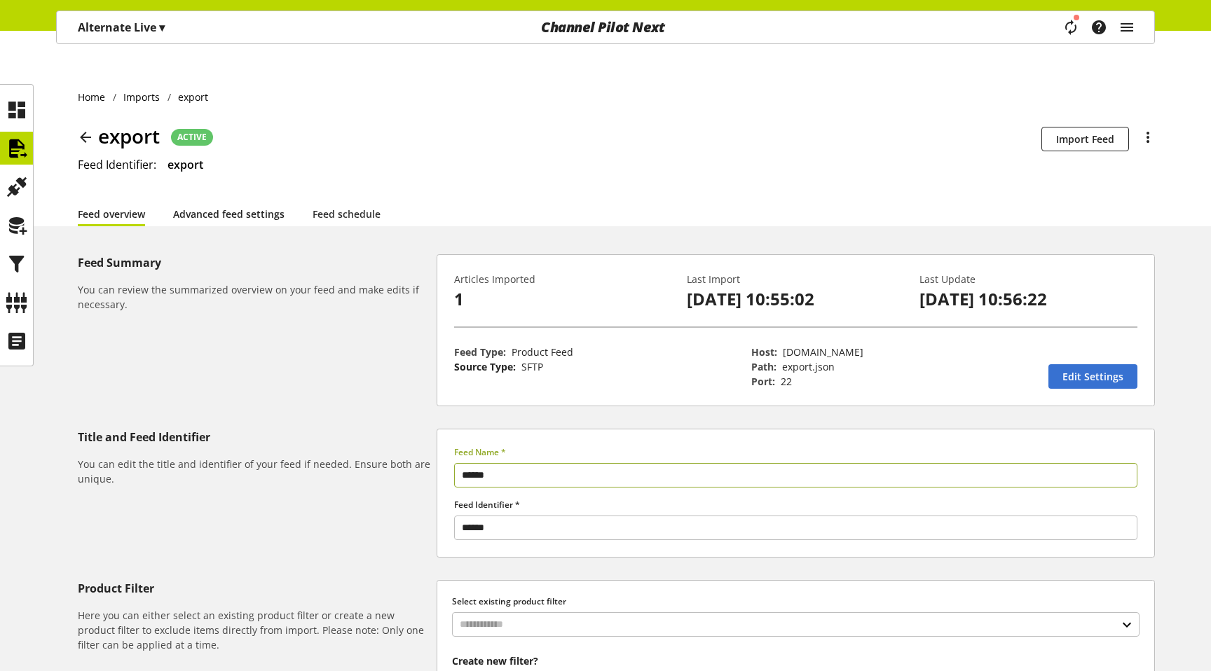
click at [214, 207] on link "Advanced feed settings" at bounding box center [228, 214] width 111 height 15
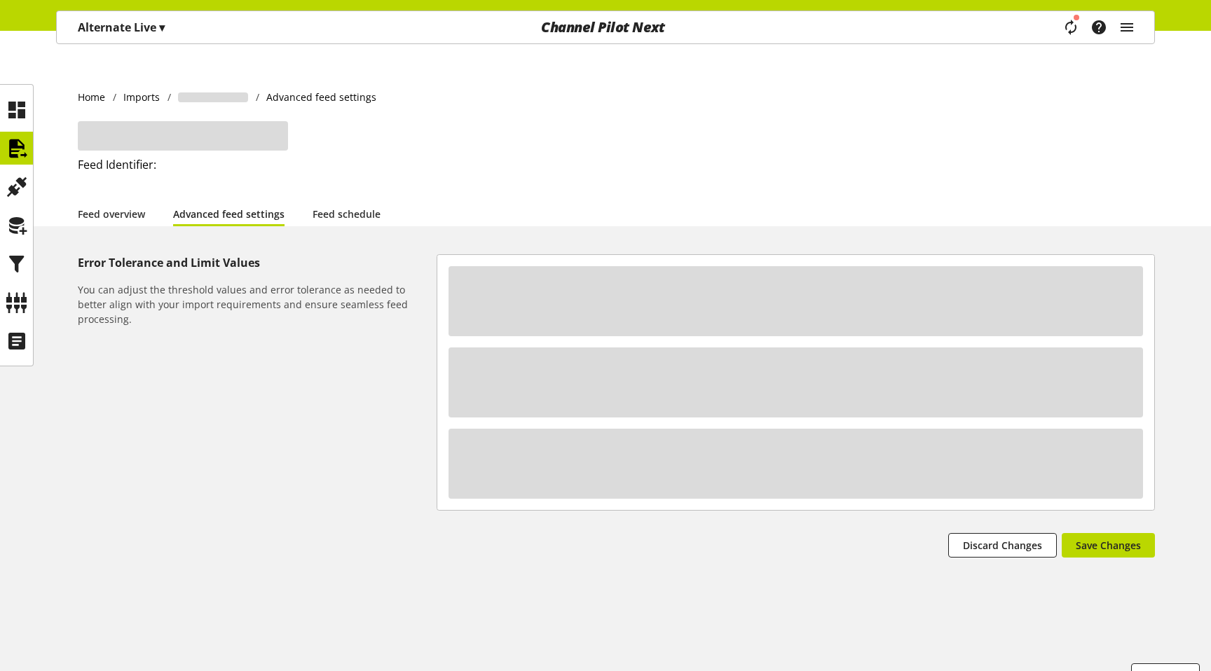
select select "********"
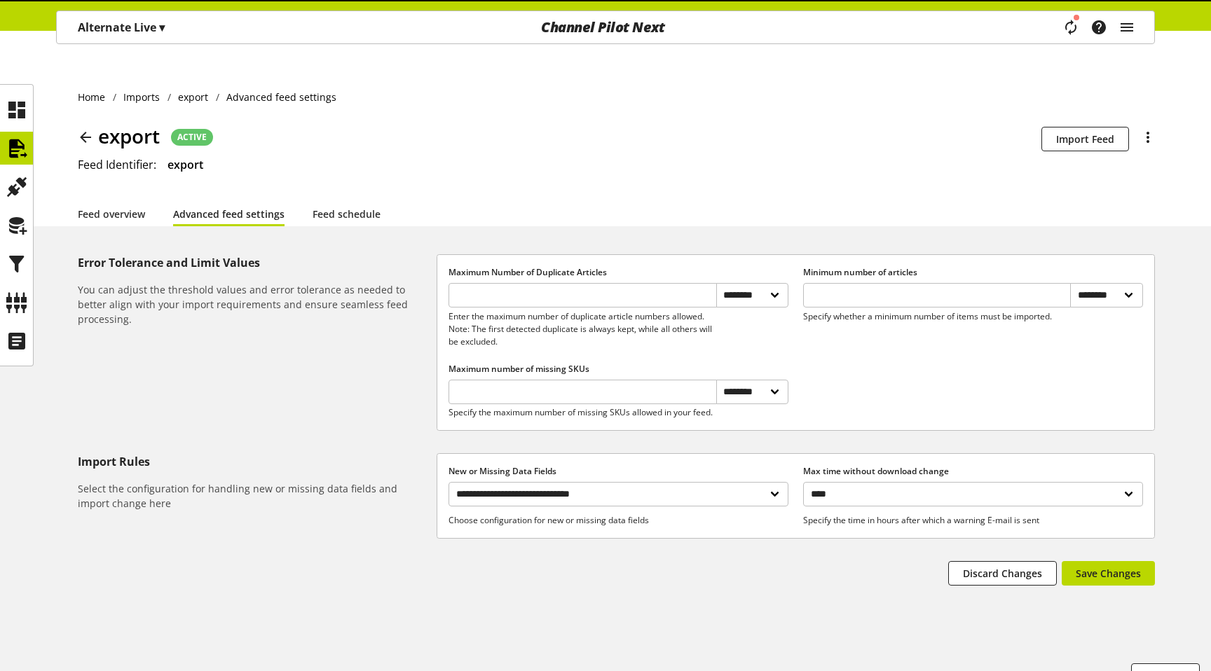
scroll to position [1, 0]
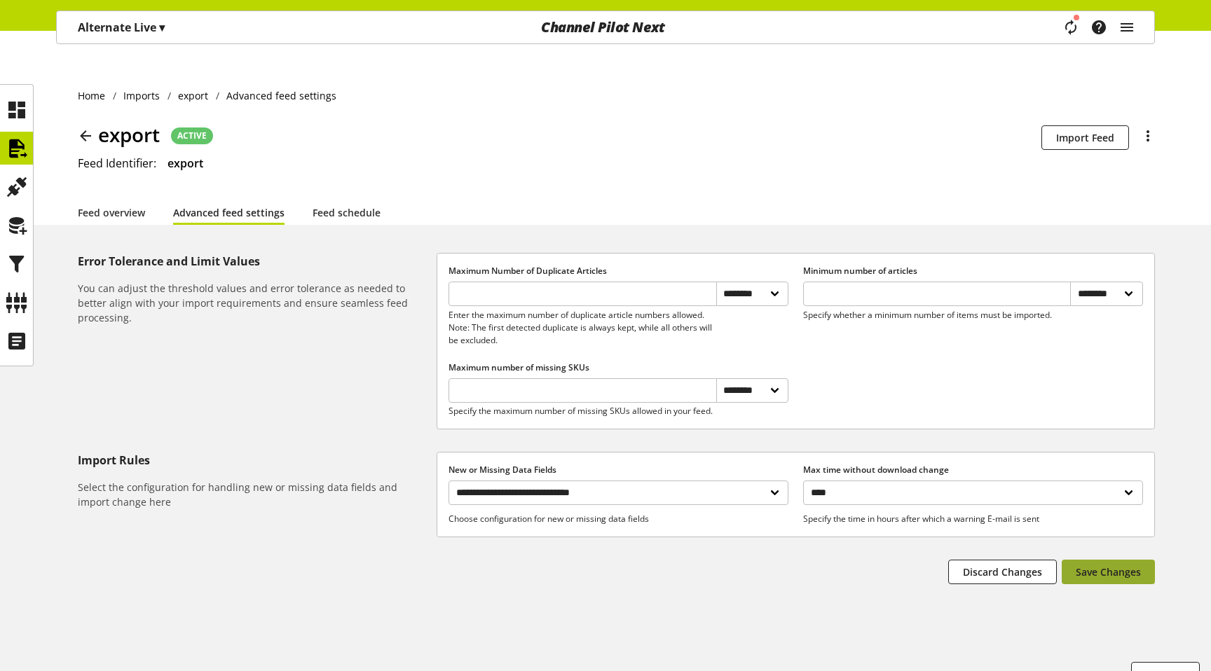
click at [1139, 565] on span "Save Changes" at bounding box center [1108, 572] width 65 height 15
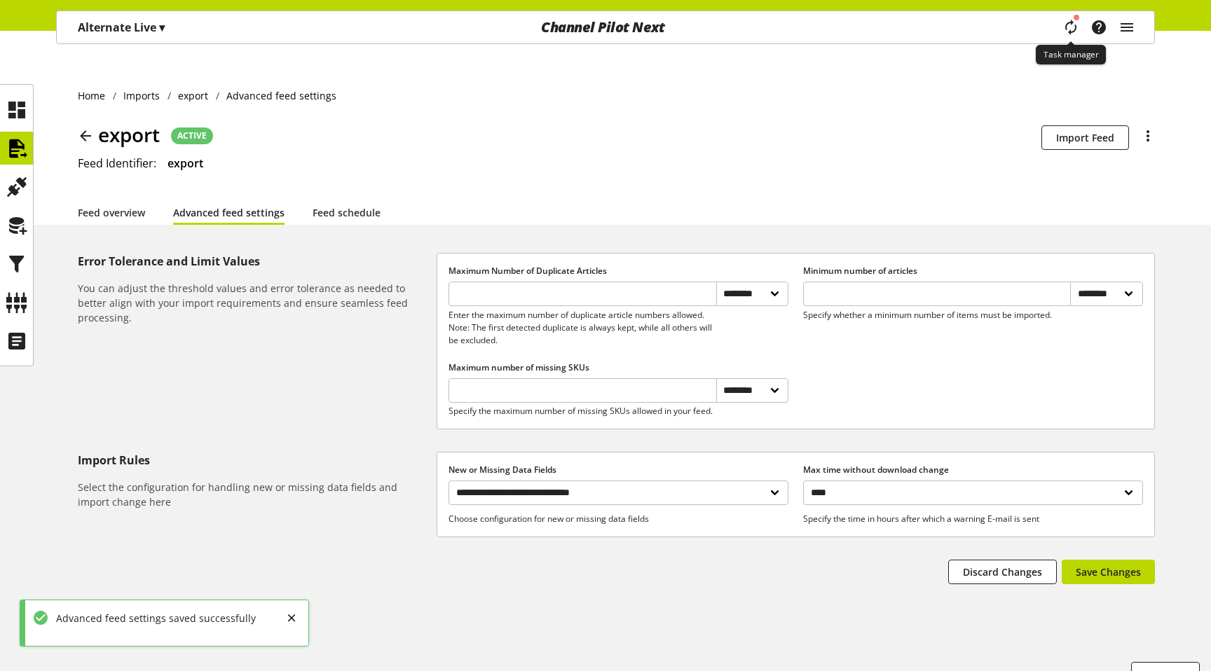
click at [1073, 24] on icon "main navigation" at bounding box center [1070, 27] width 27 height 19
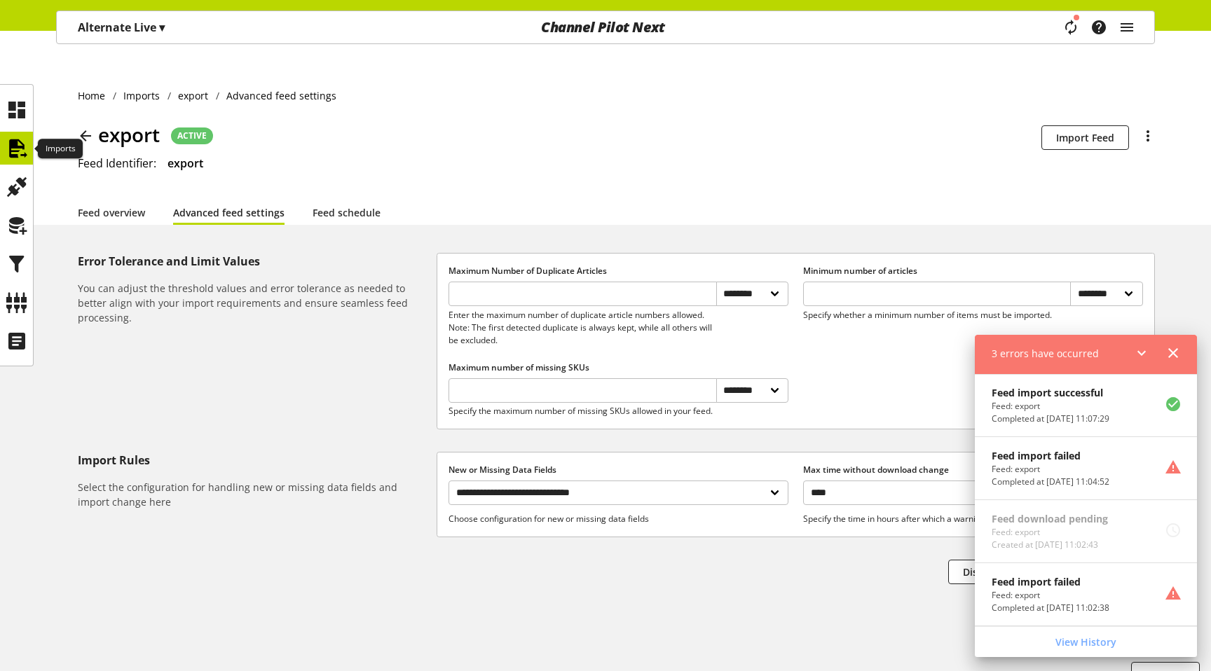
click at [12, 146] on icon at bounding box center [17, 149] width 22 height 28
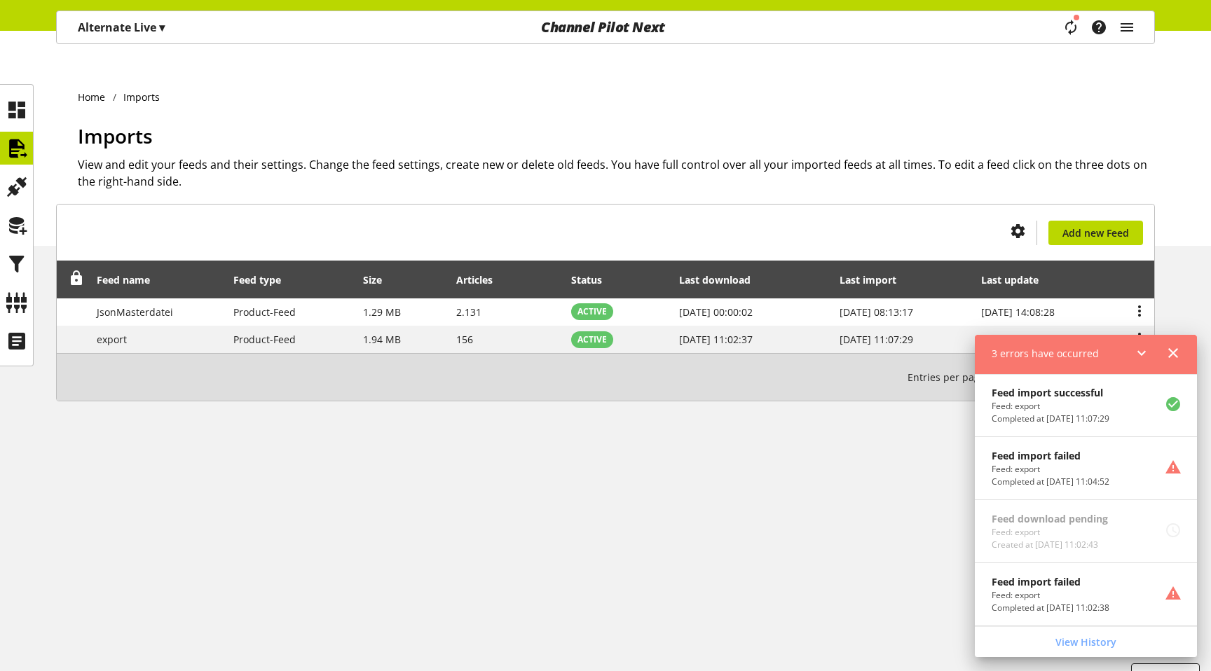
click at [1179, 355] on icon at bounding box center [1173, 353] width 17 height 25
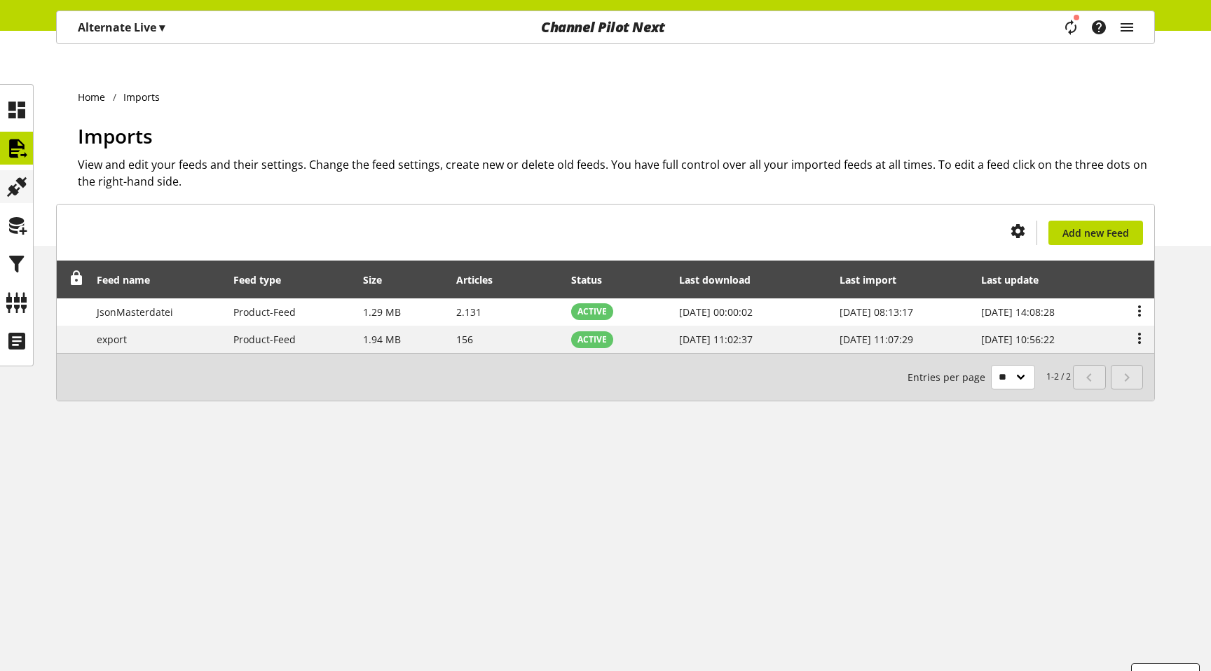
click at [15, 184] on icon at bounding box center [17, 187] width 22 height 28
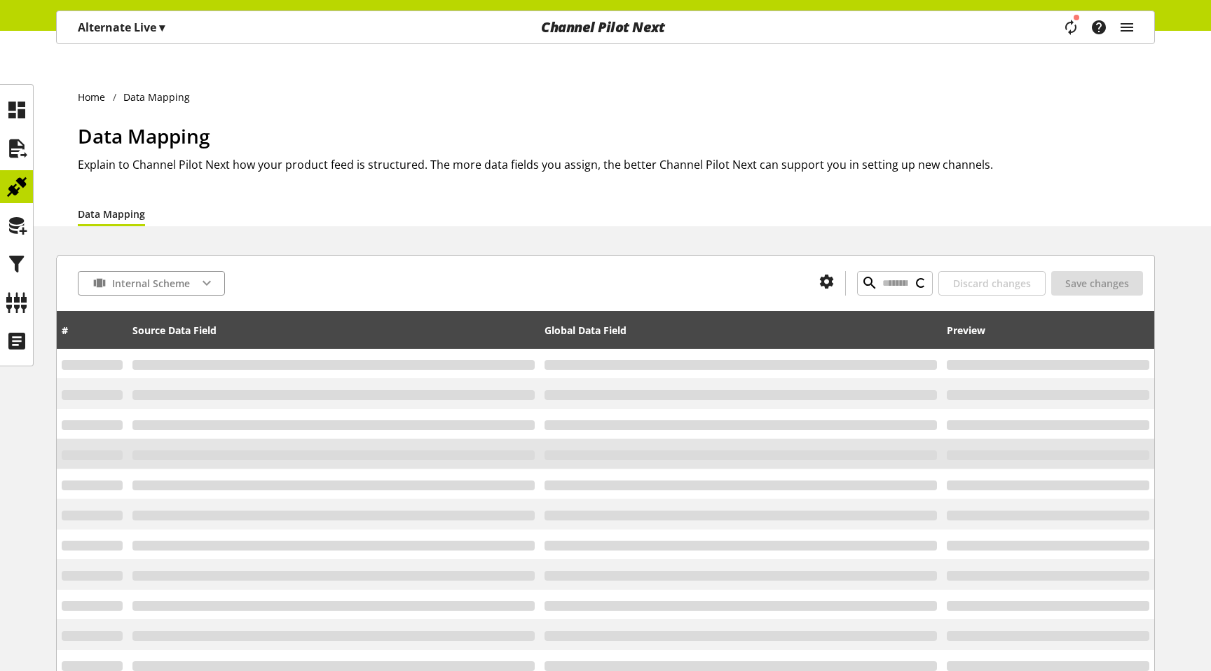
type input "*********"
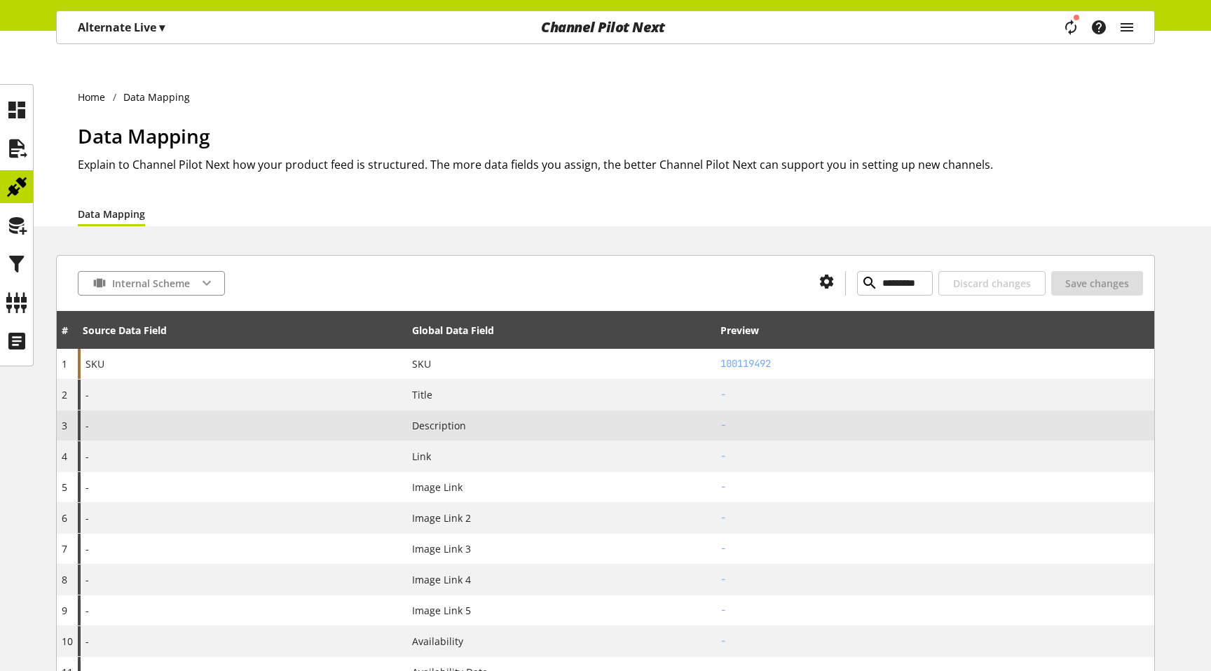
click at [205, 411] on div "-" at bounding box center [242, 426] width 329 height 30
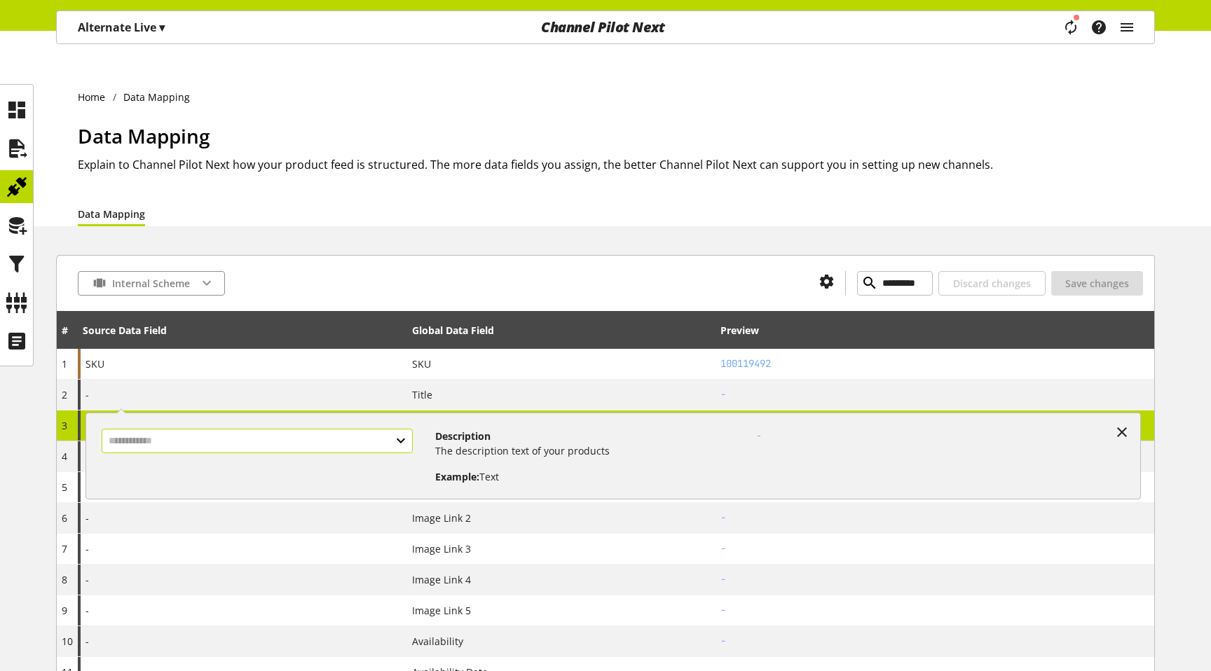
click at [200, 435] on input "text" at bounding box center [258, 441] width 312 height 25
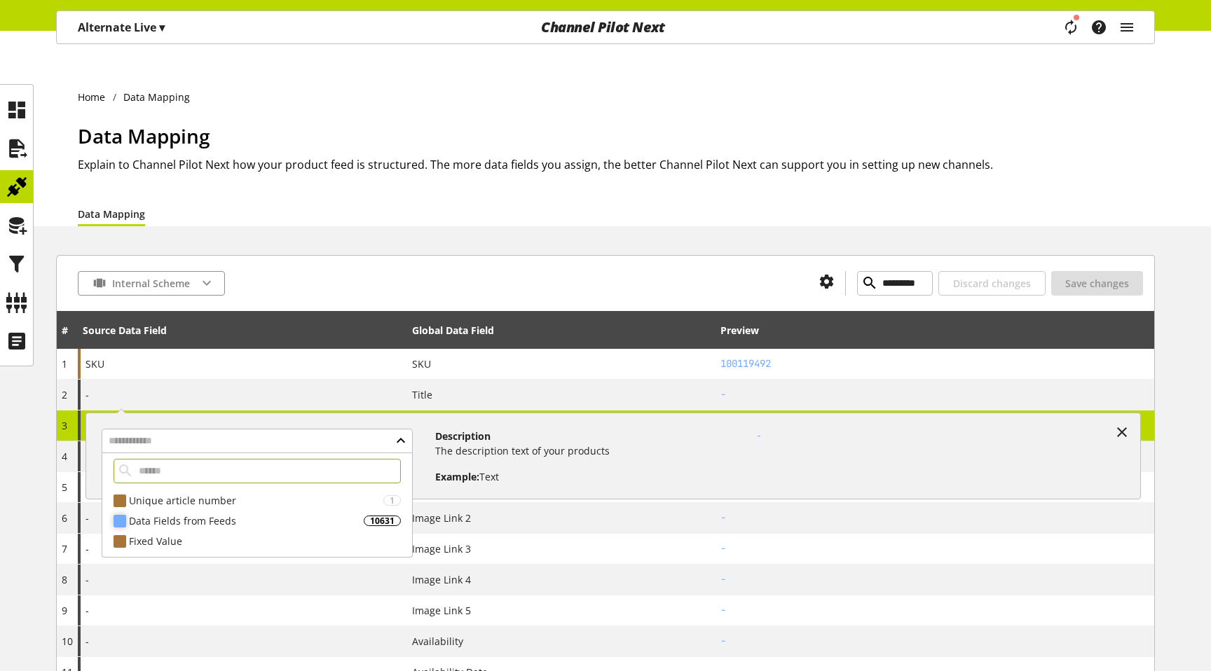
click at [184, 518] on div "Data Fields from Feeds" at bounding box center [246, 521] width 235 height 15
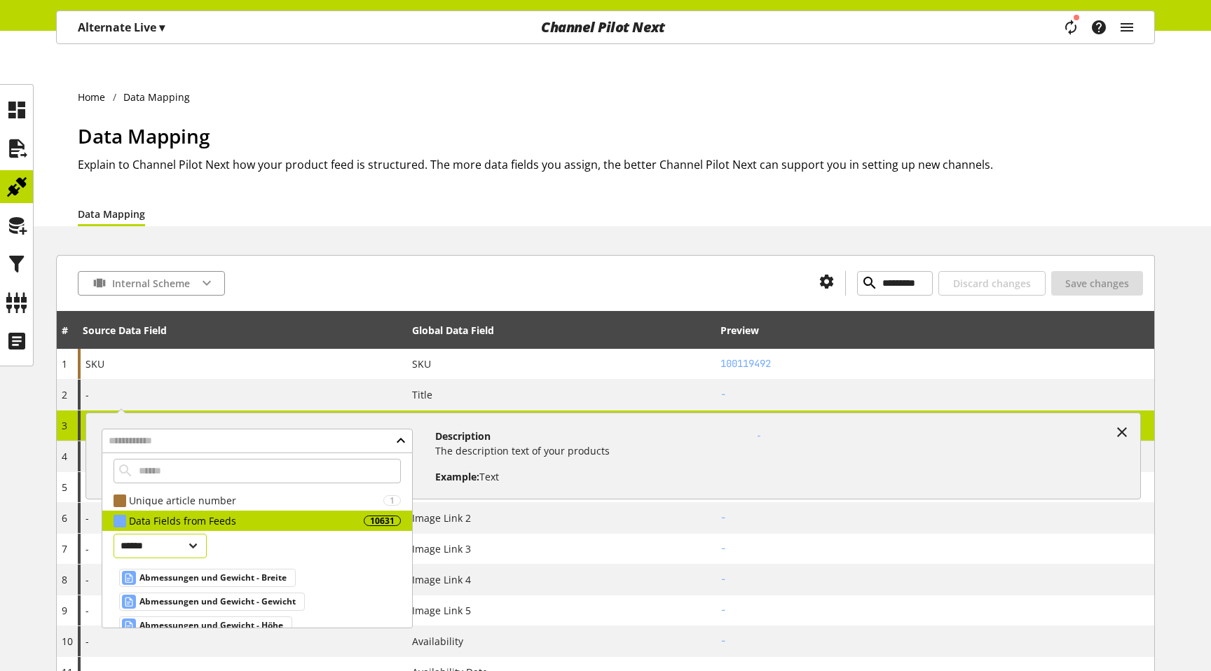
click at [192, 554] on select "**********" at bounding box center [161, 546] width 94 height 25
select select "***"
click at [114, 534] on select "**********" at bounding box center [161, 546] width 94 height 25
click at [16, 137] on icon at bounding box center [17, 149] width 22 height 28
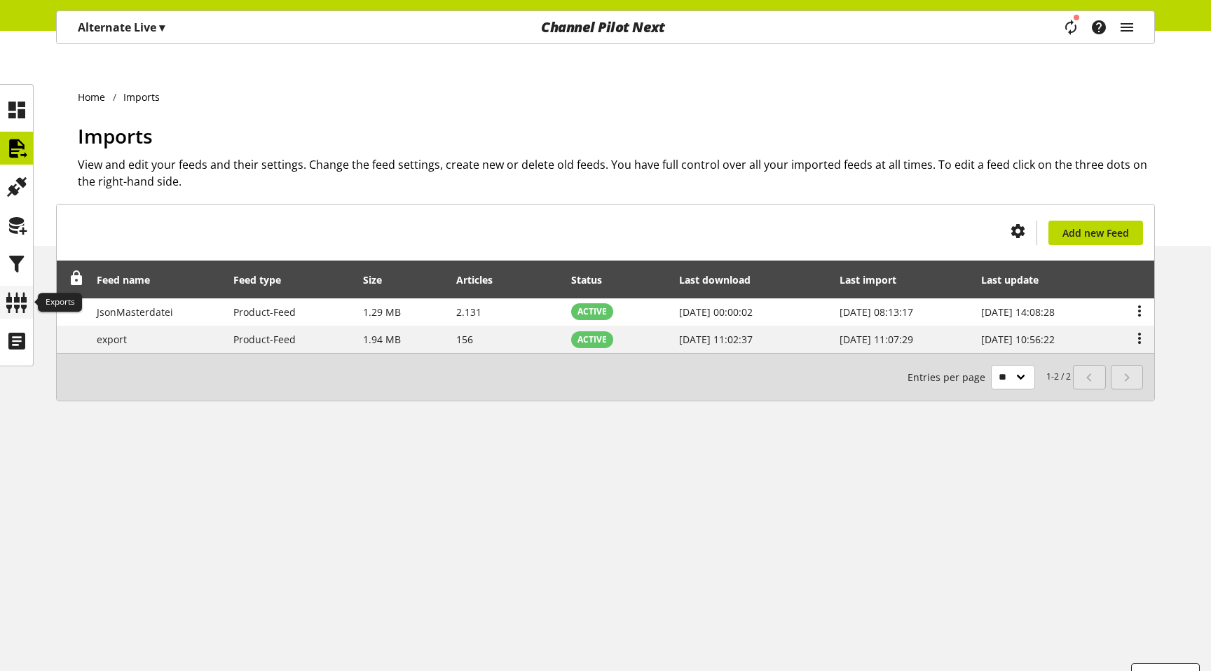
click at [25, 306] on icon at bounding box center [17, 303] width 22 height 28
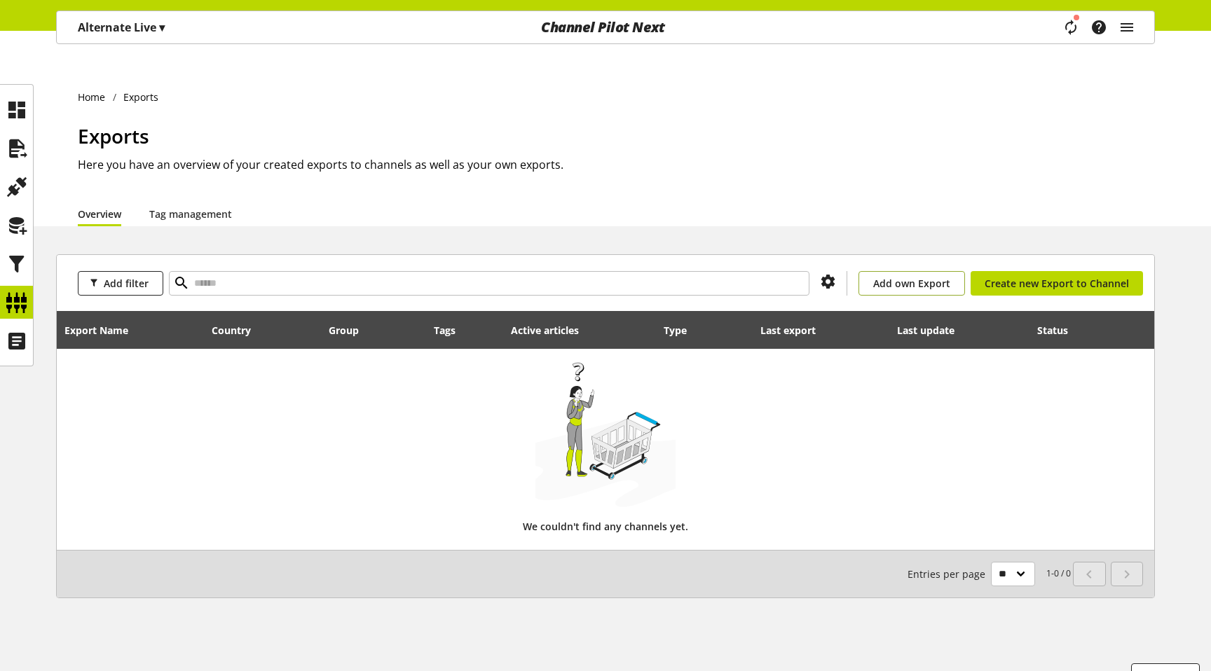
click at [915, 276] on span "Add own Export" at bounding box center [911, 283] width 77 height 15
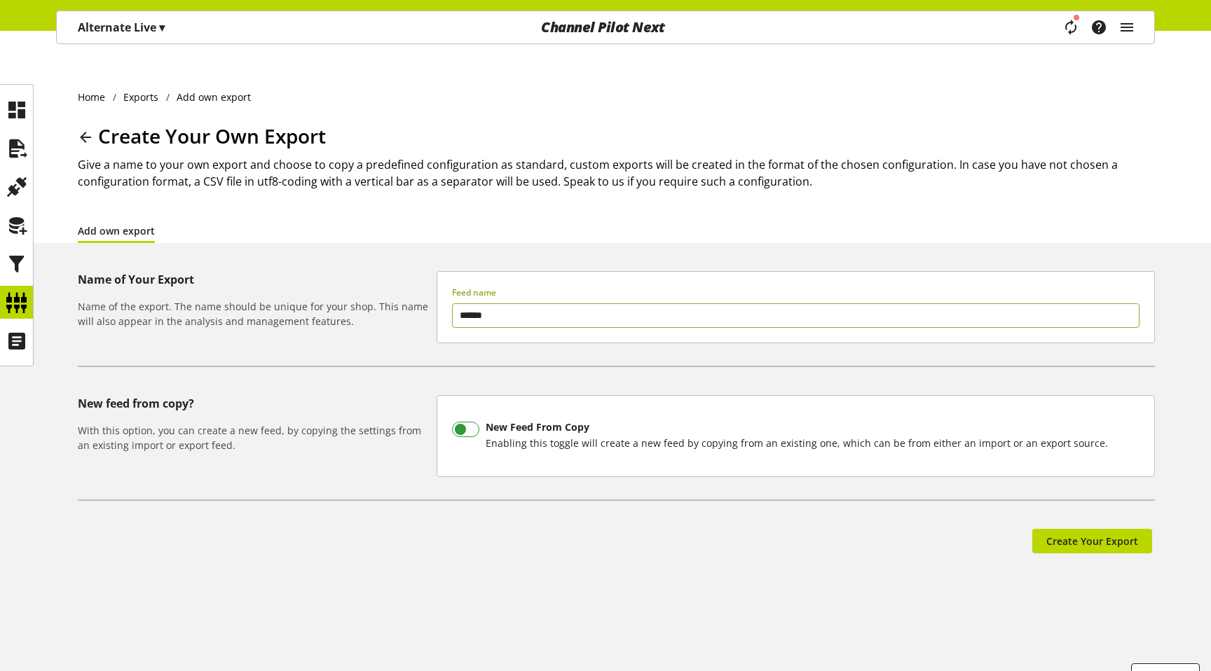
type input "******"
click at [463, 411] on label "New Feed From Copy Enabling this toggle will create a new feed by copying from …" at bounding box center [780, 436] width 656 height 51
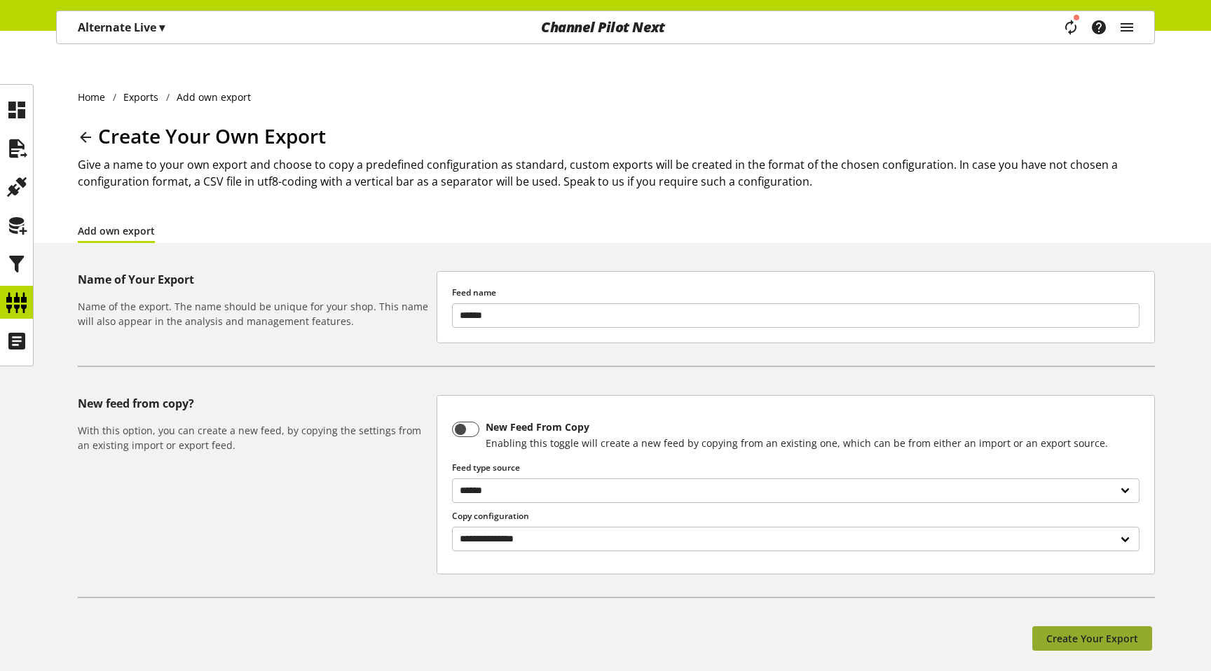
click at [1049, 631] on span "Create Your Export" at bounding box center [1092, 638] width 92 height 15
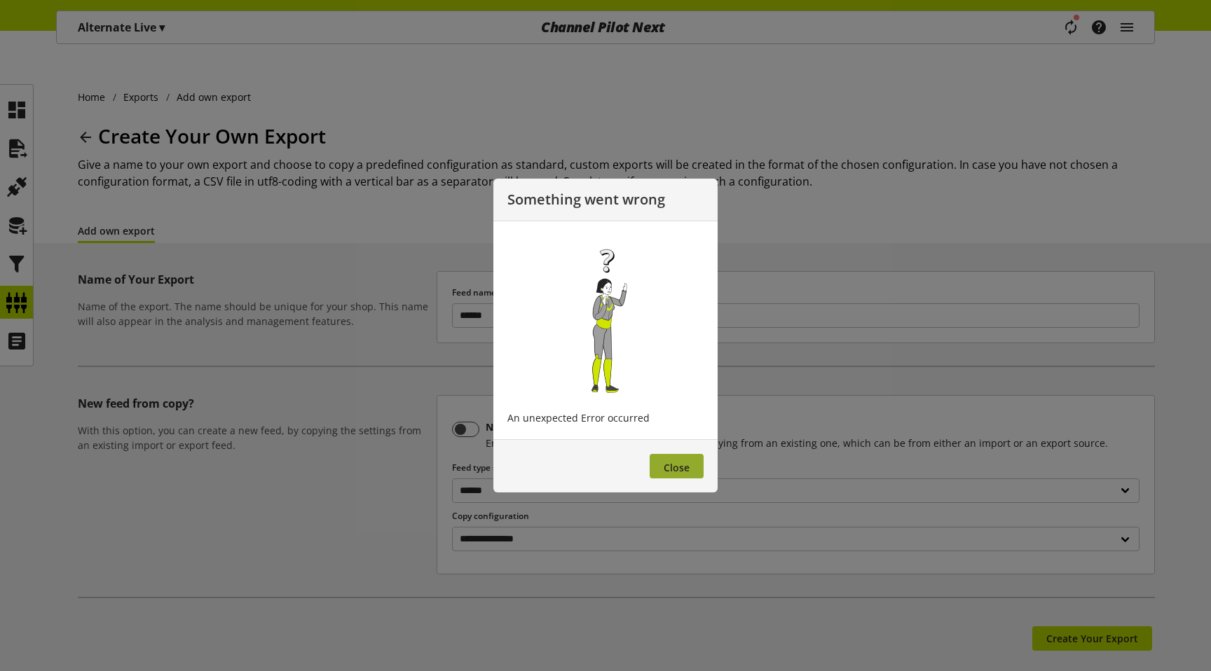
click at [685, 464] on span "Close" at bounding box center [677, 467] width 26 height 13
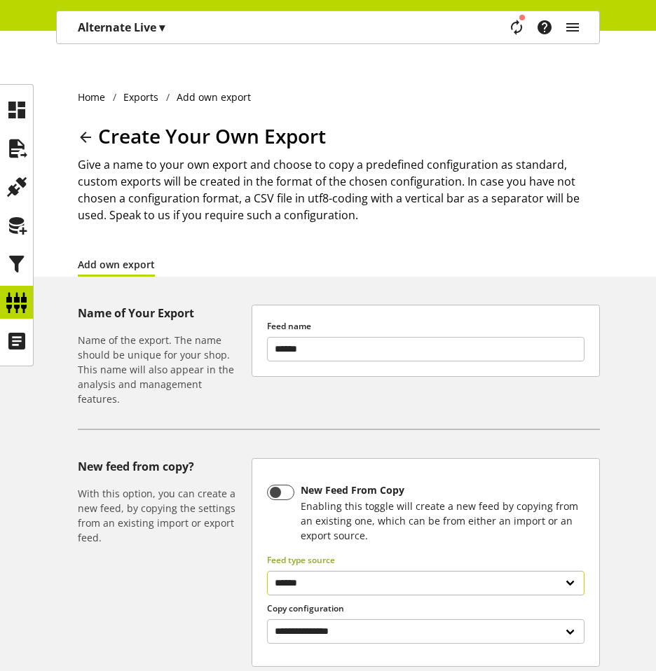
scroll to position [132, 0]
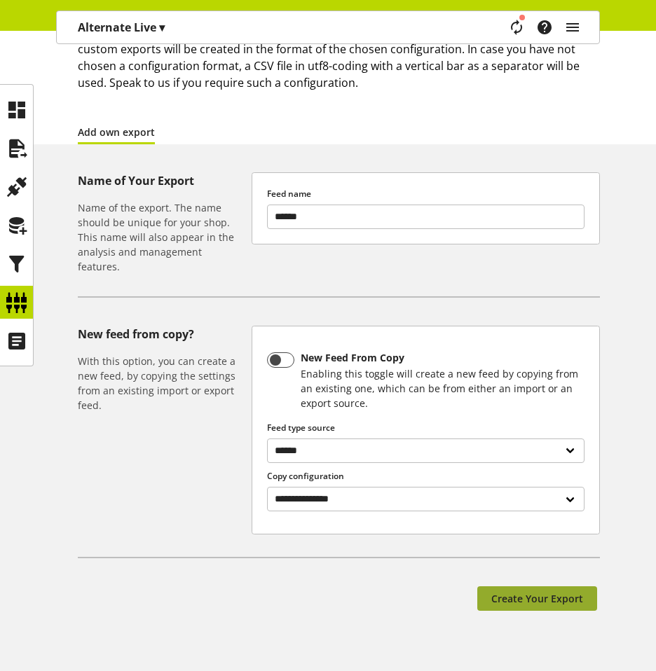
click at [543, 591] on span "Create Your Export" at bounding box center [537, 598] width 92 height 15
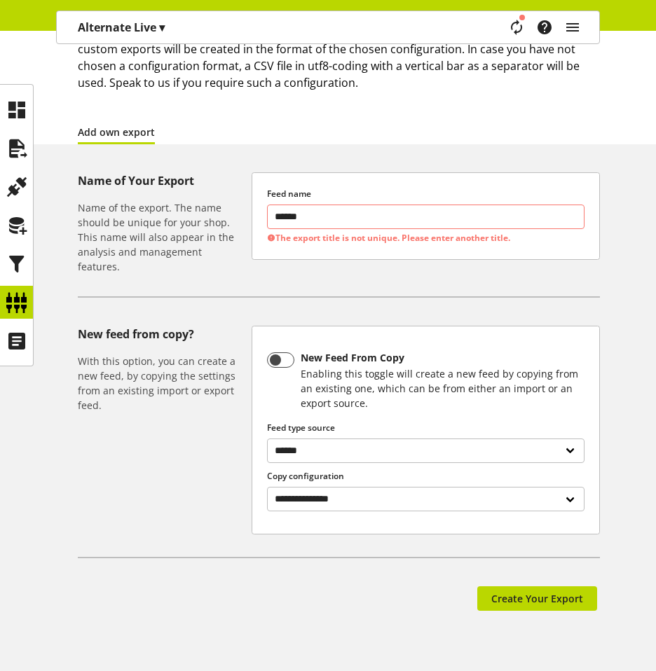
click at [321, 205] on input "******" at bounding box center [425, 217] width 317 height 25
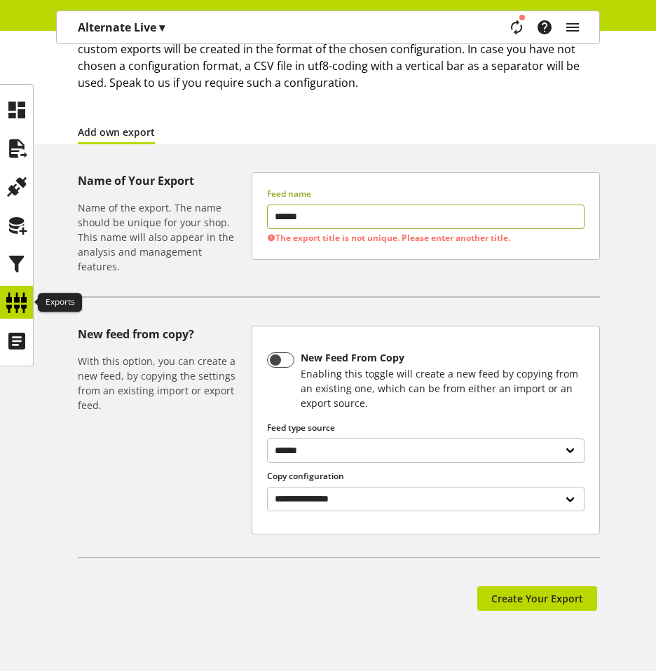
click at [10, 299] on icon at bounding box center [17, 303] width 22 height 28
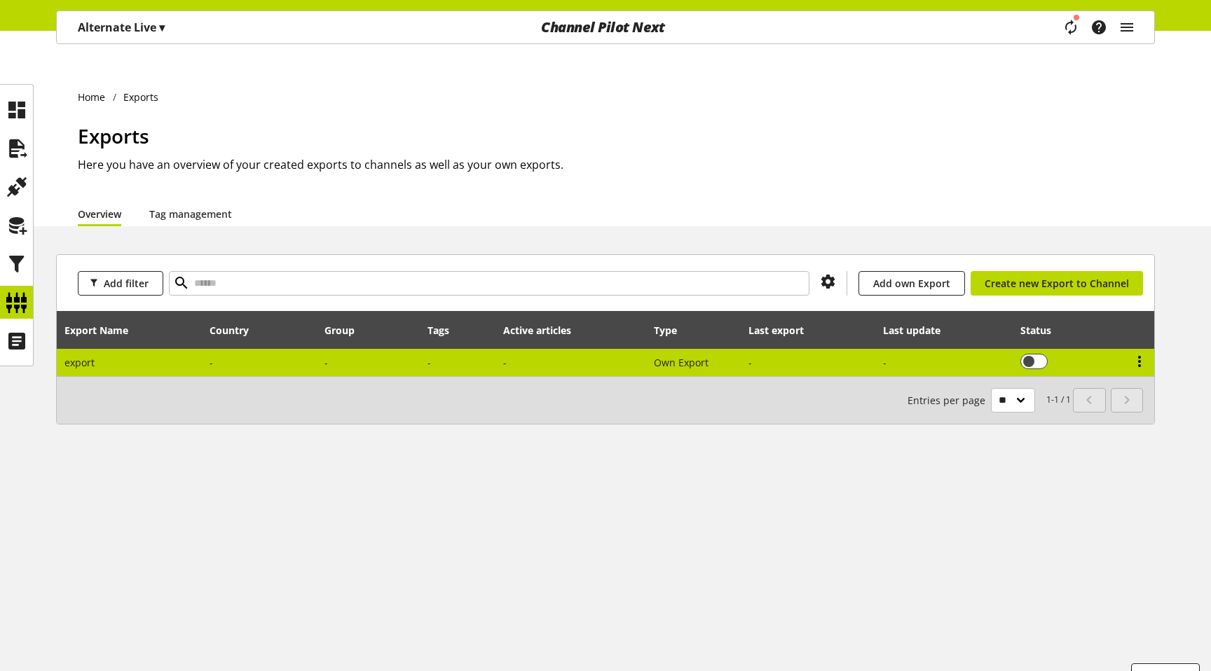
click at [1140, 349] on icon at bounding box center [1139, 361] width 17 height 25
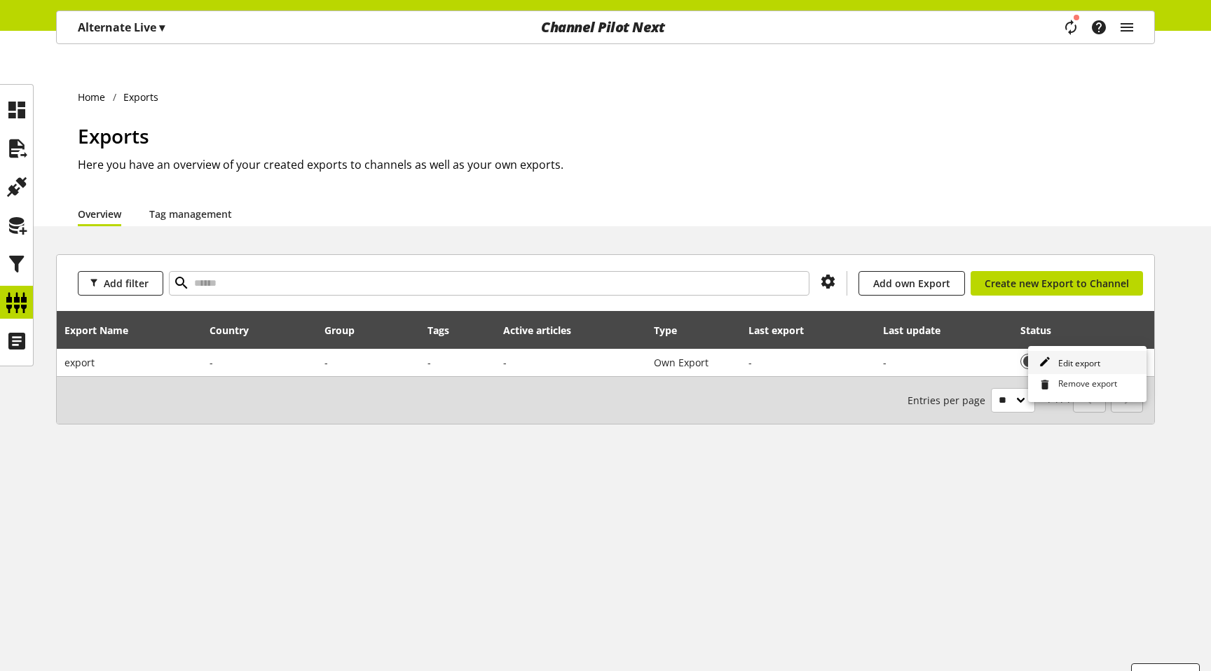
click at [1081, 361] on span "Edit export" at bounding box center [1077, 363] width 48 height 12
select select "********"
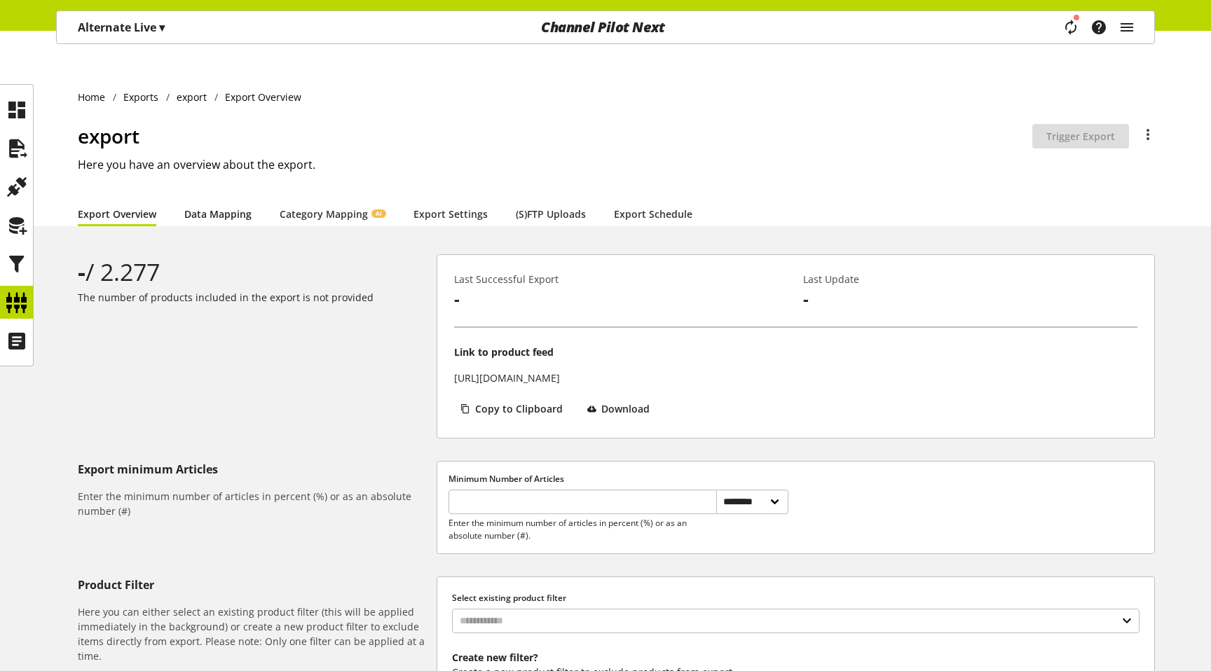
click at [212, 207] on link "Data Mapping" at bounding box center [217, 214] width 67 height 15
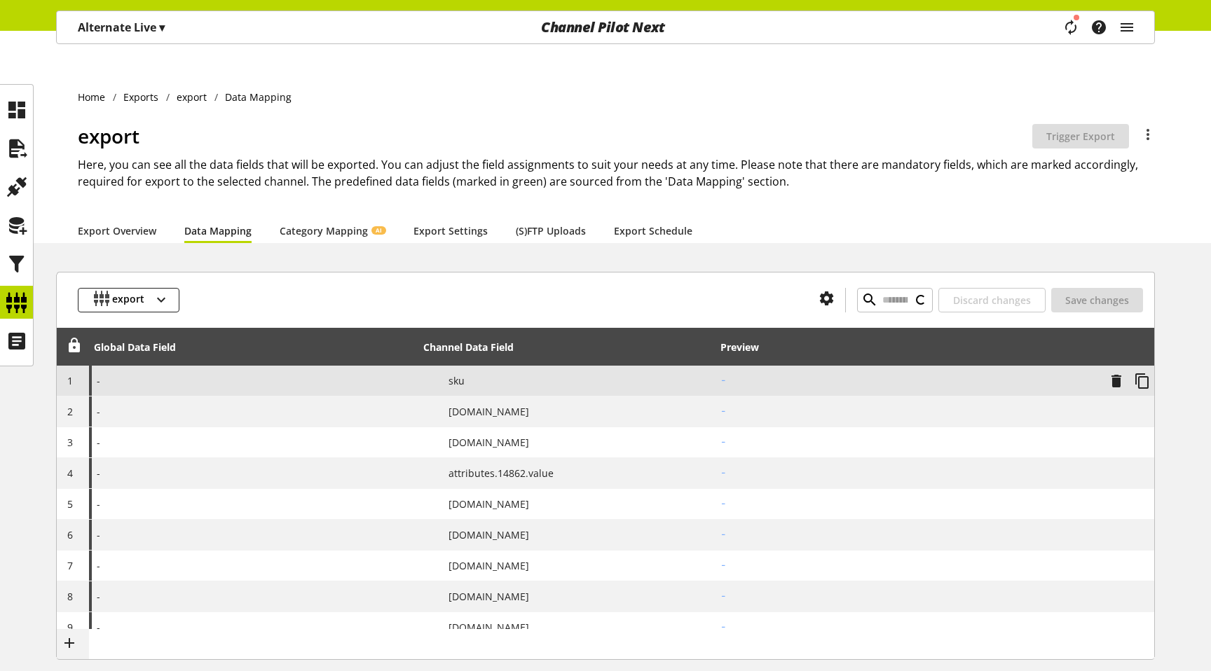
type input "*********"
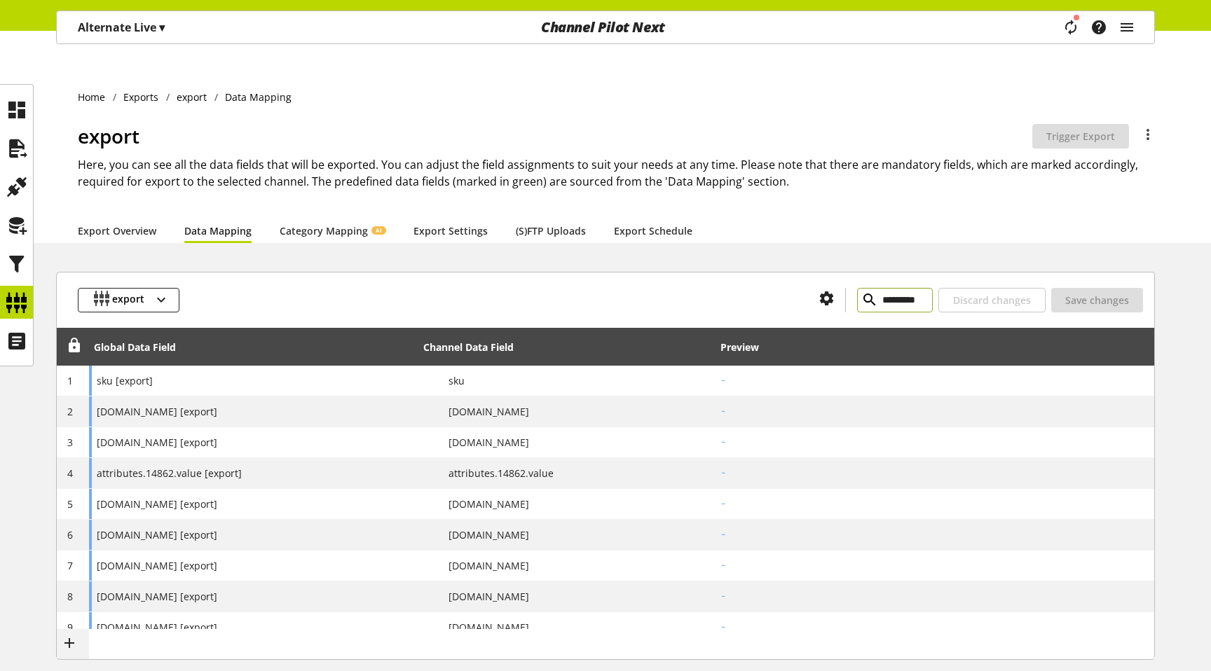
click at [904, 288] on input "*********" at bounding box center [895, 300] width 76 height 25
type input "*********"
click at [6, 301] on icon at bounding box center [17, 303] width 22 height 28
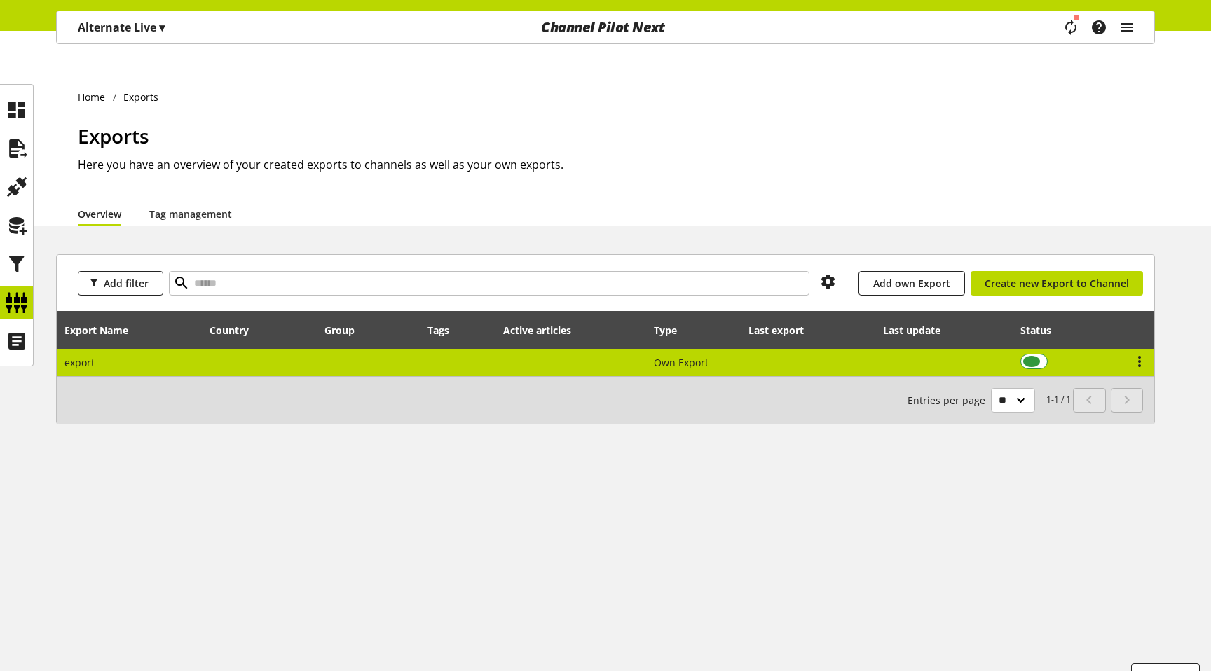
click at [1035, 354] on span at bounding box center [1033, 361] width 27 height 15
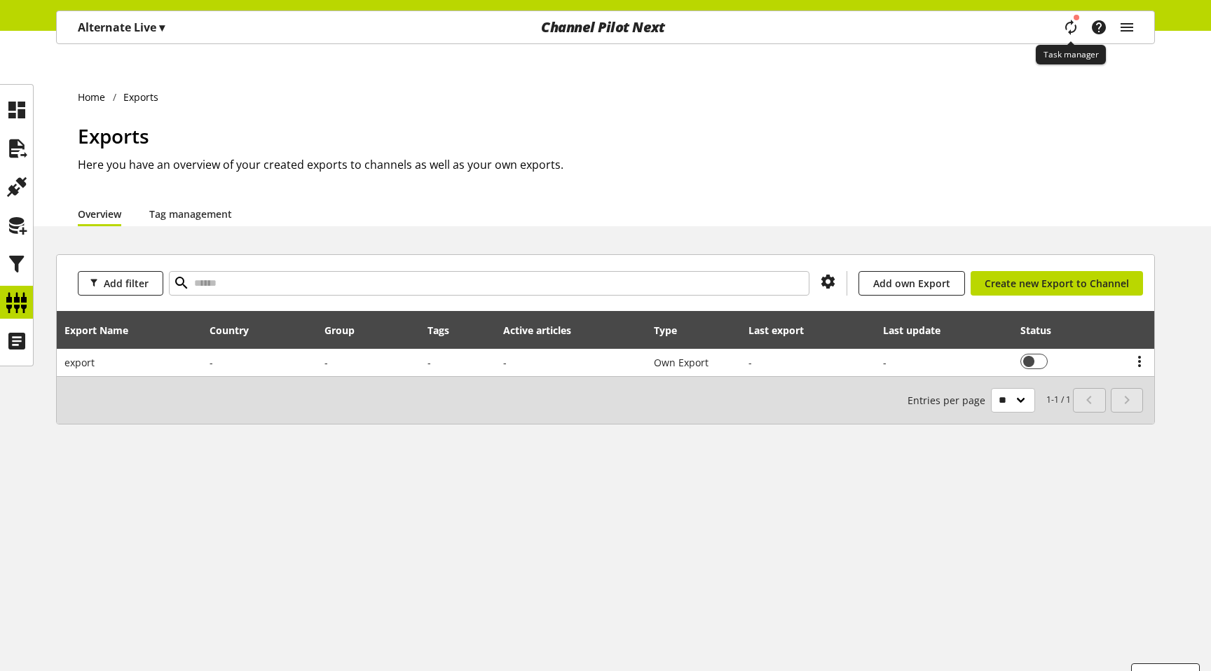
click at [1074, 22] on icon "main navigation" at bounding box center [1071, 27] width 30 height 25
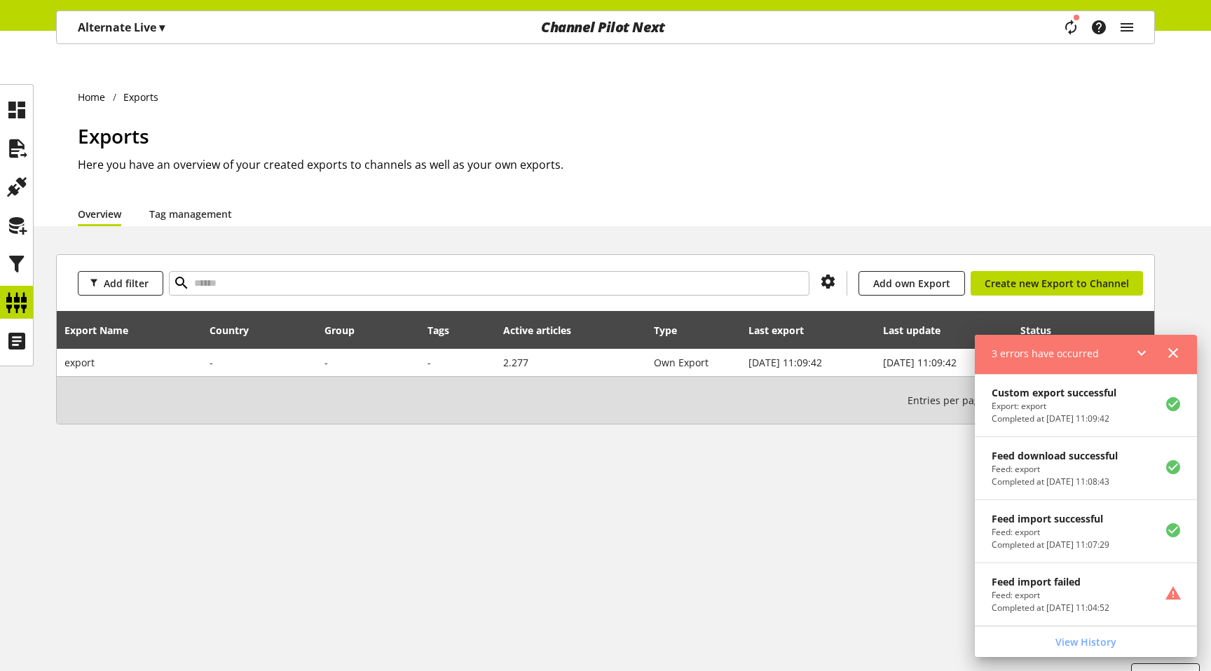
click at [1173, 347] on icon at bounding box center [1173, 353] width 17 height 25
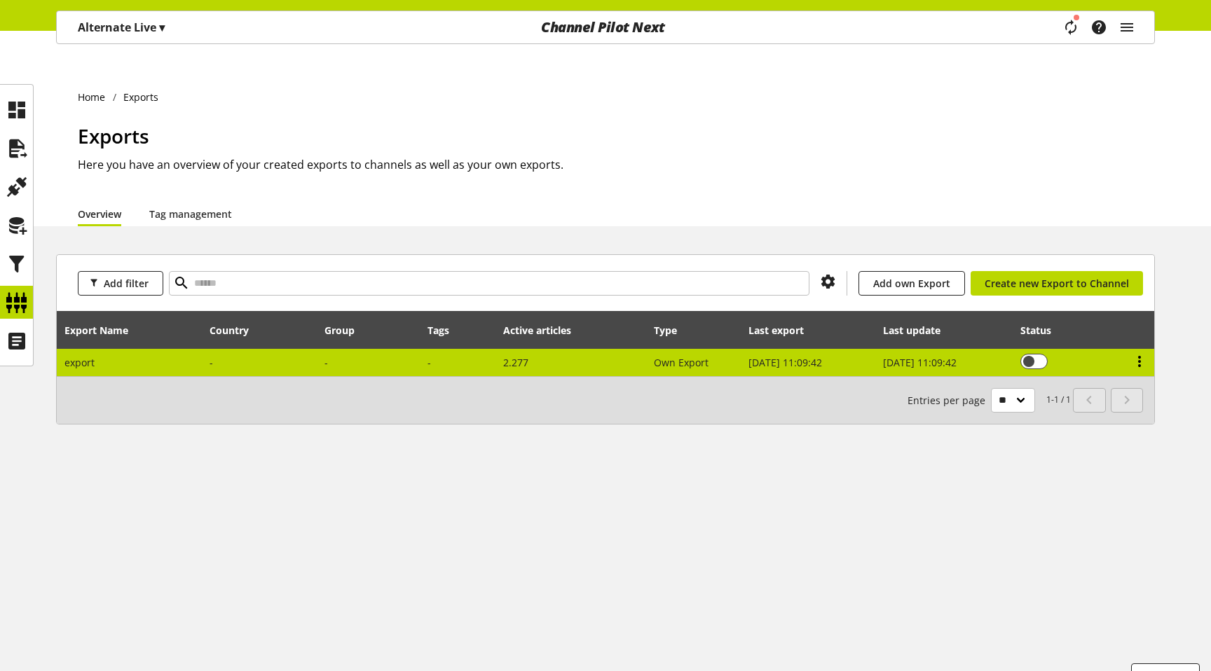
click at [1142, 349] on icon at bounding box center [1139, 361] width 17 height 25
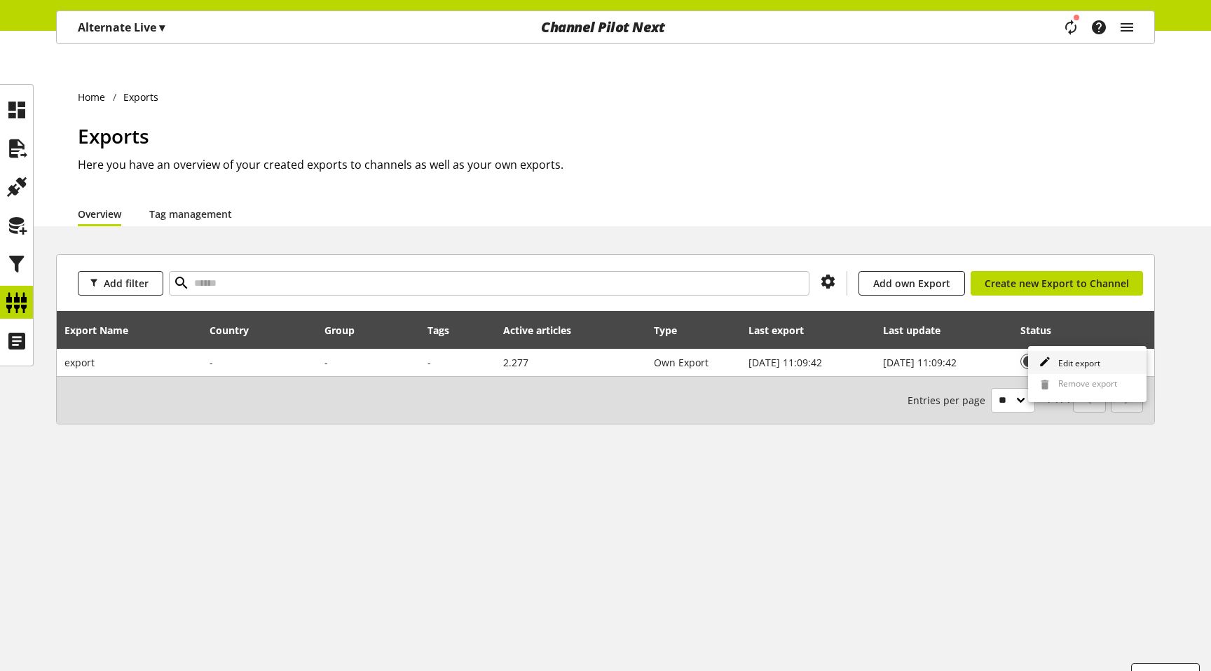
click at [1083, 370] on link "Edit export" at bounding box center [1087, 362] width 118 height 23
select select "********"
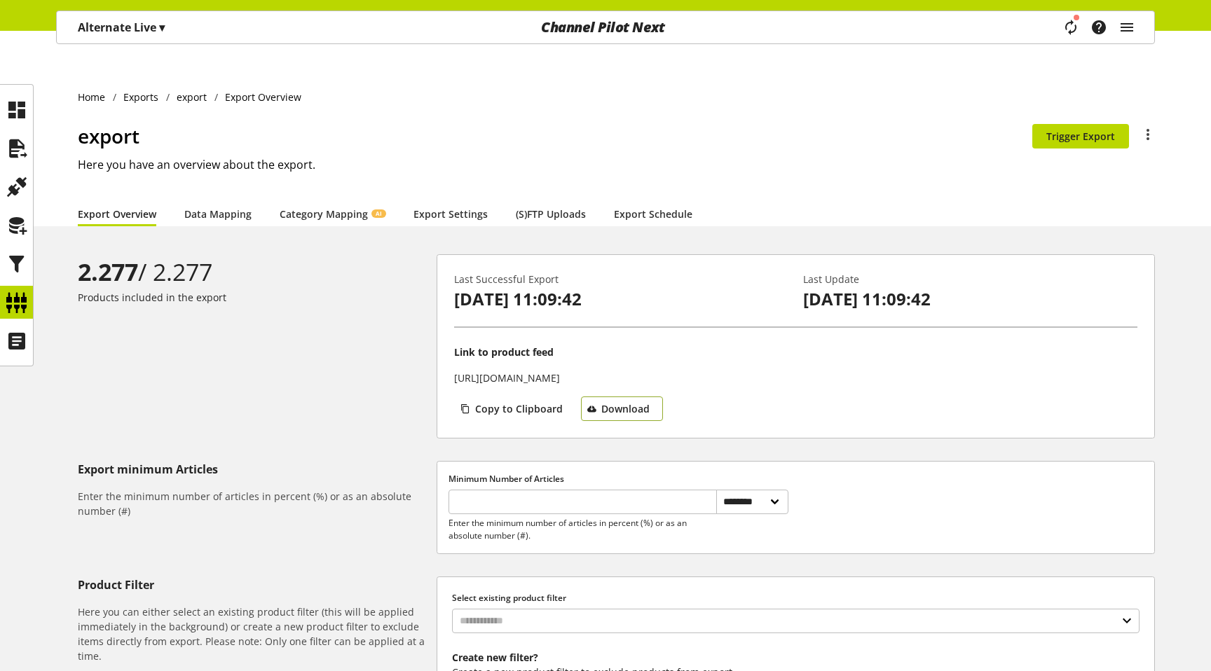
click at [596, 397] on button "Download" at bounding box center [622, 409] width 82 height 25
click at [16, 132] on div at bounding box center [16, 148] width 33 height 33
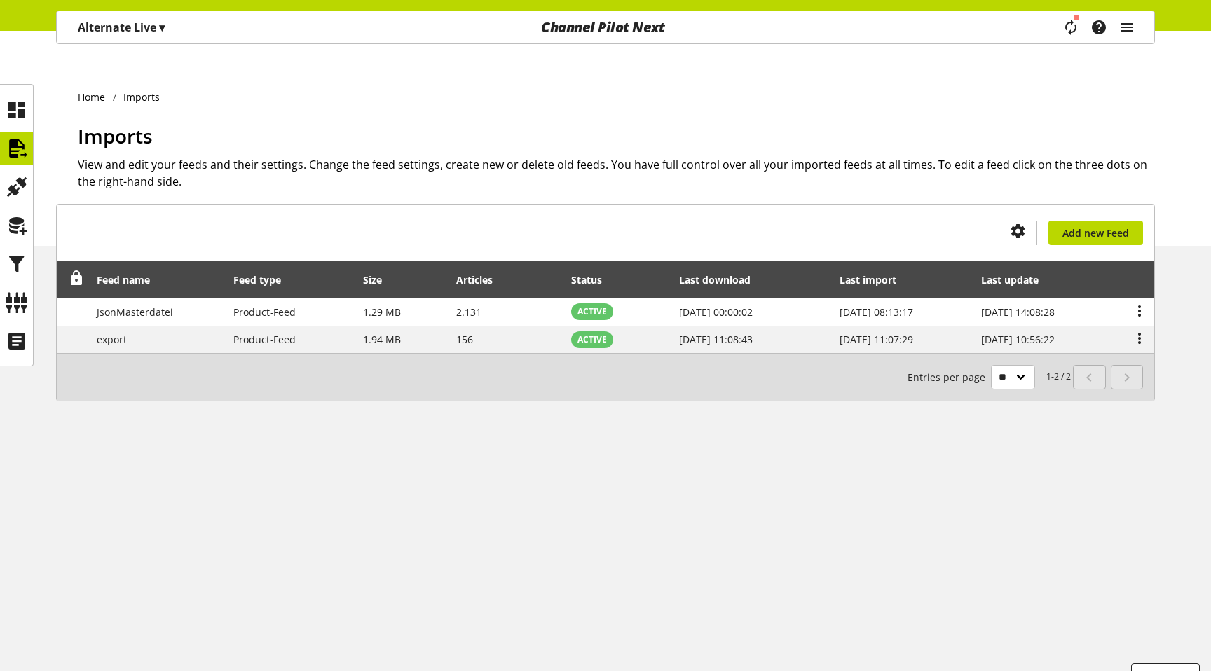
click at [137, 25] on p "Alternate Live ▾" at bounding box center [121, 27] width 87 height 17
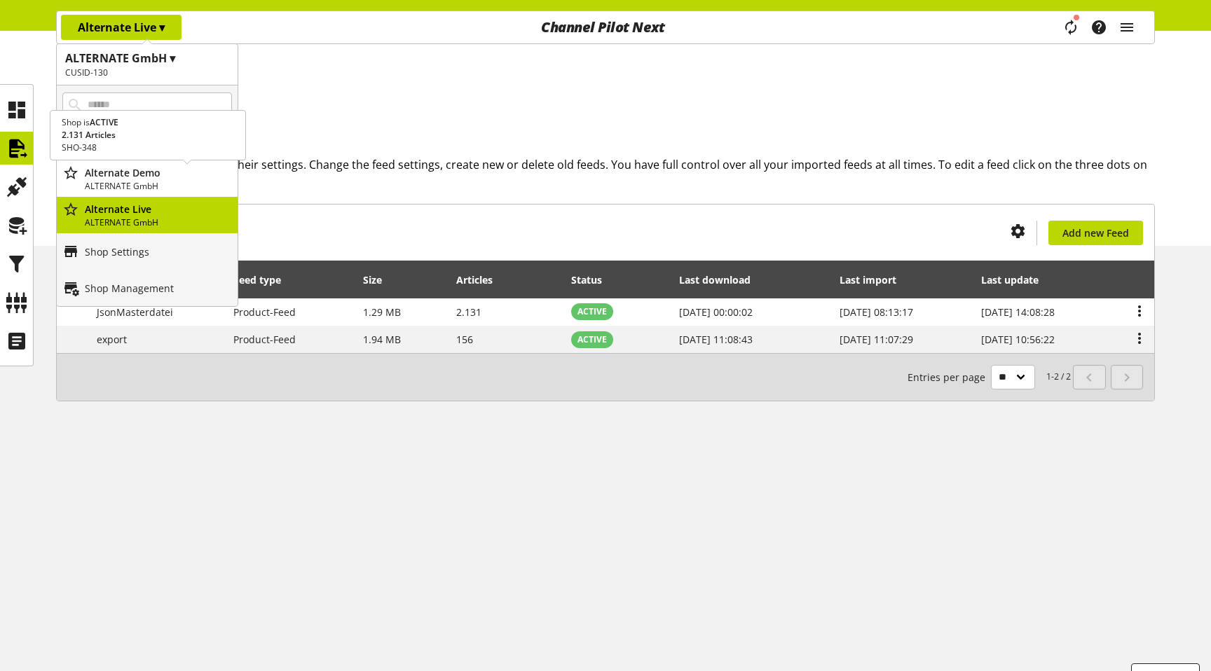
click at [136, 179] on p "Alternate Demo" at bounding box center [158, 172] width 147 height 15
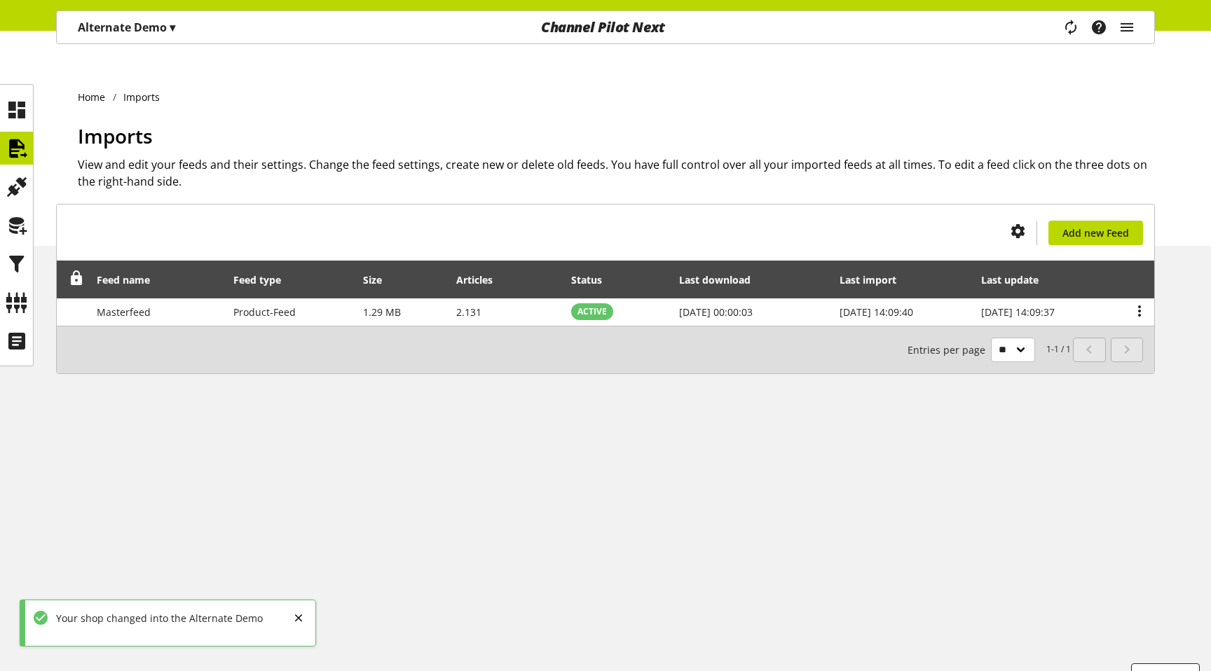
click at [151, 27] on p "Alternate Demo ▾" at bounding box center [126, 27] width 97 height 17
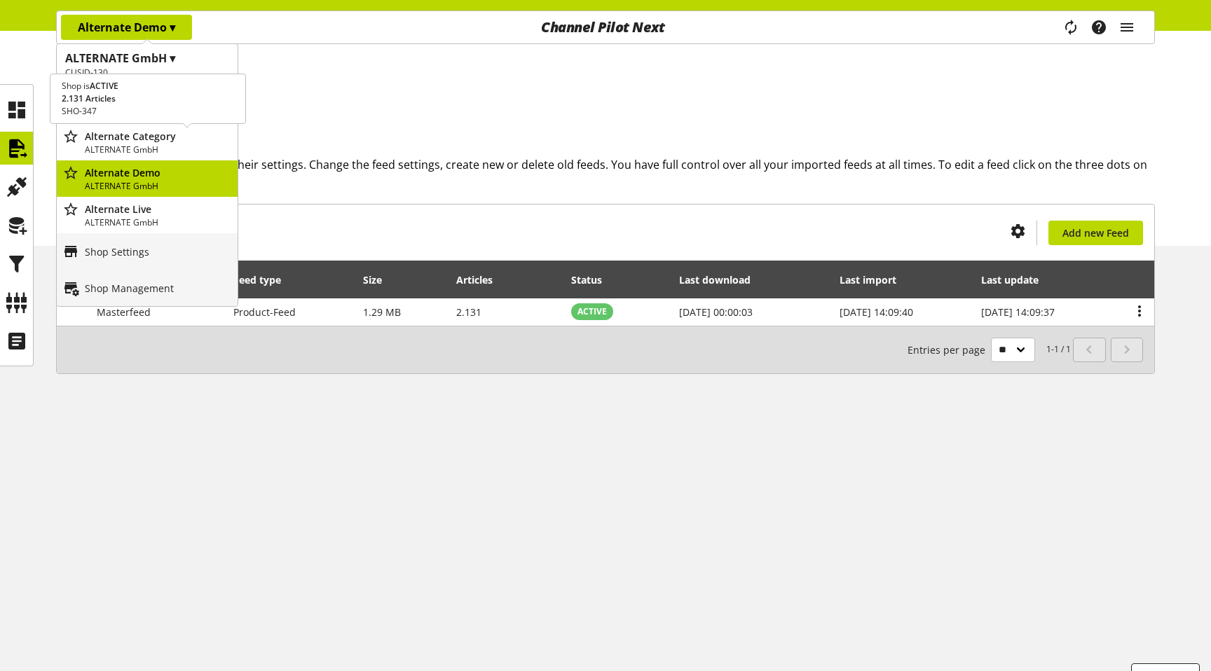
click at [167, 146] on p "ALTERNATE GmbH" at bounding box center [158, 150] width 147 height 13
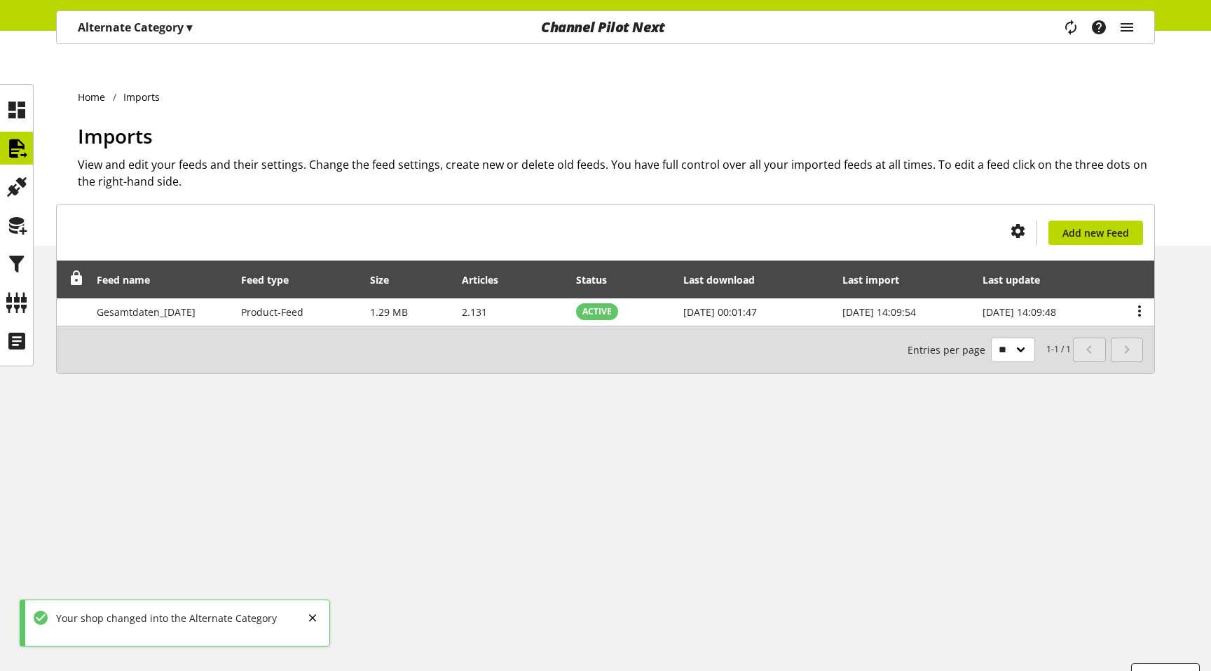
click at [159, 31] on p "Alternate Category ▾" at bounding box center [135, 27] width 114 height 17
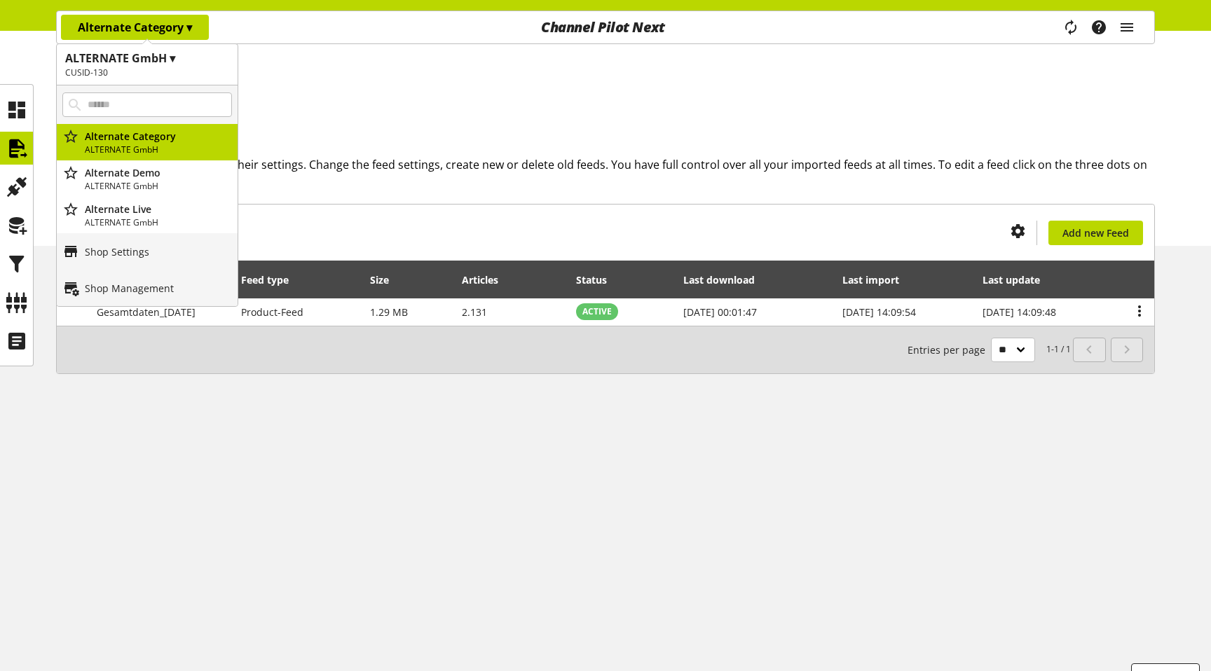
click at [307, 84] on div "Home Imports Imports View and edit your feeds and their settings. Change the fe…" at bounding box center [605, 152] width 1211 height 187
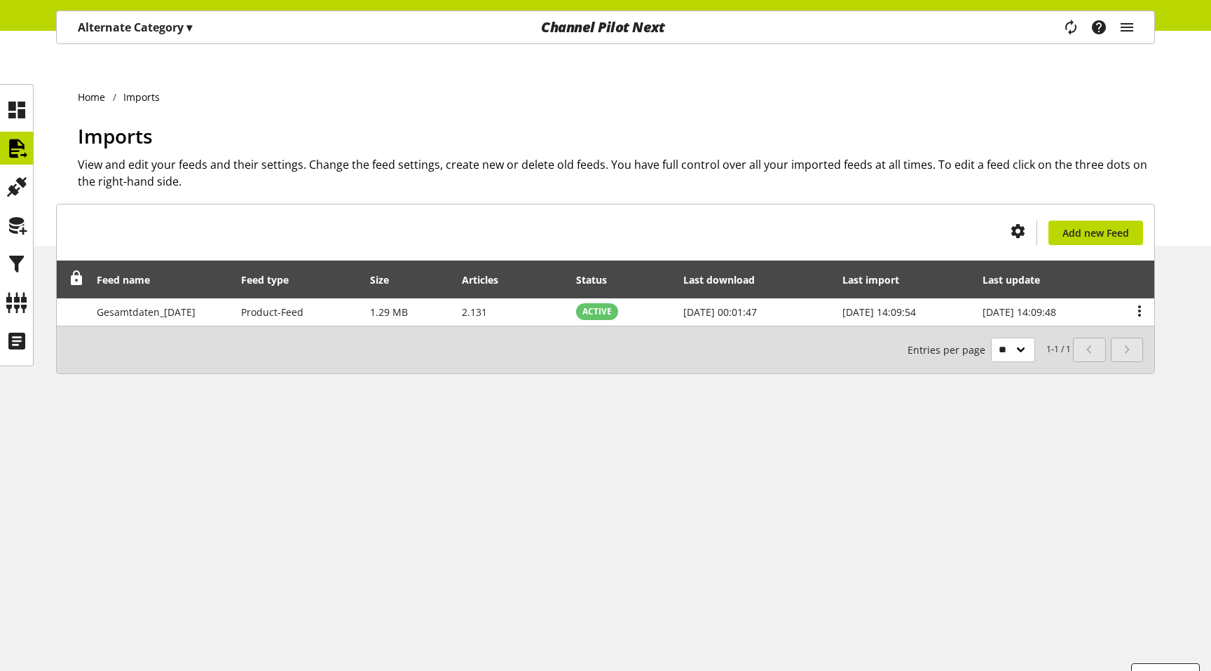
click at [124, 18] on div "Alternate Category ▾" at bounding box center [135, 27] width 148 height 25
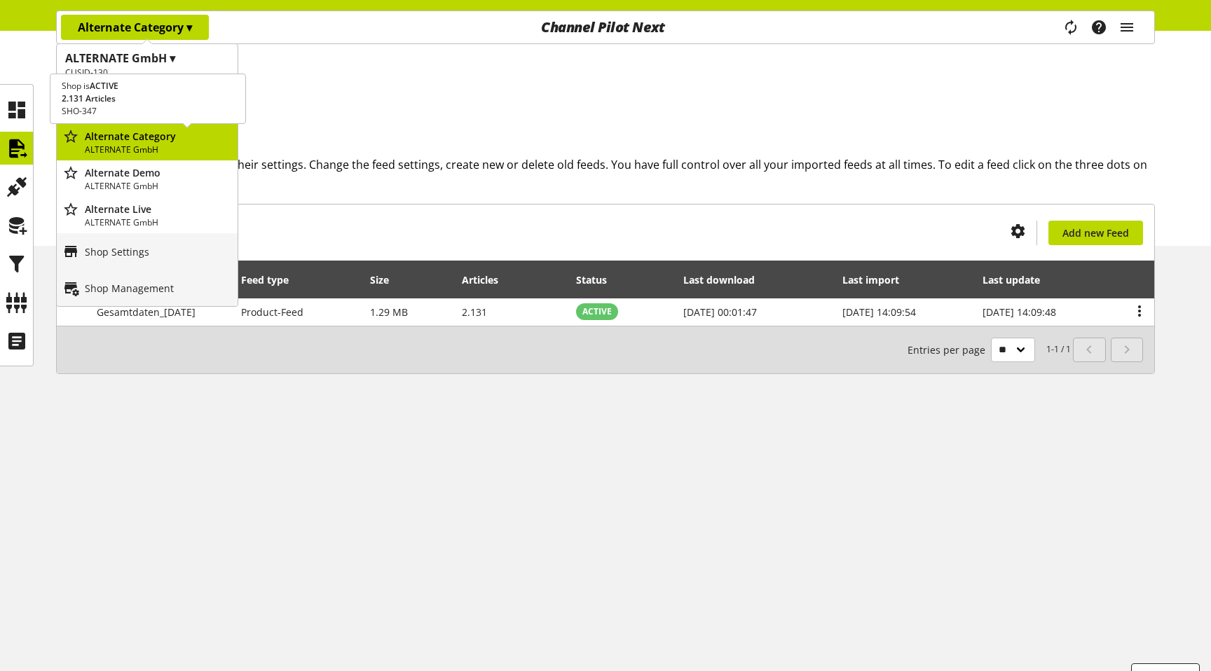
click at [116, 141] on p "Alternate Category" at bounding box center [158, 136] width 147 height 15
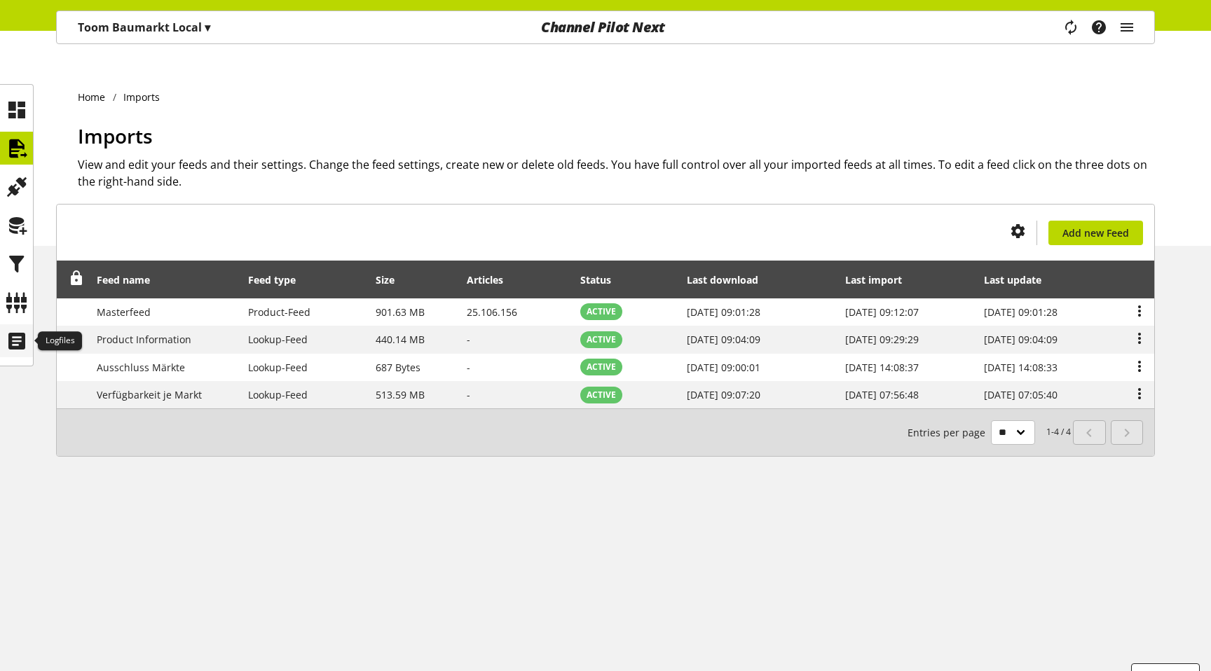
click at [18, 337] on icon at bounding box center [17, 341] width 22 height 28
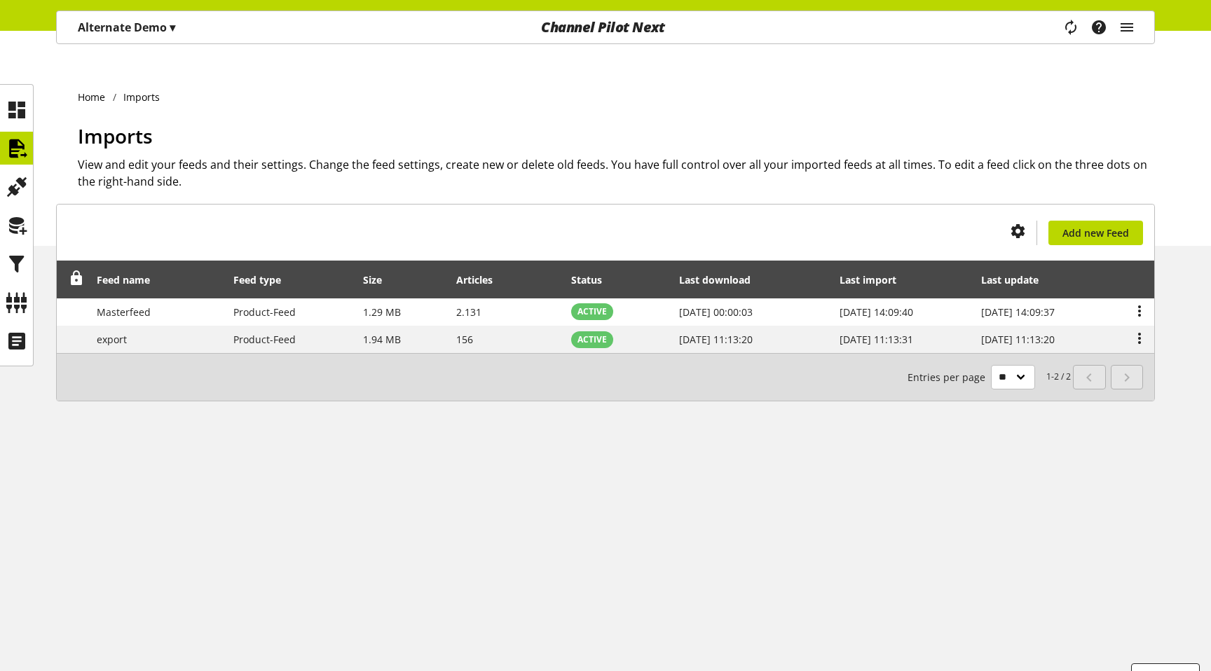
click at [174, 27] on span "▾" at bounding box center [173, 27] width 6 height 15
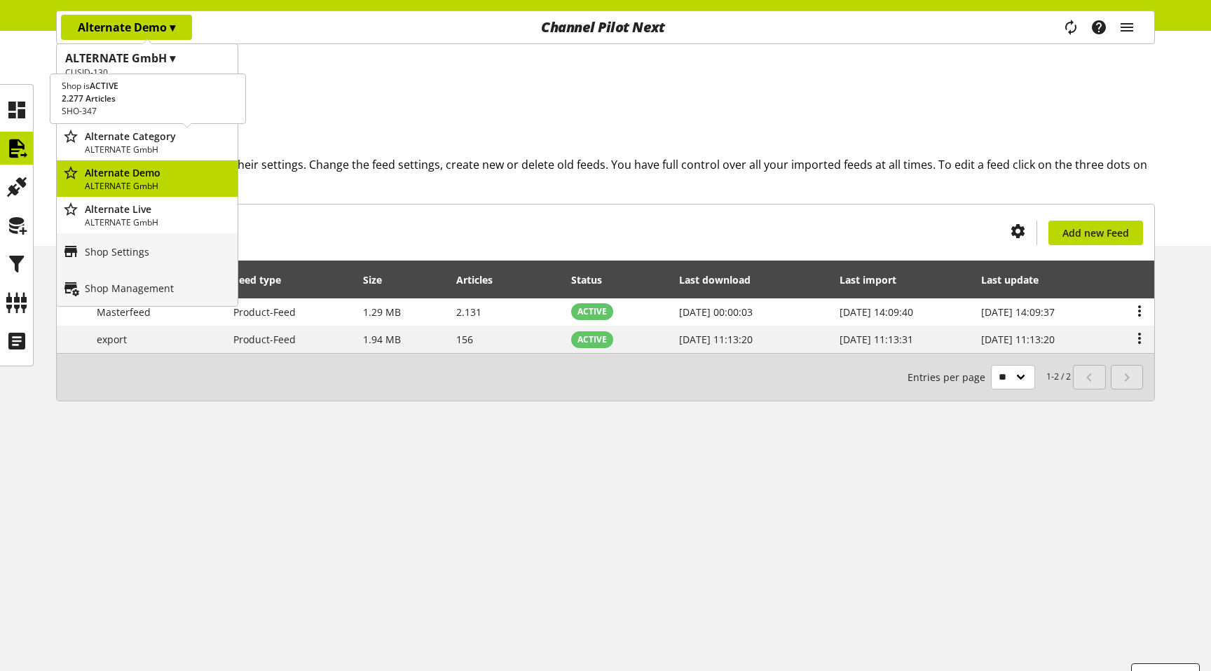
click at [144, 141] on p "Alternate Category" at bounding box center [158, 136] width 147 height 15
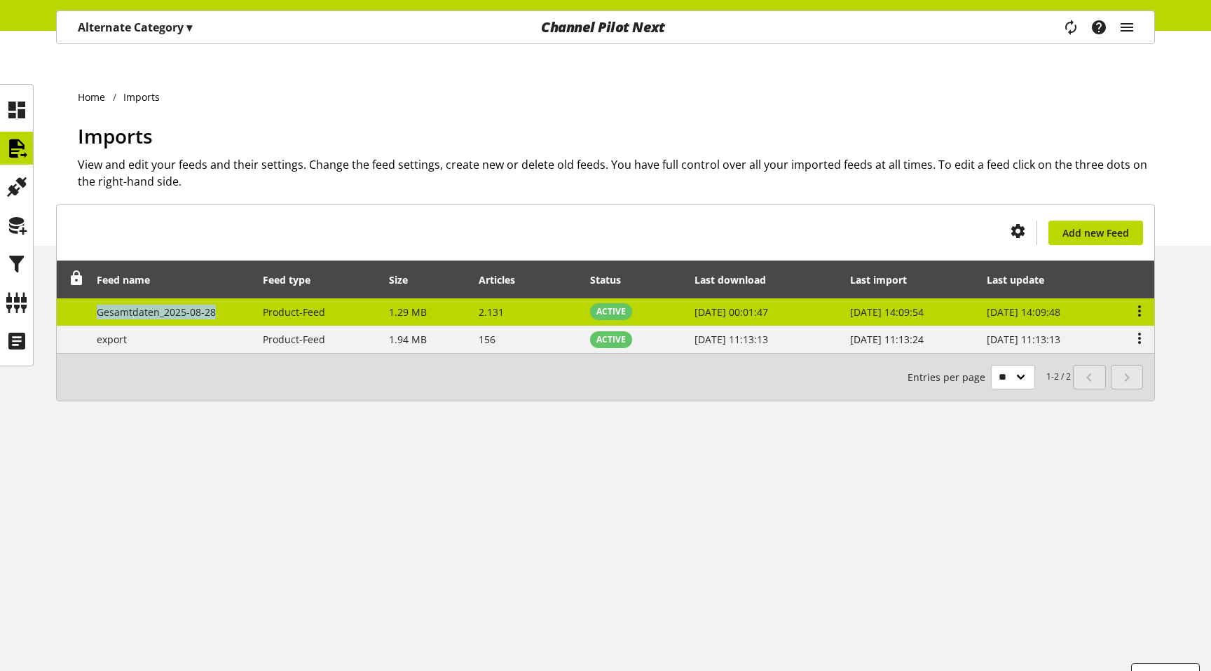
drag, startPoint x: 92, startPoint y: 284, endPoint x: 219, endPoint y: 284, distance: 127.5
click at [219, 299] on td "Gesamtdaten_2025-08-28" at bounding box center [172, 313] width 167 height 28
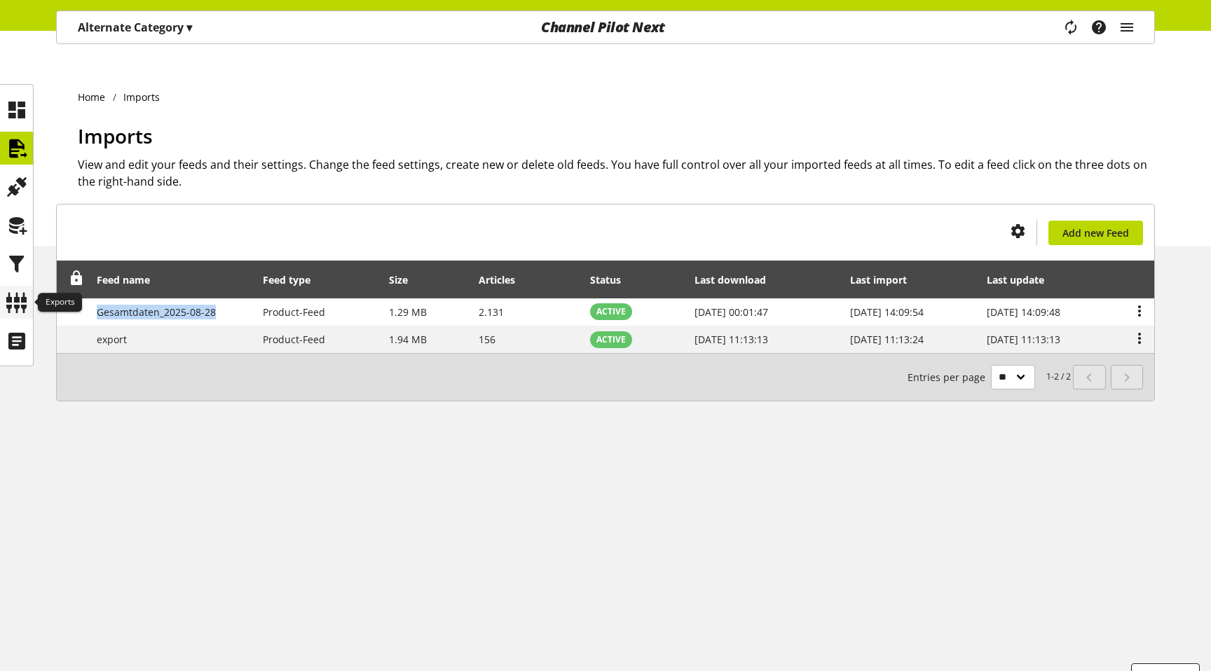
click at [13, 310] on icon at bounding box center [17, 303] width 22 height 28
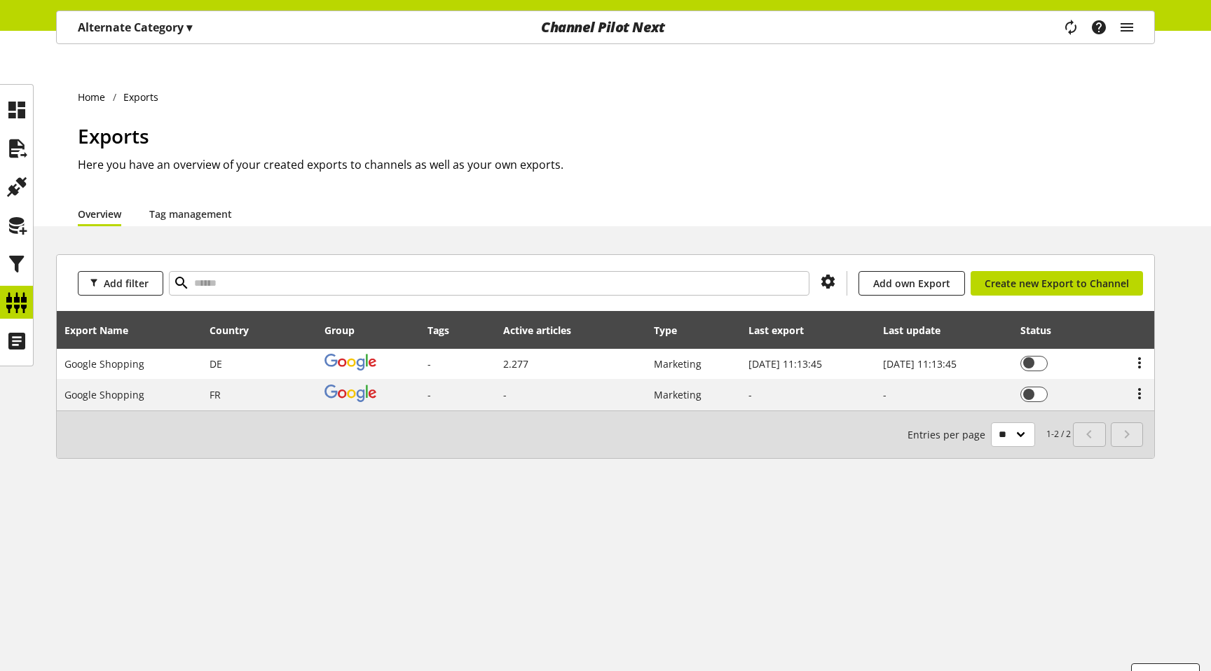
click at [172, 22] on p "Alternate Category ▾" at bounding box center [135, 27] width 114 height 17
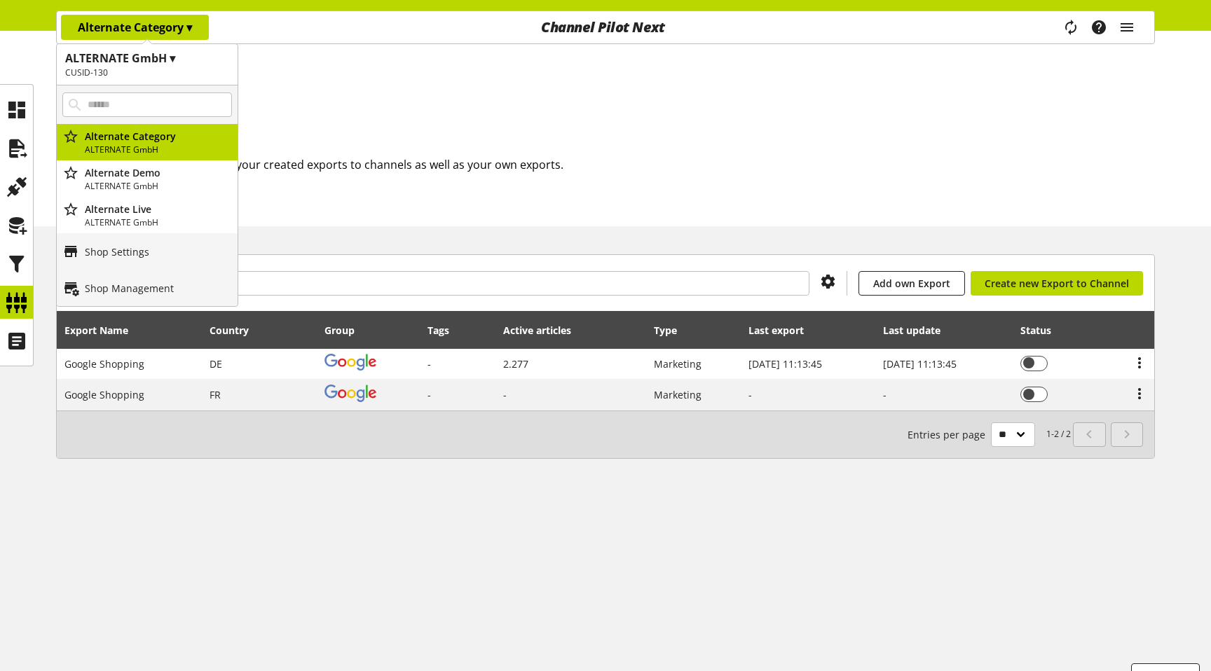
click at [458, 41] on div "Channel Pilot Next" at bounding box center [603, 27] width 368 height 32
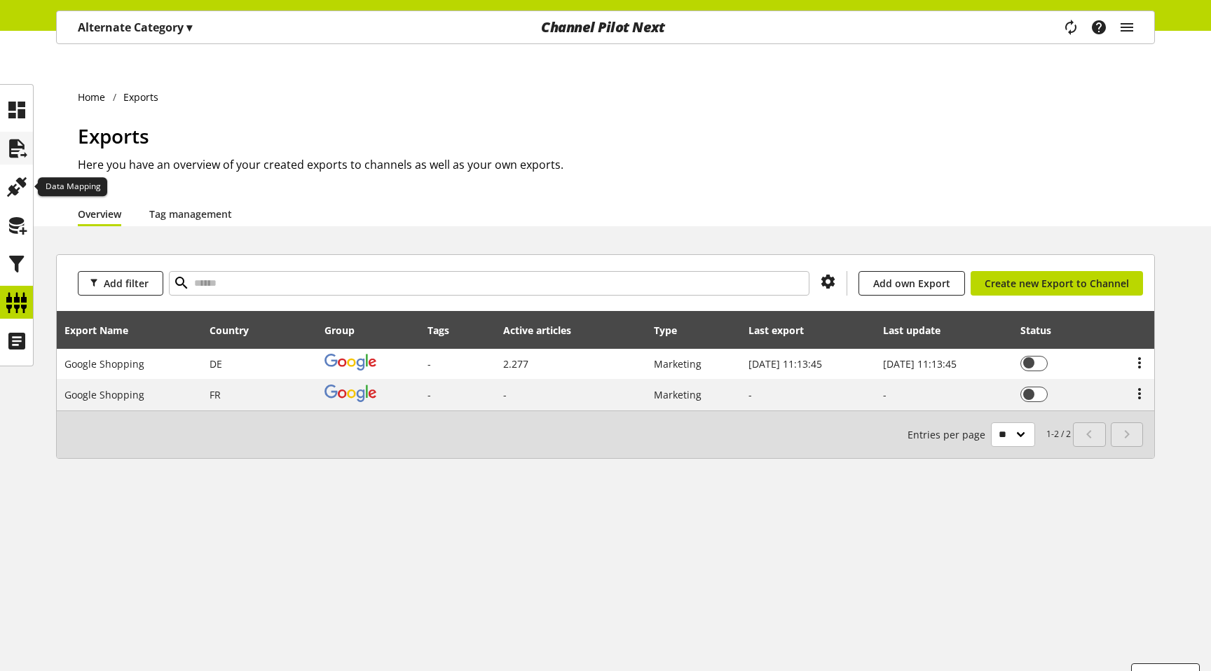
click at [15, 151] on icon at bounding box center [17, 149] width 22 height 28
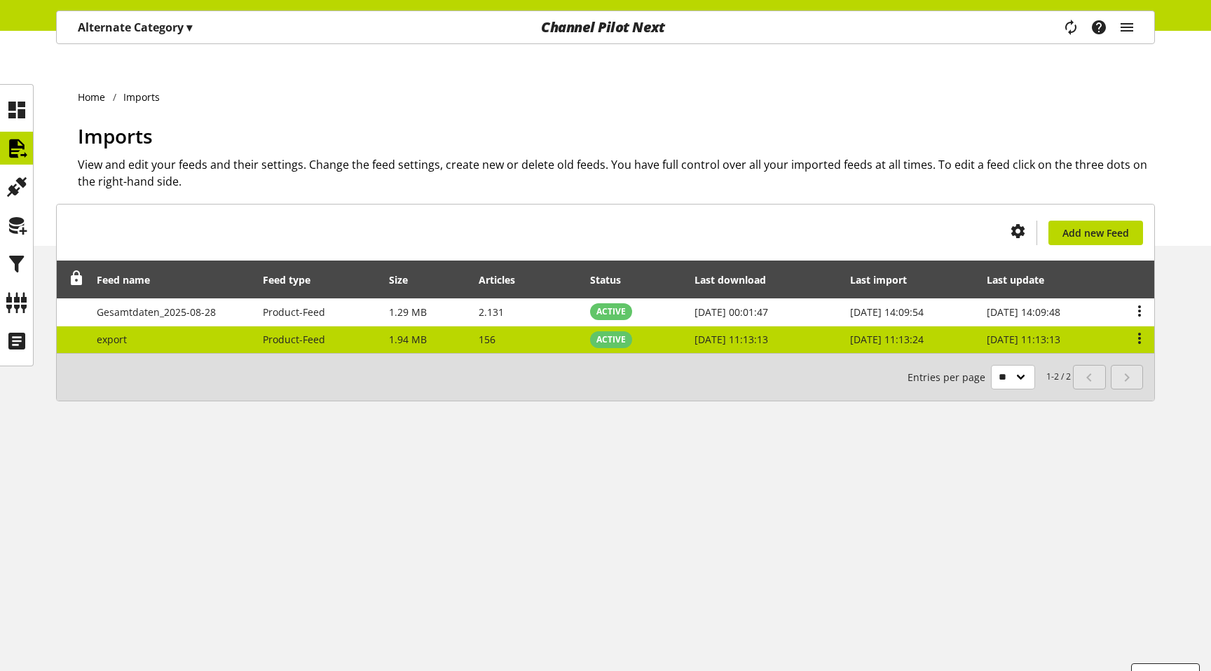
click at [1150, 327] on td at bounding box center [1136, 340] width 36 height 27
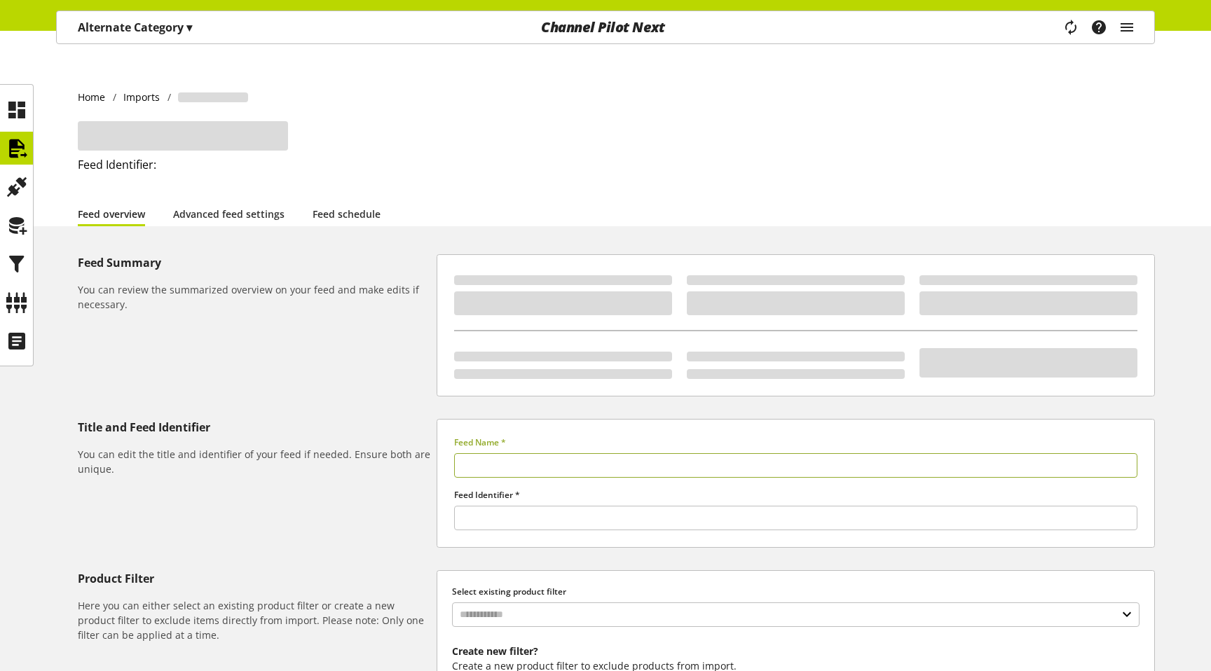
type input "******"
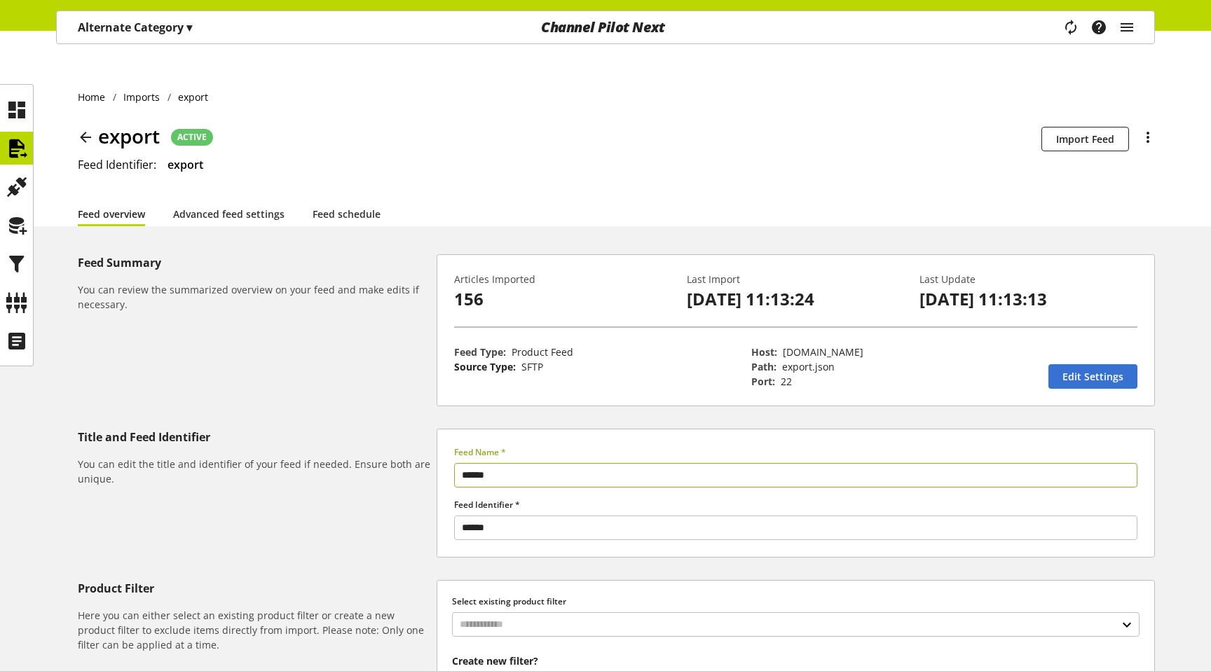
click at [107, 29] on p "Alternate Category ▾" at bounding box center [135, 27] width 114 height 17
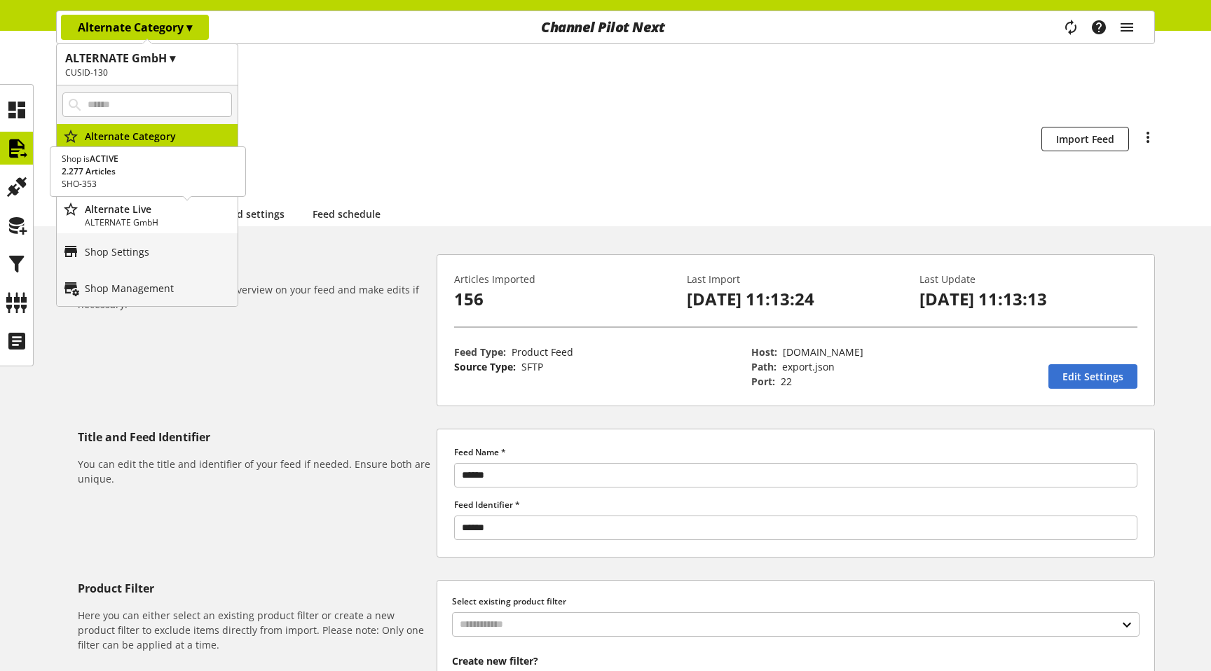
click at [132, 209] on p "Alternate Live" at bounding box center [158, 209] width 147 height 15
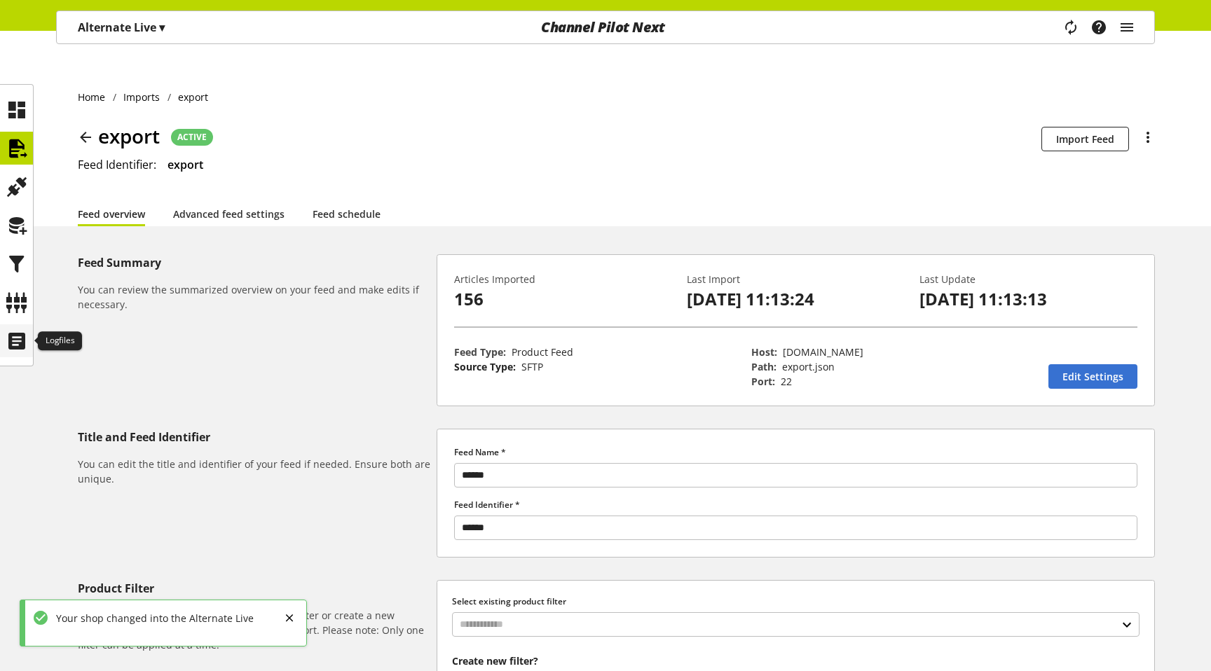
click at [15, 336] on icon at bounding box center [17, 341] width 22 height 28
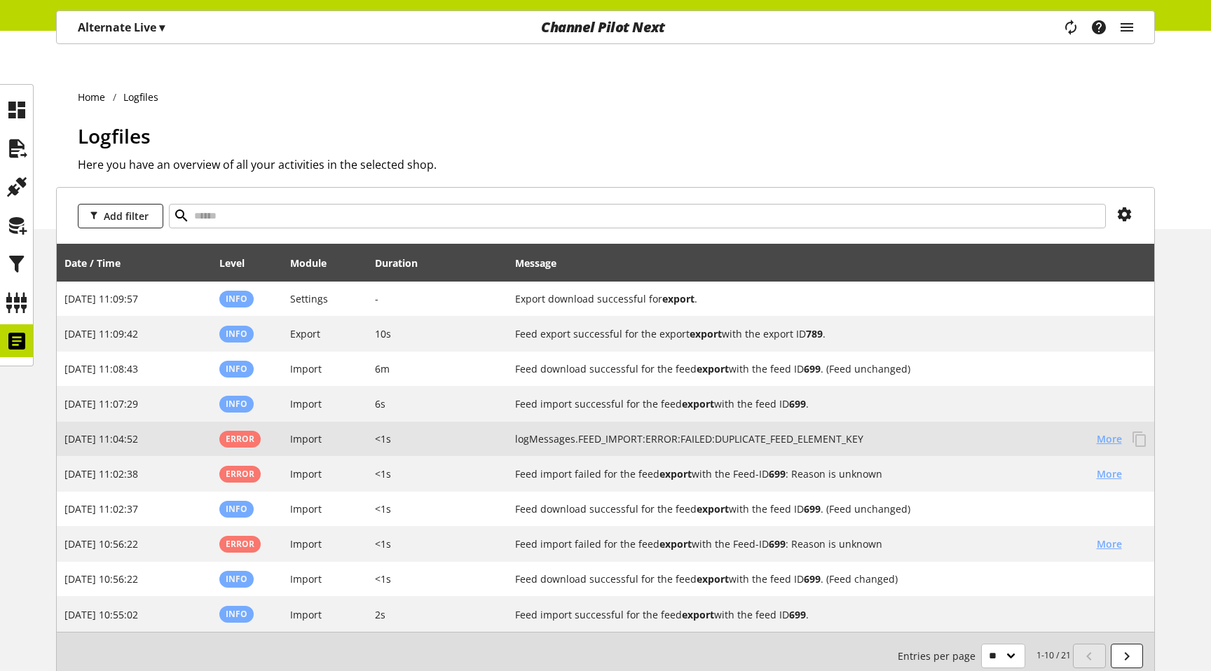
click at [1114, 432] on span "More" at bounding box center [1109, 439] width 25 height 15
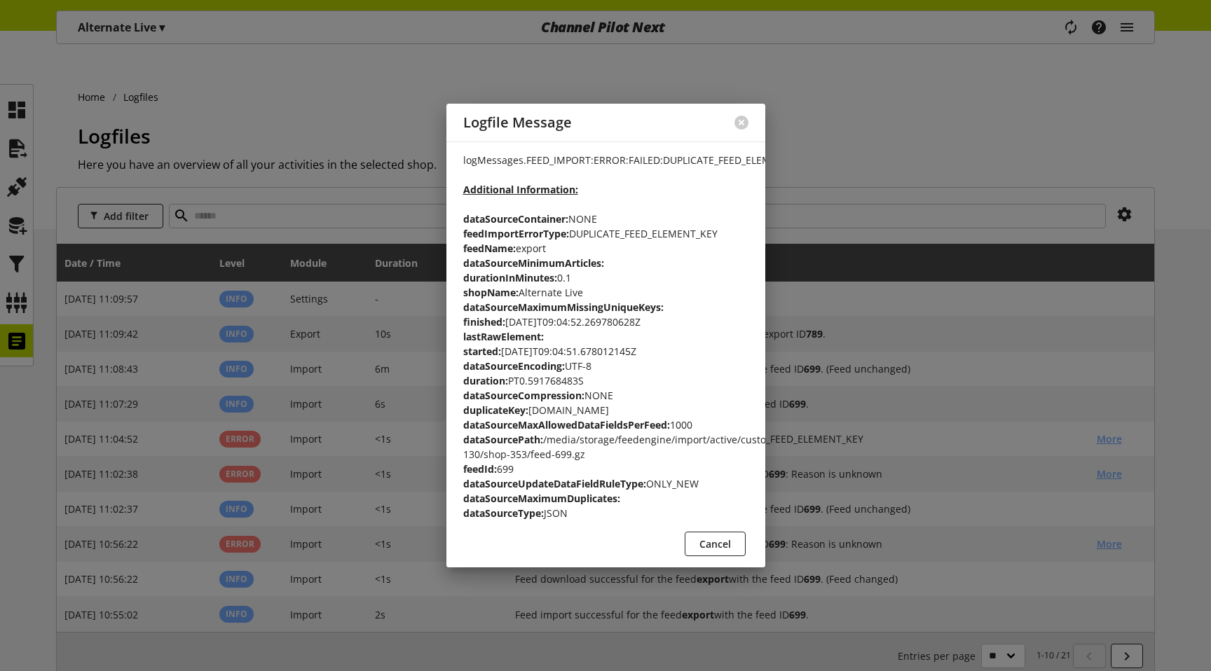
drag, startPoint x: 629, startPoint y: 403, endPoint x: 578, endPoint y: 402, distance: 51.2
click at [578, 402] on p "logMessages.FEED_IMPORT:ERROR:FAILED:DUPLICATE_FEED_ELEMENT_KEY Additional Info…" at bounding box center [605, 337] width 285 height 368
copy p "vorhanden"
click at [599, 429] on p "logMessages.FEED_IMPORT:ERROR:FAILED:DUPLICATE_FEED_ELEMENT_KEY Additional Info…" at bounding box center [605, 337] width 285 height 368
click at [685, 156] on p "logMessages.FEED_IMPORT:ERROR:FAILED:DUPLICATE_FEED_ELEMENT_KEY Additional Info…" at bounding box center [605, 337] width 285 height 368
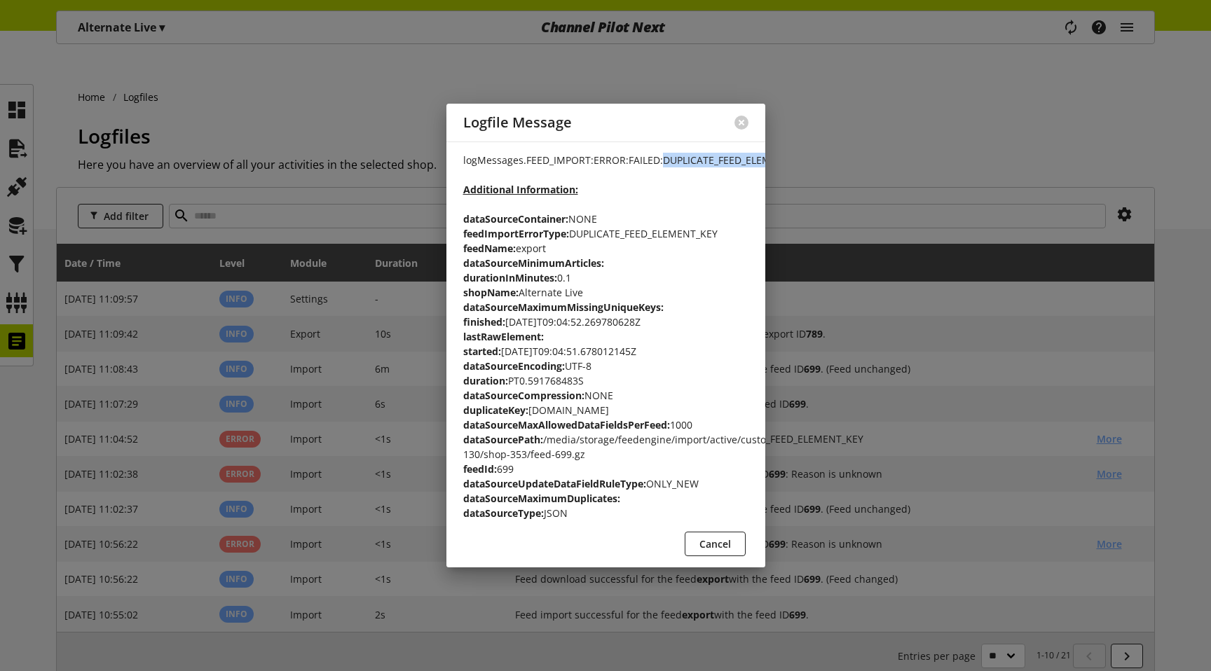
click at [685, 156] on p "logMessages.FEED_IMPORT:ERROR:FAILED:DUPLICATE_FEED_ELEMENT_KEY Additional Info…" at bounding box center [605, 337] width 285 height 368
click at [724, 548] on span "Cancel" at bounding box center [715, 544] width 32 height 15
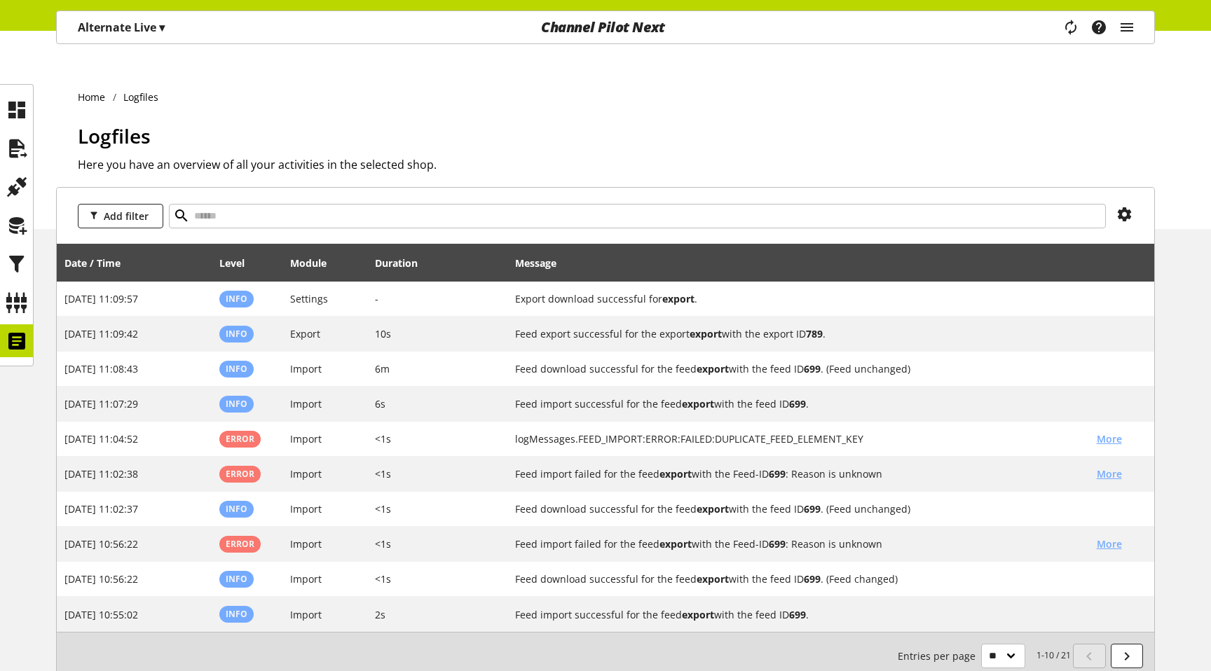
click at [799, 156] on h2 "Here you have an overview of all your activities in the selected shop." at bounding box center [616, 164] width 1077 height 17
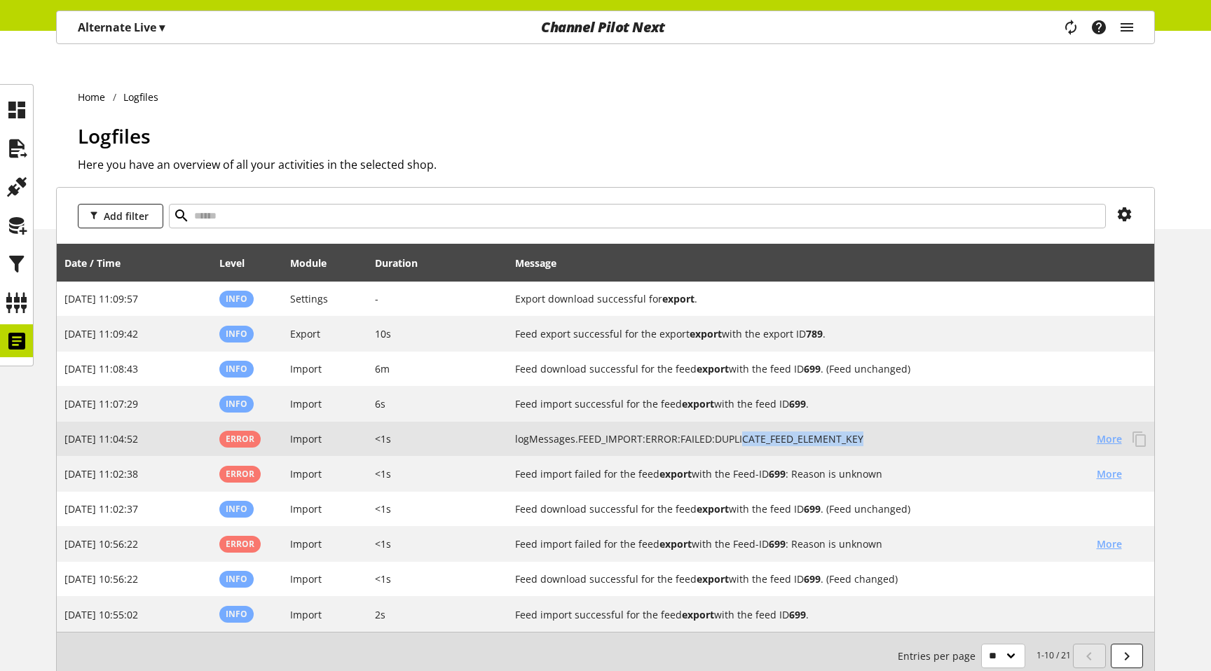
drag, startPoint x: 869, startPoint y: 406, endPoint x: 741, endPoint y: 410, distance: 127.6
click at [741, 432] on h2 "logMessages.FEED_IMPORT:ERROR:FAILED:DUPLICATE_FEED_ELEMENT_KEY" at bounding box center [800, 439] width 571 height 15
click at [841, 432] on h2 "logMessages.FEED_IMPORT:ERROR:FAILED:DUPLICATE_FEED_ELEMENT_KEY" at bounding box center [800, 439] width 571 height 15
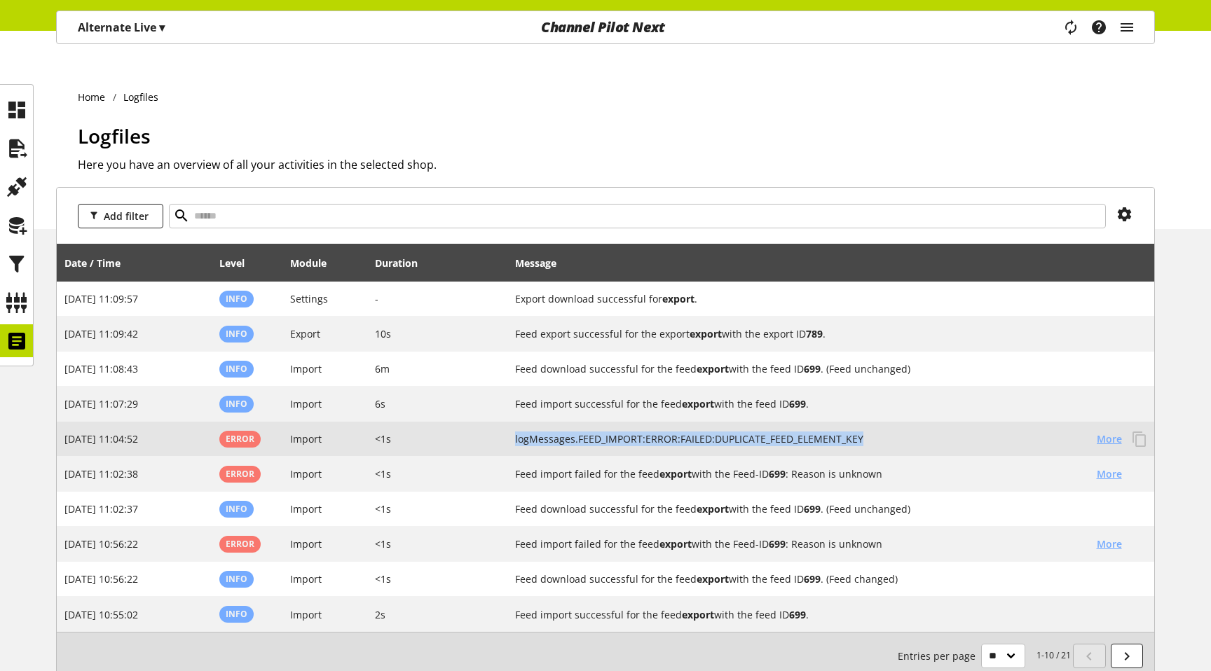
click at [1114, 432] on span "More" at bounding box center [1109, 439] width 25 height 15
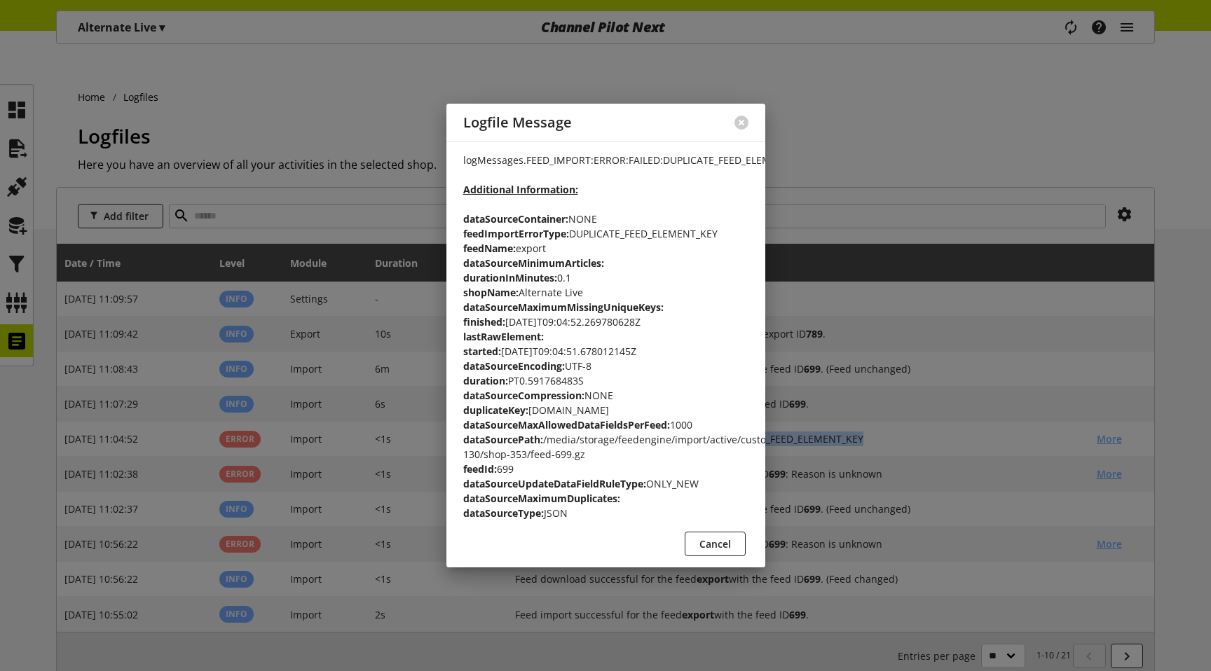
drag, startPoint x: 591, startPoint y: 462, endPoint x: 456, endPoint y: 449, distance: 135.9
click at [456, 449] on div "logMessages.FEED_IMPORT:ERROR:FAILED:DUPLICATE_FEED_ELEMENT_KEY Additional Info…" at bounding box center [605, 355] width 319 height 426
drag, startPoint x: 599, startPoint y: 405, endPoint x: 549, endPoint y: 406, distance: 50.5
click at [549, 406] on p "logMessages.FEED_IMPORT:ERROR:FAILED:DUPLICATE_FEED_ELEMENT_KEY Additional Info…" at bounding box center [605, 337] width 285 height 368
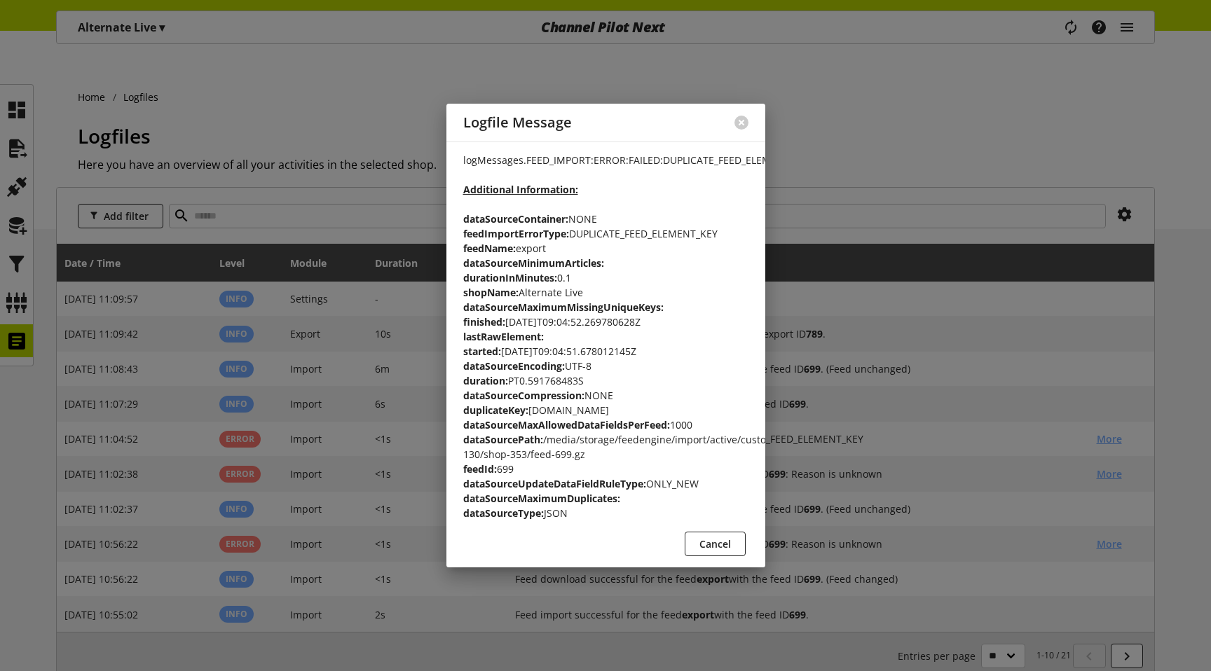
click at [499, 405] on b "duplicateKey:" at bounding box center [495, 410] width 65 height 13
drag, startPoint x: 534, startPoint y: 409, endPoint x: 573, endPoint y: 409, distance: 38.5
click at [573, 409] on p "logMessages.FEED_IMPORT:ERROR:FAILED:DUPLICATE_FEED_ELEMENT_KEY Additional Info…" at bounding box center [605, 337] width 285 height 368
drag, startPoint x: 579, startPoint y: 406, endPoint x: 629, endPoint y: 397, distance: 51.3
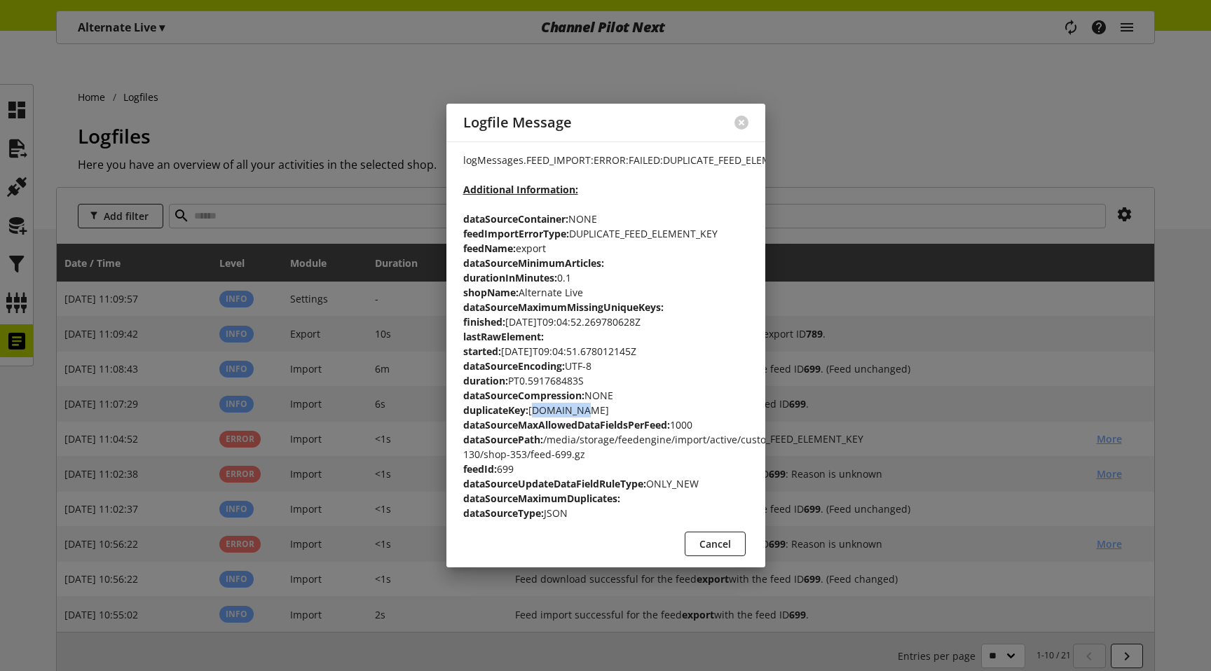
click at [629, 397] on p "logMessages.FEED_IMPORT:ERROR:FAILED:DUPLICATE_FEED_ELEMENT_KEY Additional Info…" at bounding box center [605, 337] width 285 height 368
copy p "vorhanden"
click at [697, 554] on button "Cancel" at bounding box center [715, 544] width 61 height 25
